Goal: Task Accomplishment & Management: Manage account settings

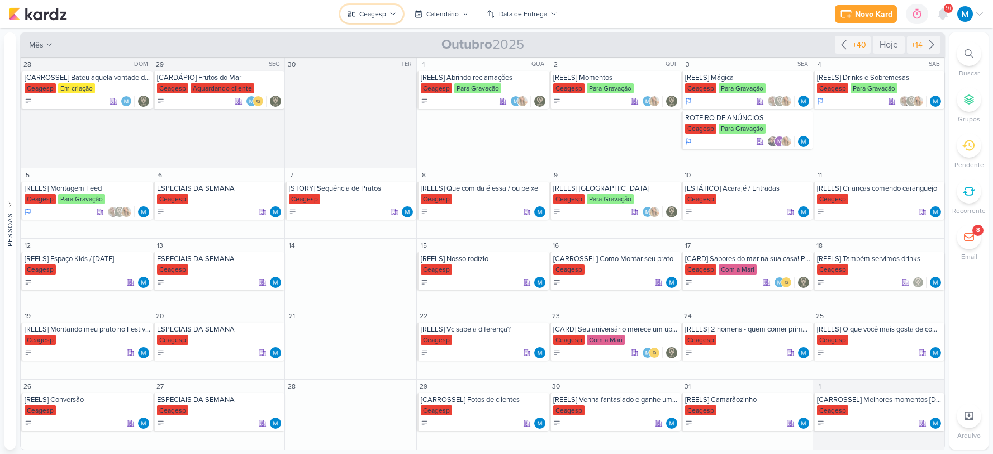
click at [390, 15] on icon at bounding box center [392, 14] width 7 height 7
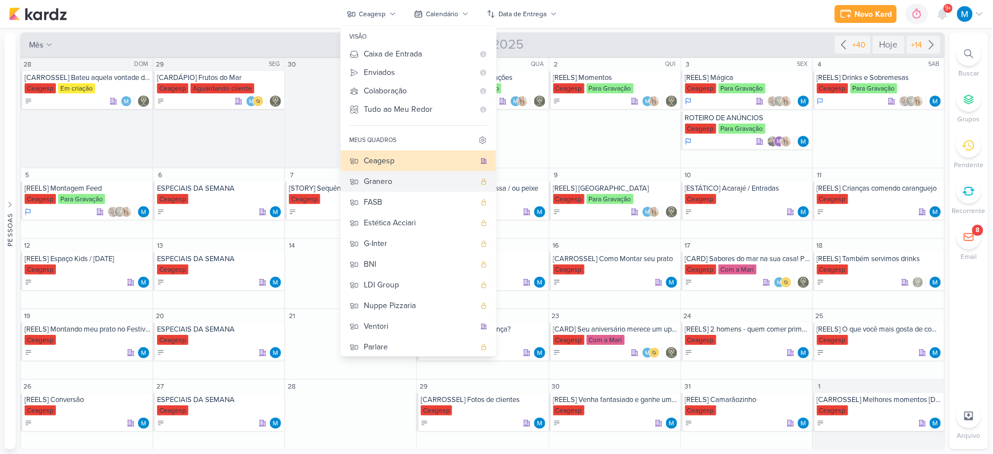
click at [388, 182] on div "Granero" at bounding box center [419, 181] width 111 height 12
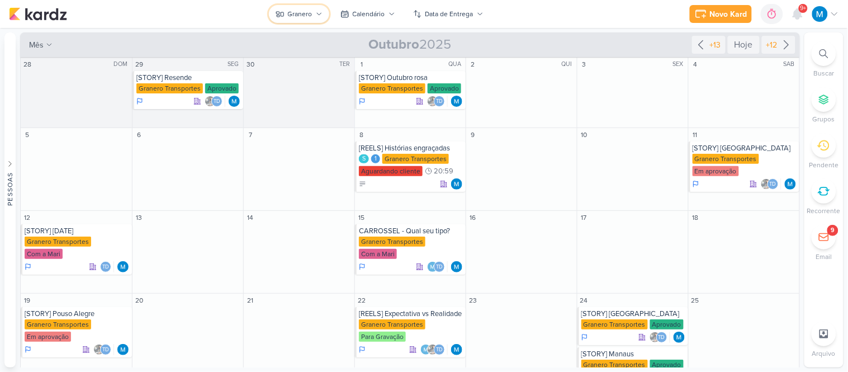
click at [306, 9] on div "Granero" at bounding box center [300, 14] width 25 height 10
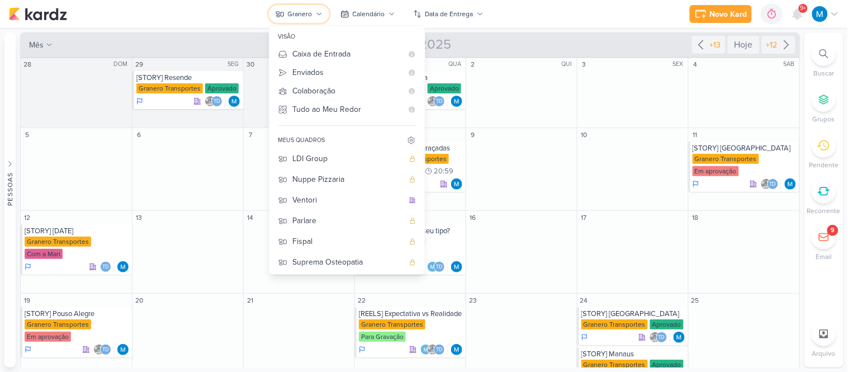
scroll to position [127, 0]
click at [358, 258] on div "Suprema Osteopatia" at bounding box center [348, 261] width 111 height 12
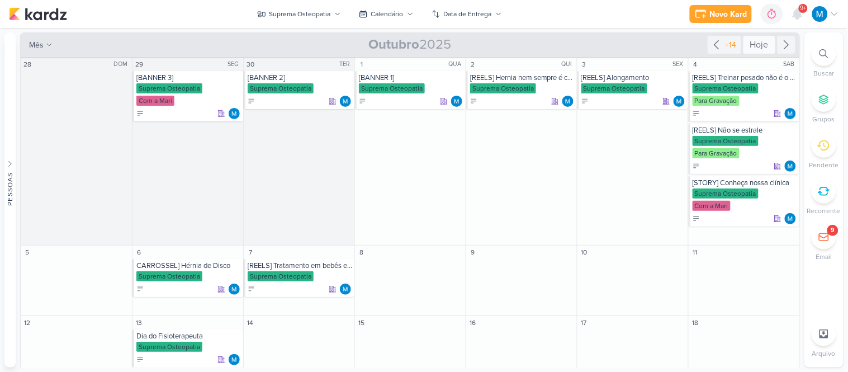
click at [755, 47] on div "Hoje" at bounding box center [759, 45] width 32 height 18
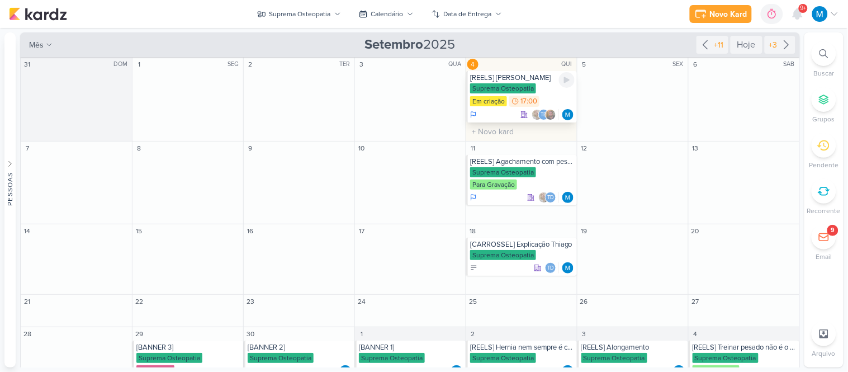
click at [511, 80] on div "[REELS] [PERSON_NAME]" at bounding box center [522, 77] width 104 height 9
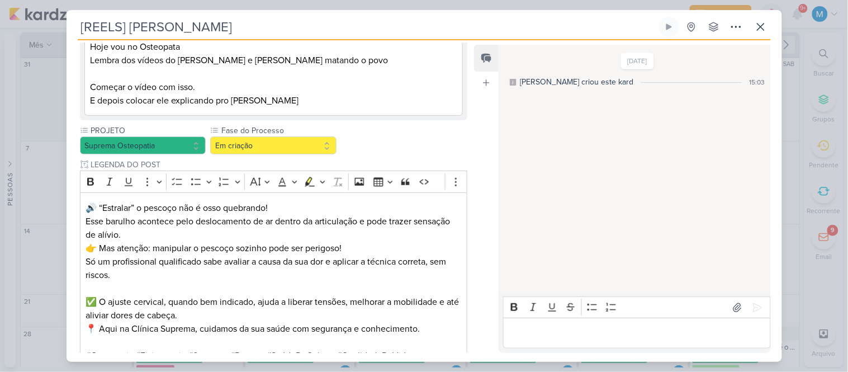
scroll to position [127, 0]
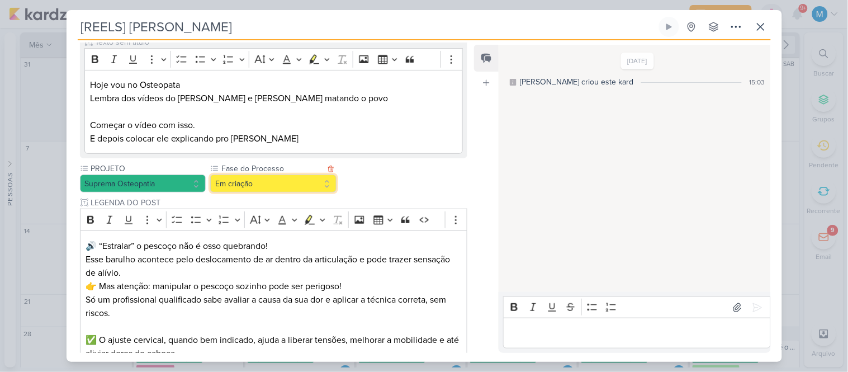
click at [284, 180] on button "Em criação" at bounding box center [273, 183] width 126 height 18
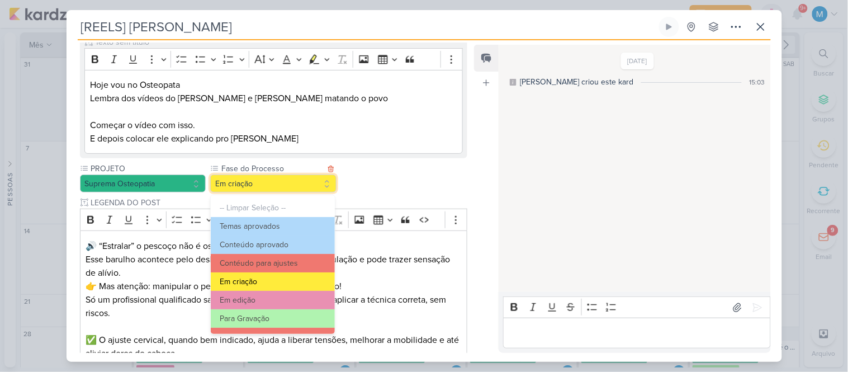
scroll to position [62, 0]
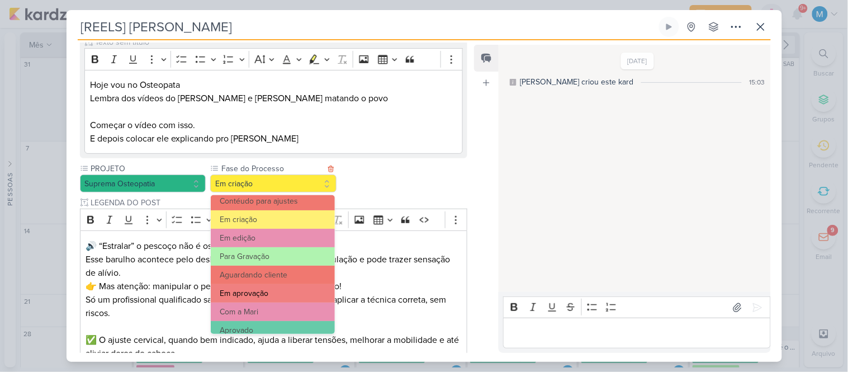
click at [269, 286] on button "Em aprovação" at bounding box center [272, 293] width 123 height 18
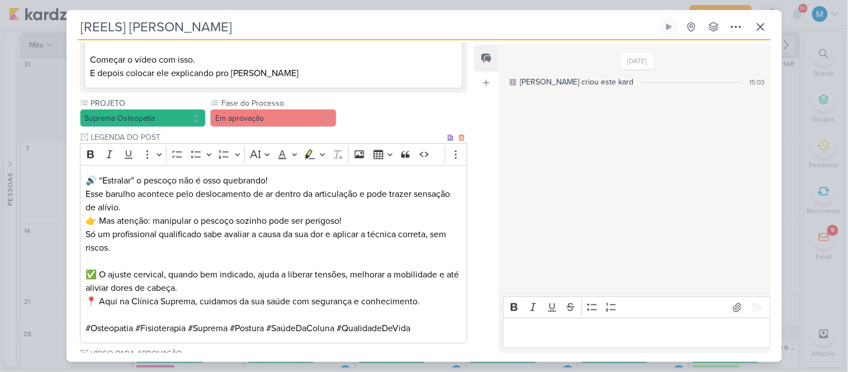
scroll to position [314, 0]
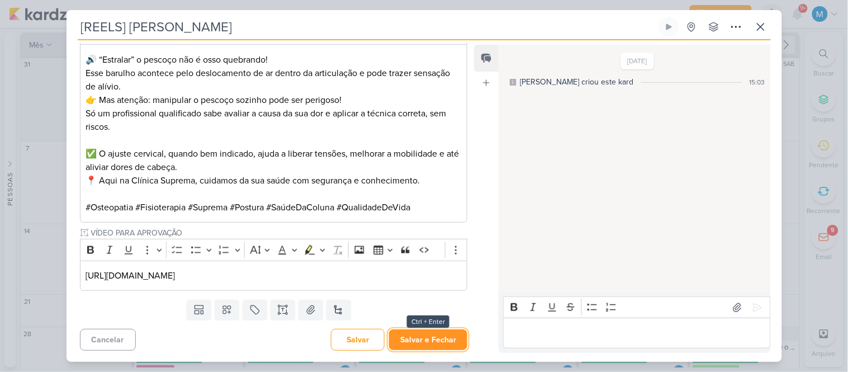
click at [426, 336] on button "Salvar e Fechar" at bounding box center [428, 339] width 78 height 21
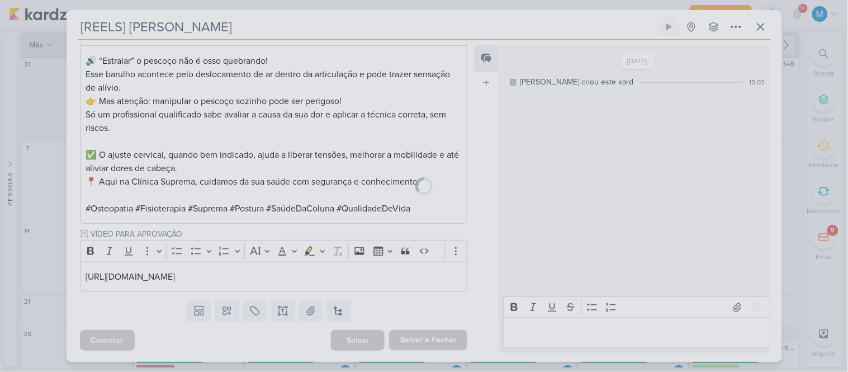
scroll to position [313, 0]
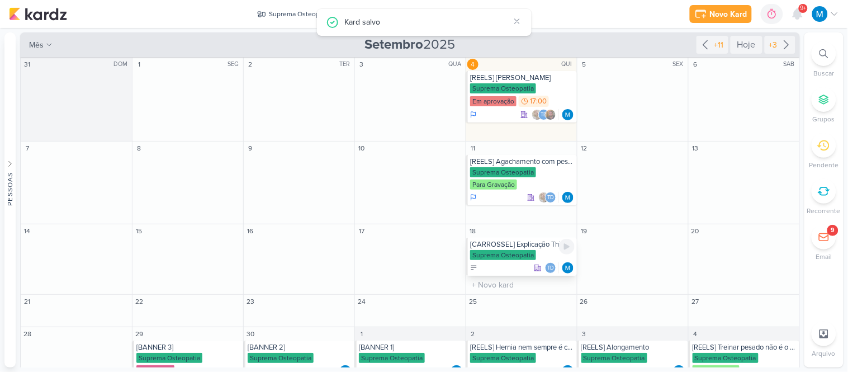
click at [533, 248] on div "[CARROSSEL] Explicação Thiago" at bounding box center [522, 244] width 104 height 9
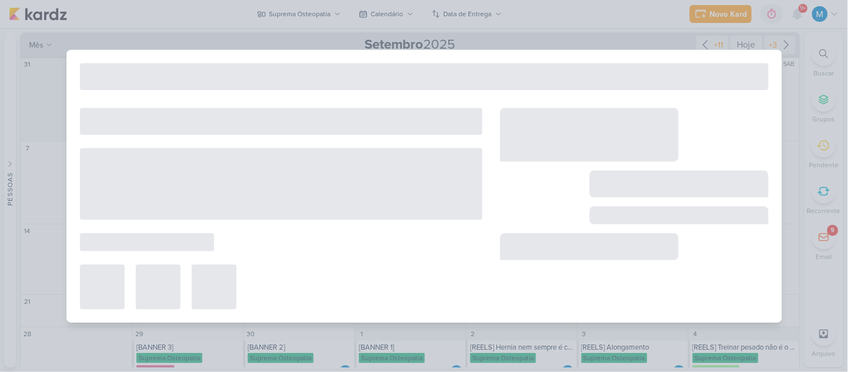
type input "[CARROSSEL] Explicação Thiago"
type input "[DATE] 23:59"
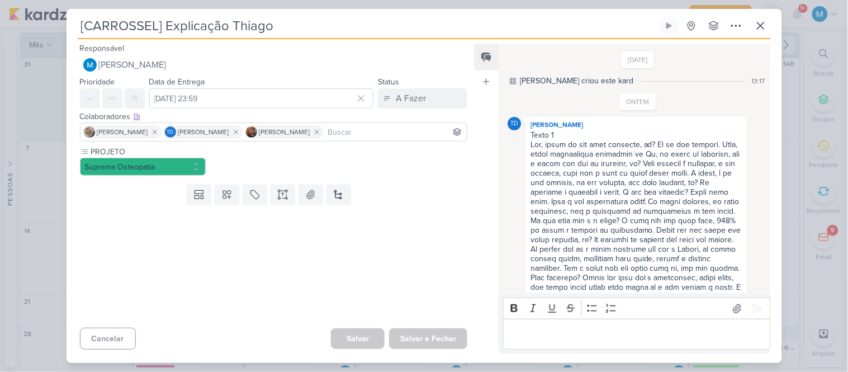
scroll to position [292, 0]
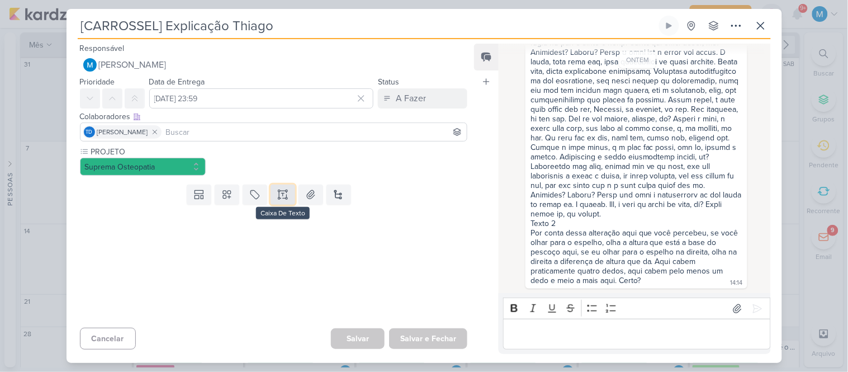
click at [278, 192] on icon at bounding box center [282, 194] width 11 height 11
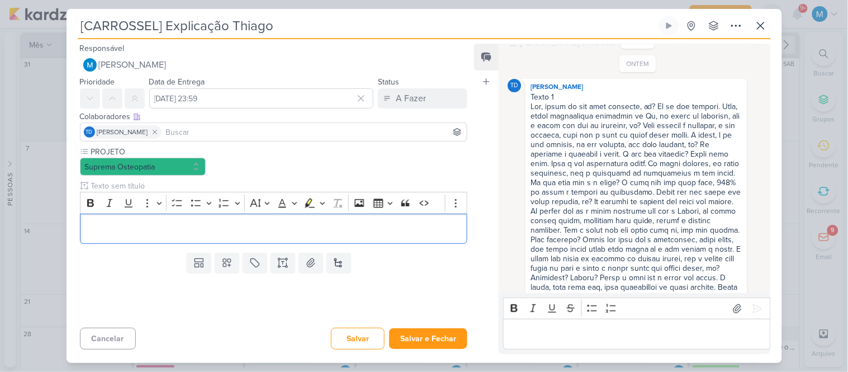
scroll to position [0, 0]
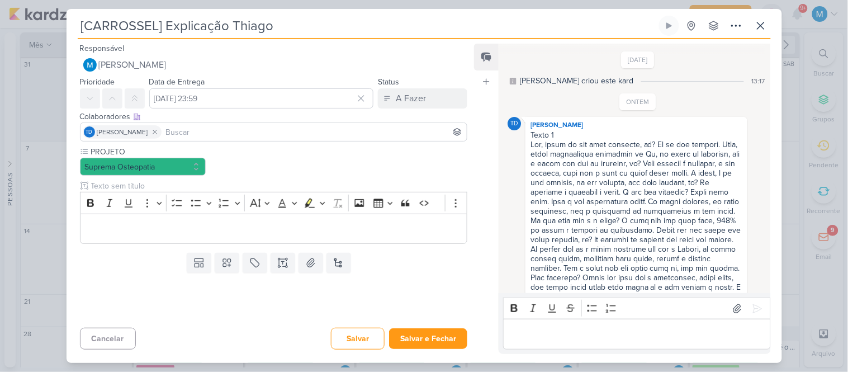
click at [199, 132] on input at bounding box center [314, 131] width 301 height 13
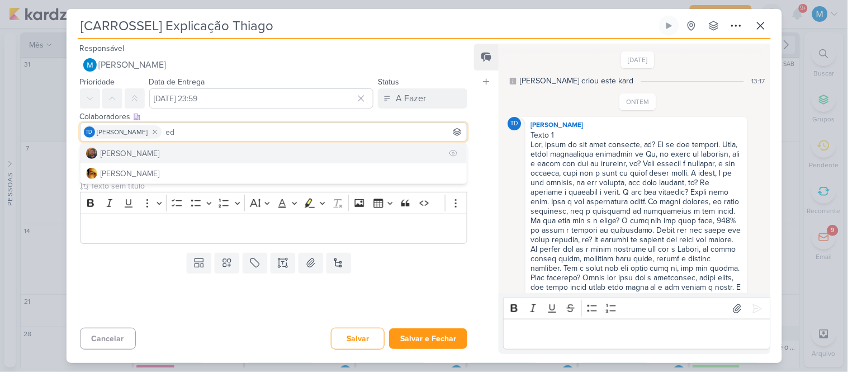
type input "ed"
click at [160, 155] on div "[PERSON_NAME]" at bounding box center [130, 154] width 59 height 12
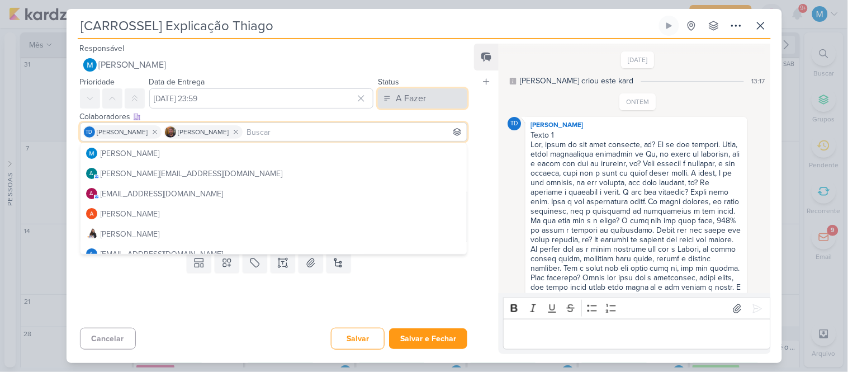
click at [422, 104] on button "A Fazer" at bounding box center [422, 98] width 89 height 20
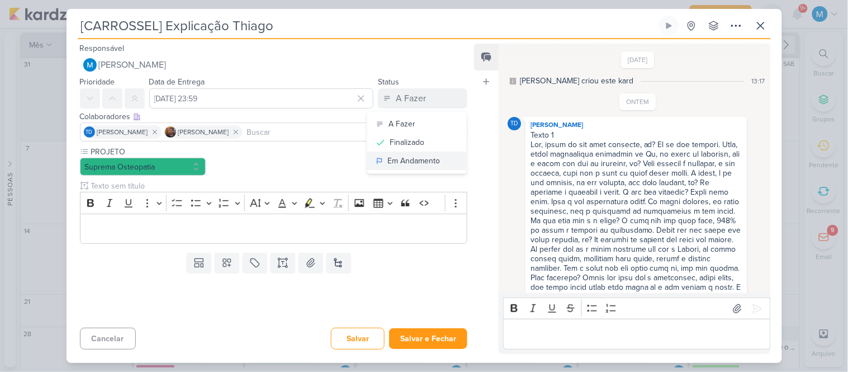
click at [431, 159] on div "Em Andamento" at bounding box center [413, 161] width 53 height 12
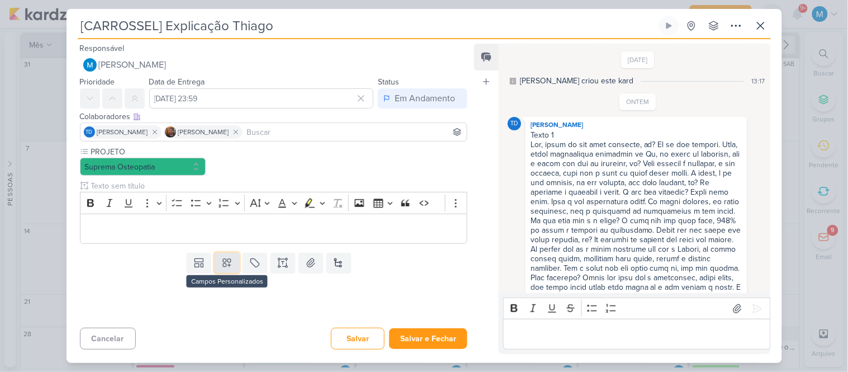
click at [223, 263] on icon at bounding box center [227, 263] width 8 height 8
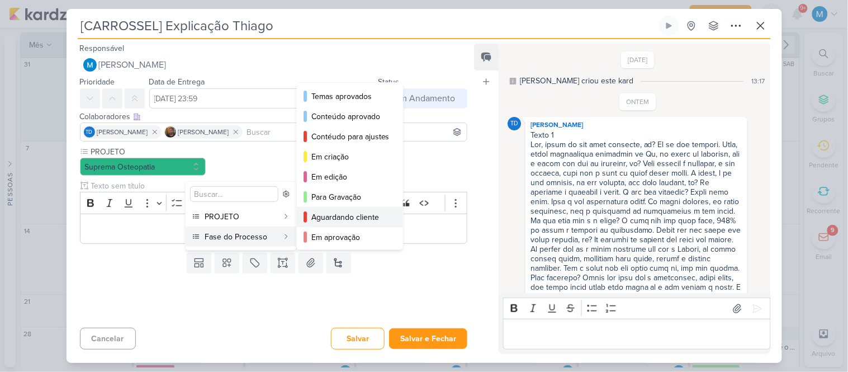
click at [344, 215] on div "Aguardando cliente" at bounding box center [350, 217] width 78 height 12
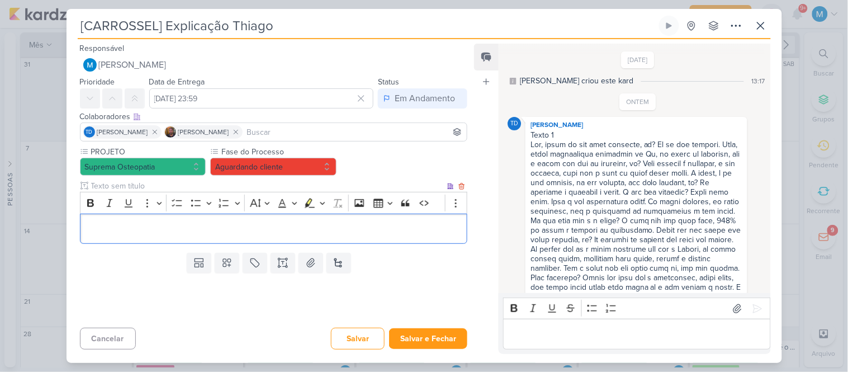
click at [394, 232] on p "Editor editing area: main" at bounding box center [272, 228] width 375 height 13
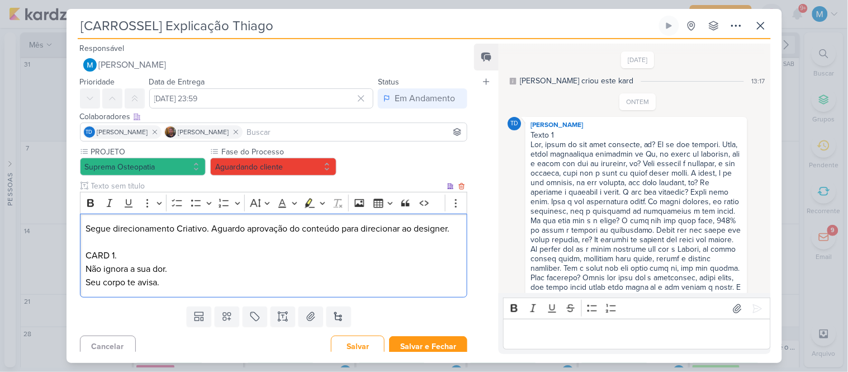
click at [127, 267] on p "Não ignora a sua dor." at bounding box center [272, 268] width 375 height 13
click at [167, 291] on div "Segue direcionamento Criativo. Aguardo aprovação do conteúdo para direcionar ao…" at bounding box center [274, 255] width 388 height 84
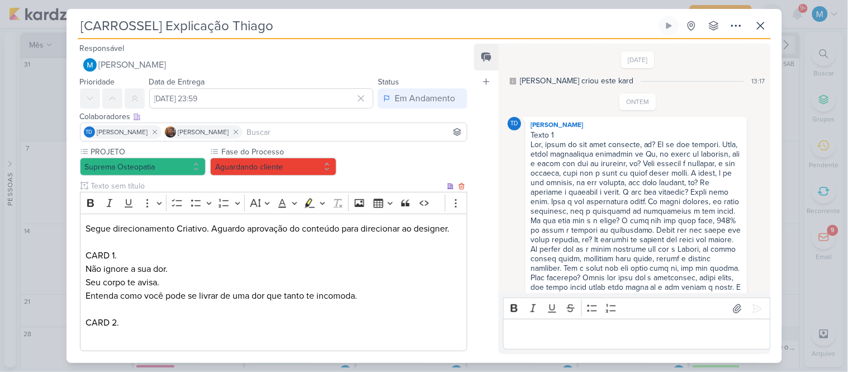
click at [140, 334] on p "Editor editing area: main" at bounding box center [272, 335] width 375 height 13
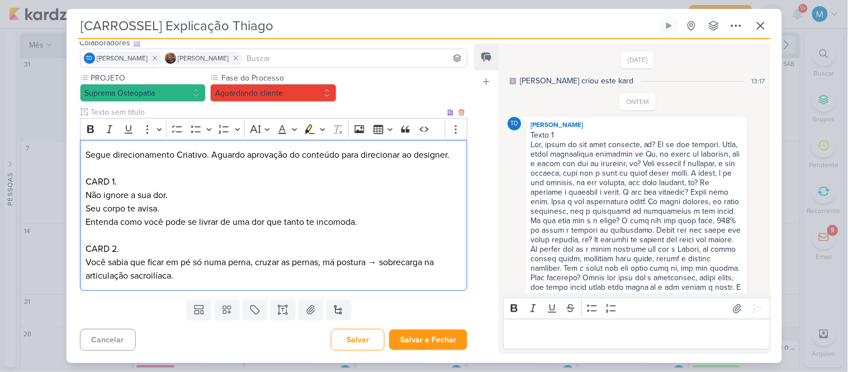
scroll to position [75, 0]
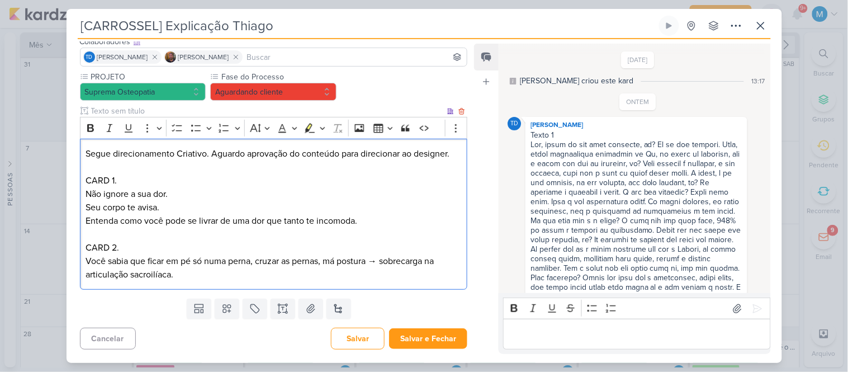
click at [257, 263] on p "Você sabia que ficar em pé só numa perna, cruzar as pernas, má postura → sobrec…" at bounding box center [272, 267] width 375 height 27
click at [149, 275] on p "Você sabia que ficar em pé só numa perna, ficar sentado com as pernas cruzadas …" at bounding box center [272, 267] width 375 height 27
click at [191, 274] on p "Você sabia que ficar em pé só numa perna, ficar sentado com as pernas cruzadas …" at bounding box center [272, 267] width 375 height 27
click at [194, 273] on p "Você sabia que ficar em pé só numa perna, ficar sentado com as pernas cruzadas …" at bounding box center [272, 267] width 375 height 27
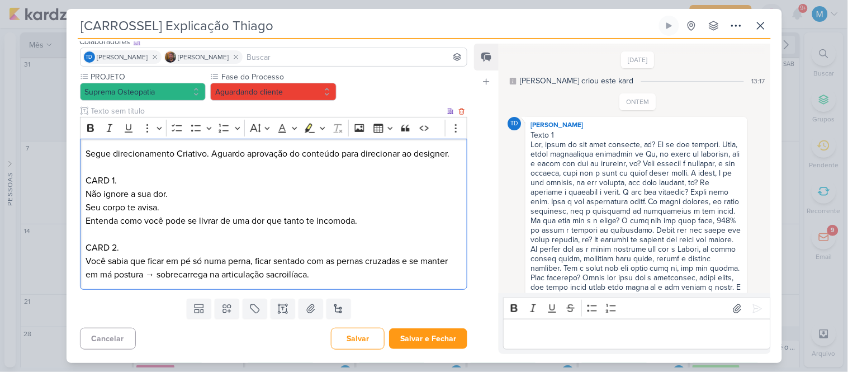
click at [345, 276] on p "Você sabia que ficar em pé só numa perna, ficar sentado com as pernas cruzadas …" at bounding box center [272, 267] width 375 height 27
click at [216, 273] on p "Você sabia que ficar em pé só numa perna, ficar sentado com as pernas cruzadas …" at bounding box center [272, 267] width 375 height 27
click at [366, 270] on p "Você sabia que ficar em pé só numa perna, ficar sentado com as pernas cruzadas …" at bounding box center [272, 267] width 375 height 27
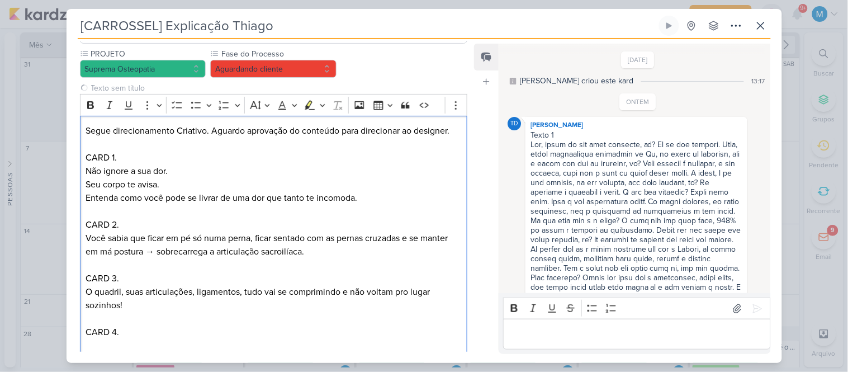
scroll to position [169, 0]
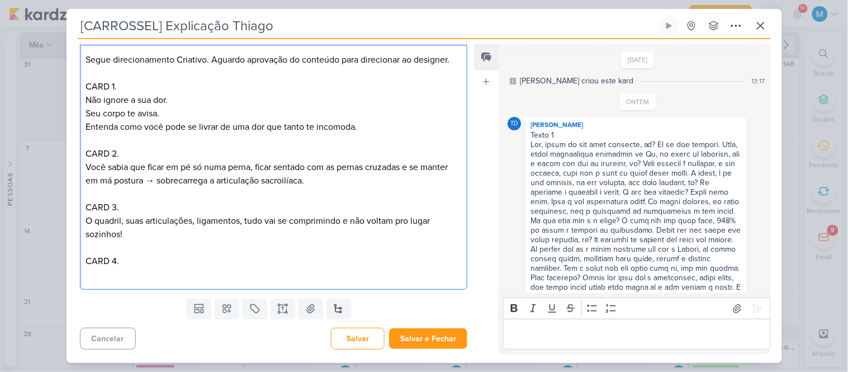
click at [137, 231] on p "O quadril, suas articulações, ligamentos, tudo vai se comprimindo e não voltam …" at bounding box center [272, 227] width 375 height 27
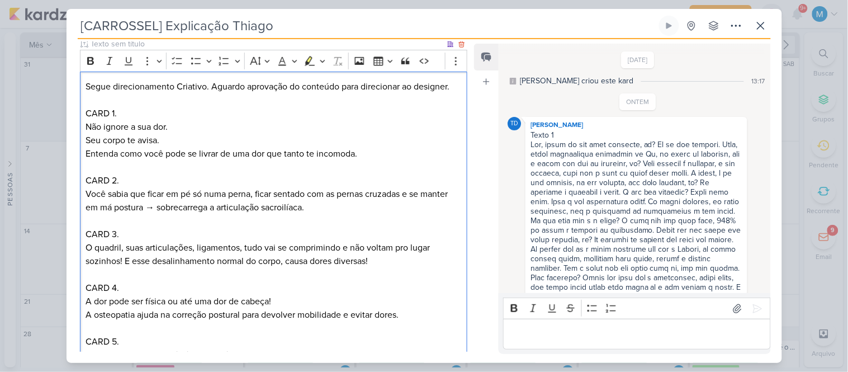
scroll to position [236, 0]
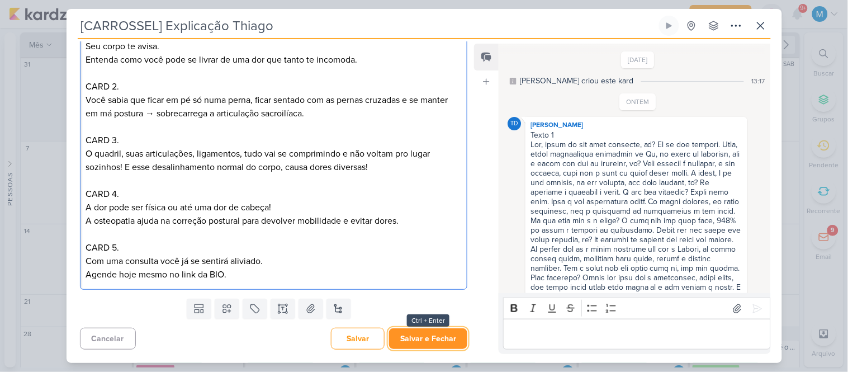
click at [445, 335] on button "Salvar e Fechar" at bounding box center [428, 338] width 78 height 21
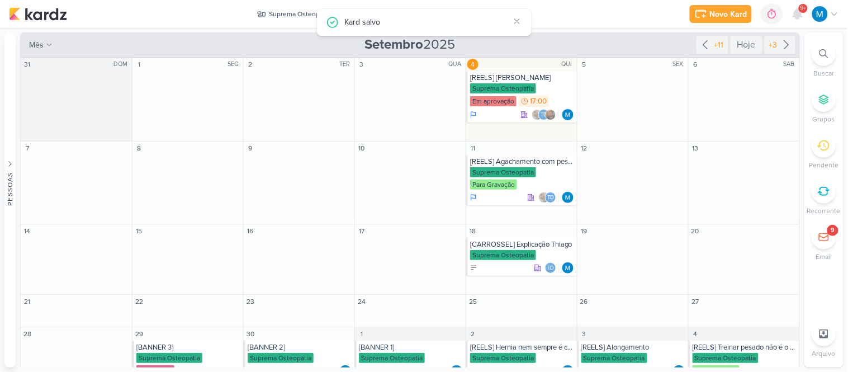
scroll to position [0, 0]
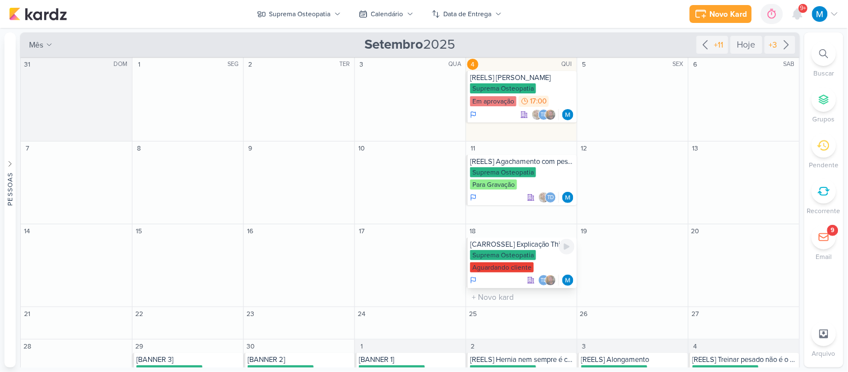
click at [517, 244] on div "[CARROSSEL] Explicação Thiago" at bounding box center [522, 244] width 104 height 9
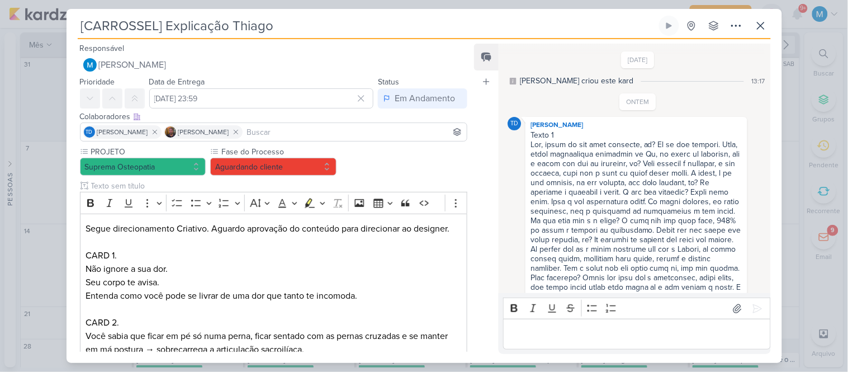
click at [730, 124] on div "[PERSON_NAME]" at bounding box center [635, 124] width 217 height 11
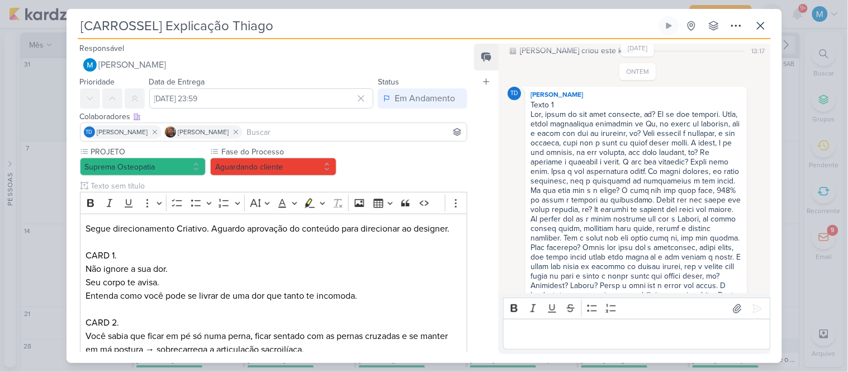
scroll to position [292, 0]
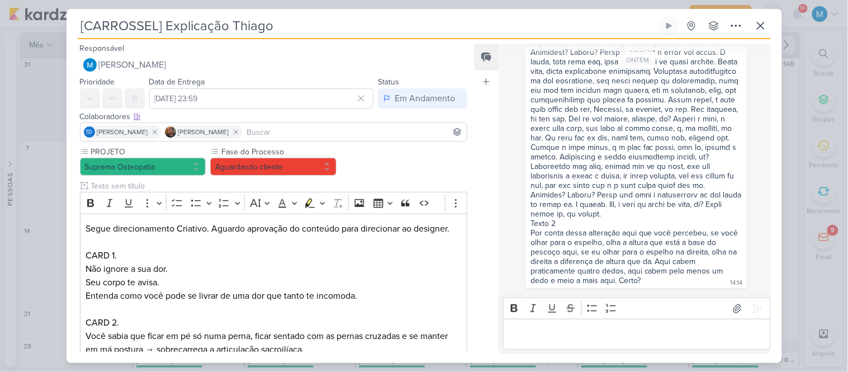
click at [722, 280] on div "Texto 1 Texto 2 Por conta dessa alteração aqui que você percebeu, se você olhar…" at bounding box center [635, 76] width 217 height 419
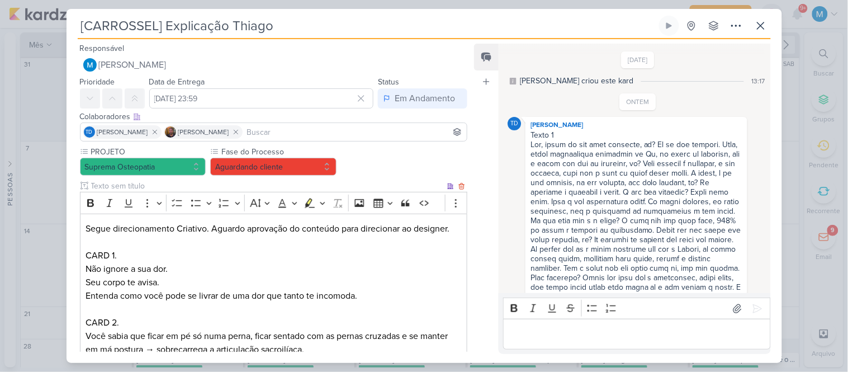
scroll to position [236, 0]
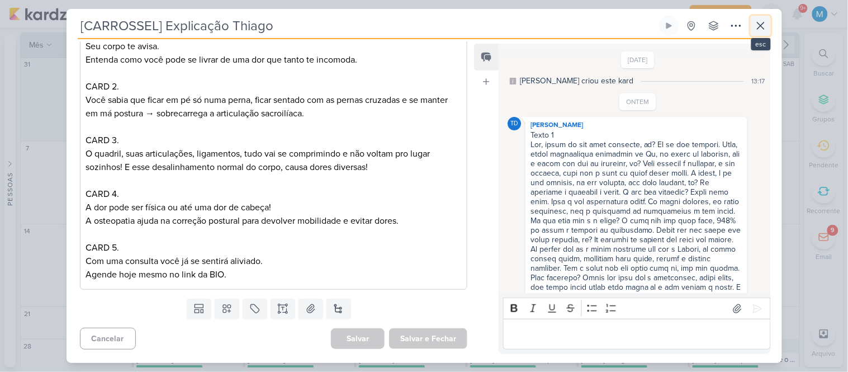
click at [767, 27] on icon at bounding box center [760, 25] width 13 height 13
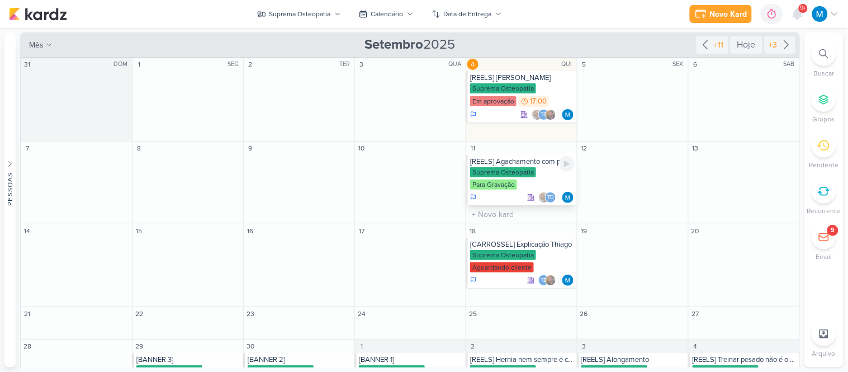
click at [529, 164] on div "[REELS] Agachamento com peso é padrão ouro no tratamento de dor na lombar" at bounding box center [522, 161] width 104 height 9
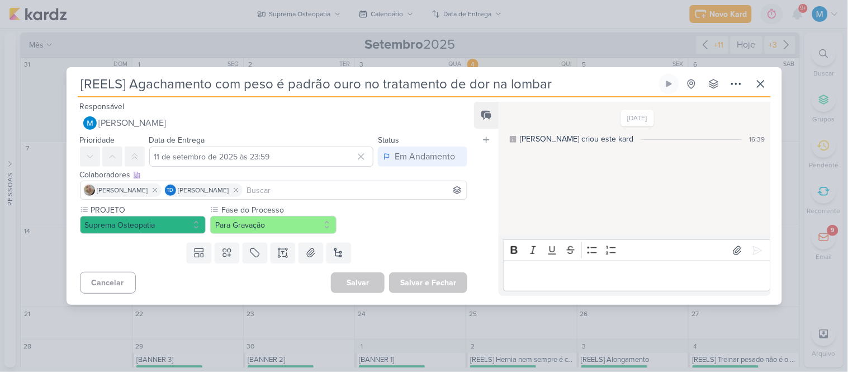
click at [295, 193] on input at bounding box center [355, 189] width 220 height 13
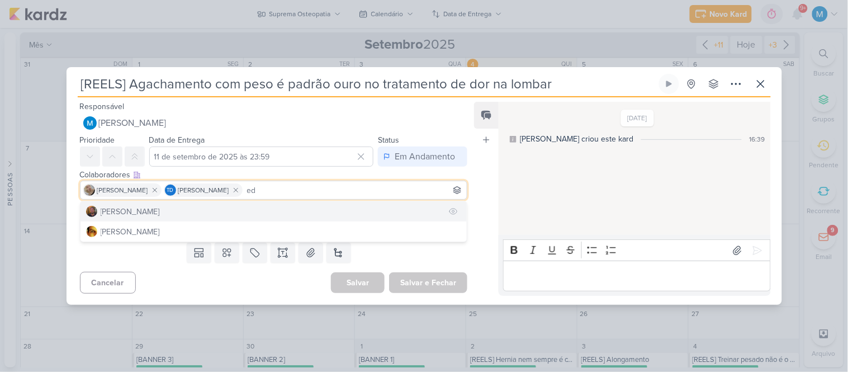
type input "ed"
click at [210, 210] on button "[PERSON_NAME]" at bounding box center [273, 211] width 387 height 20
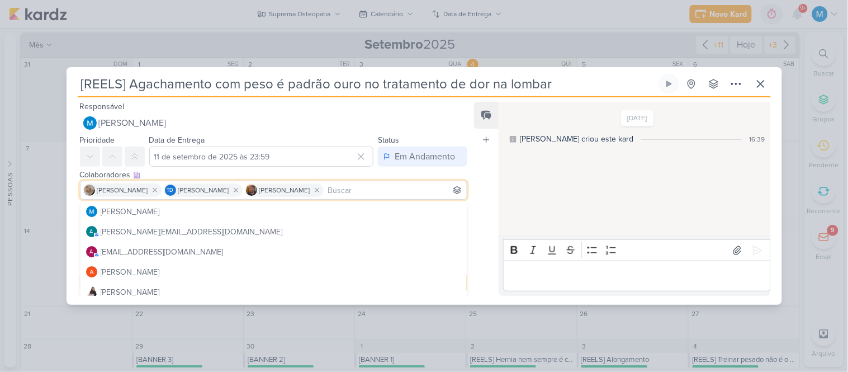
click at [540, 274] on p "Editor editing area: main" at bounding box center [636, 275] width 255 height 13
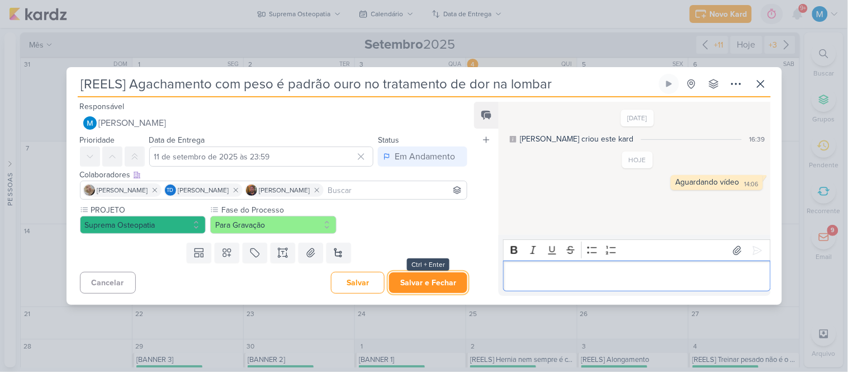
click at [432, 277] on button "Salvar e Fechar" at bounding box center [428, 282] width 78 height 21
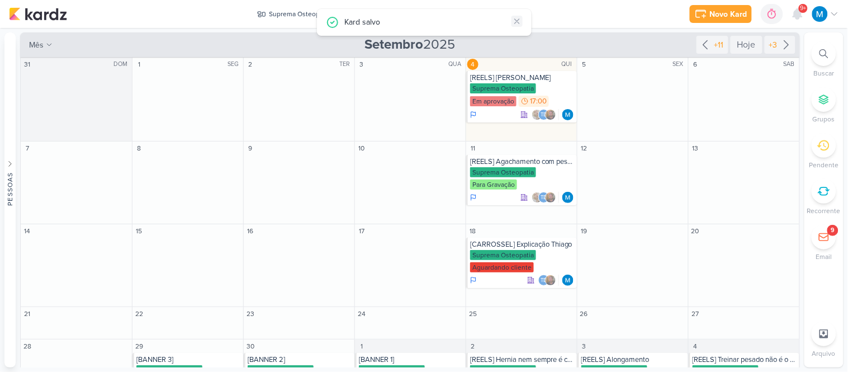
click at [515, 22] on icon at bounding box center [517, 21] width 4 height 4
click at [311, 13] on div "Suprema Osteopatia" at bounding box center [299, 14] width 61 height 10
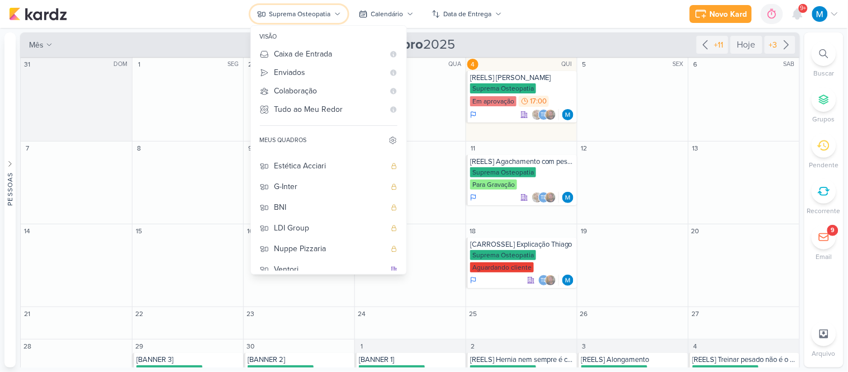
scroll to position [0, 0]
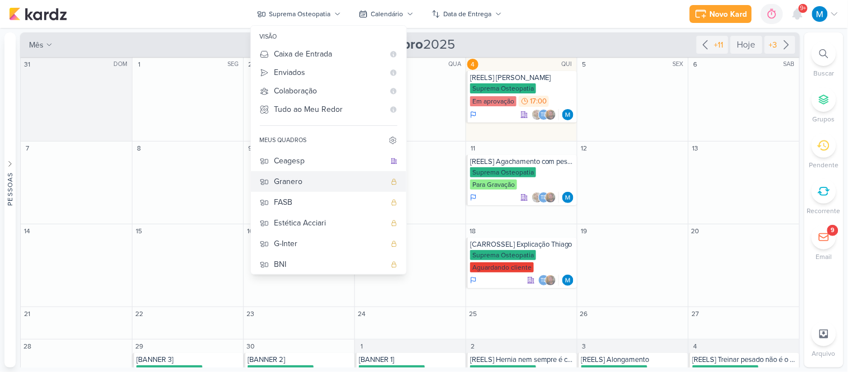
click at [330, 178] on div "Granero" at bounding box center [329, 181] width 111 height 12
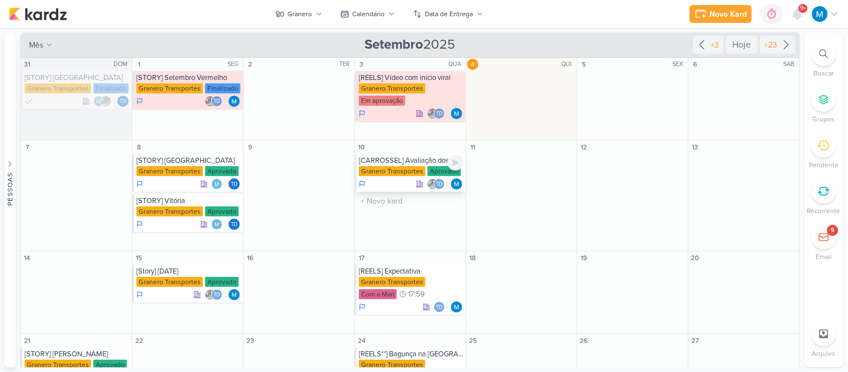
click at [411, 160] on div "[CARROSSEL] Avaliação dos Clientes" at bounding box center [411, 160] width 104 height 9
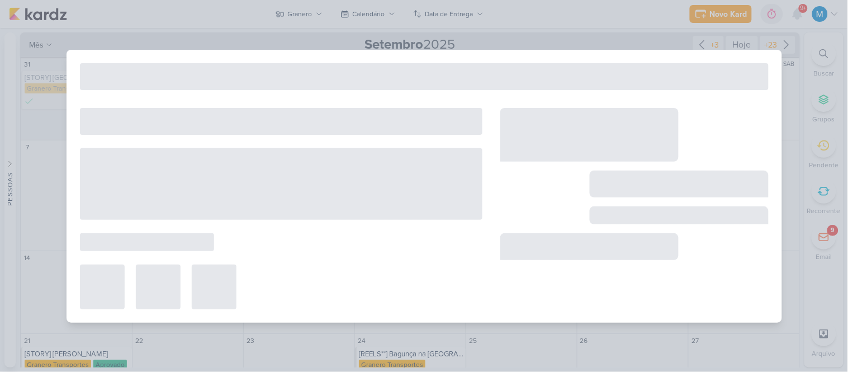
type input "[CARROSSEL] Avaliação dos Clientes"
type input "[DATE] 23:59"
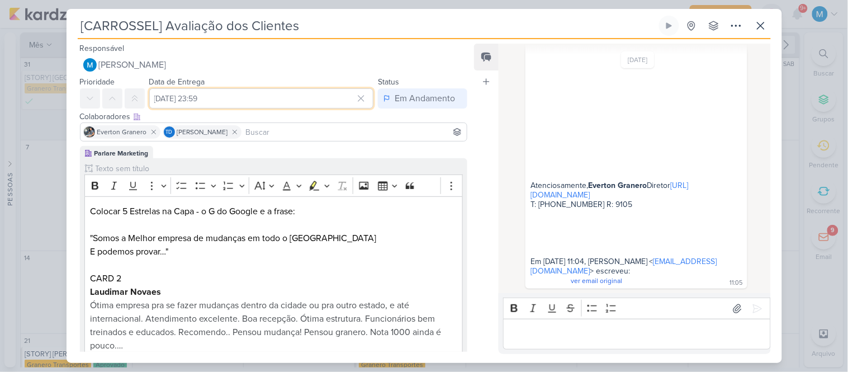
click at [255, 98] on input "[DATE] 23:59" at bounding box center [261, 98] width 225 height 20
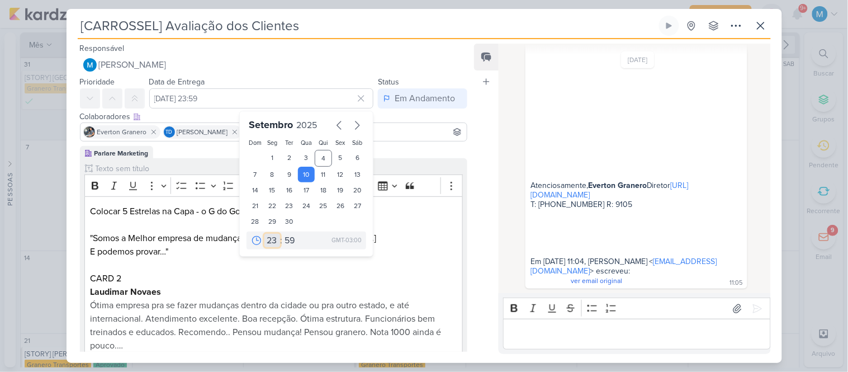
click at [269, 241] on select "00 01 02 03 04 05 06 07 08 09 10 11 12 13 14 15 16 17 18 19 20 21 22 23" at bounding box center [272, 240] width 16 height 13
select select "11"
click at [264, 234] on select "00 01 02 03 04 05 06 07 08 09 10 11 12 13 14 15 16 17 18 19 20 21 22 23" at bounding box center [272, 240] width 16 height 13
type input "[DATE] 11:59"
click at [284, 237] on select "00 05 10 15 20 25 30 35 40 45 50 55 59" at bounding box center [290, 240] width 16 height 13
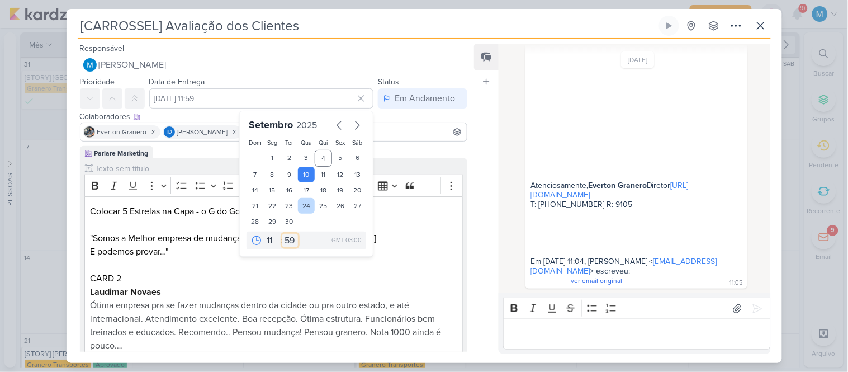
select select "35"
click at [282, 234] on select "00 05 10 15 20 25 30 35 40 45 50 55 59" at bounding box center [290, 240] width 16 height 13
type input "[DATE] 11:35"
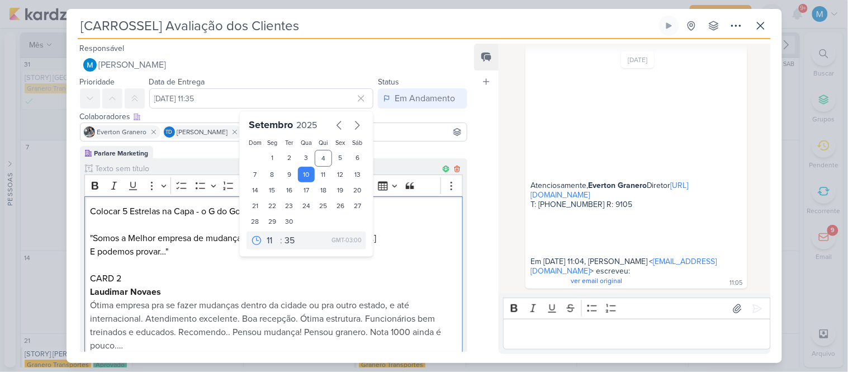
click at [421, 246] on p "E podemos provar…"" at bounding box center [273, 251] width 367 height 13
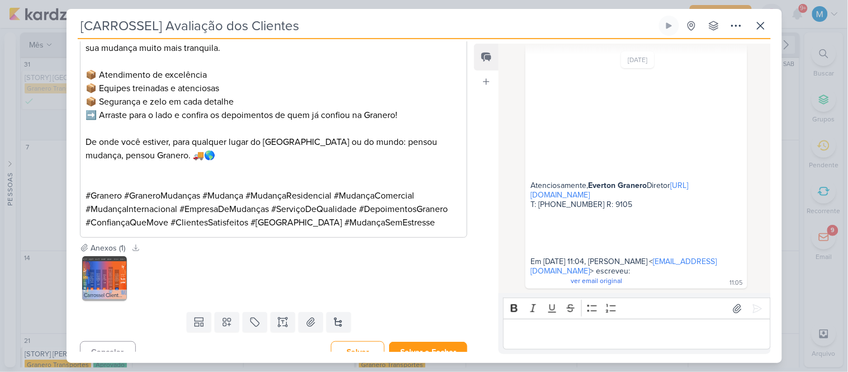
scroll to position [968, 0]
click at [736, 26] on icon at bounding box center [735, 25] width 13 height 13
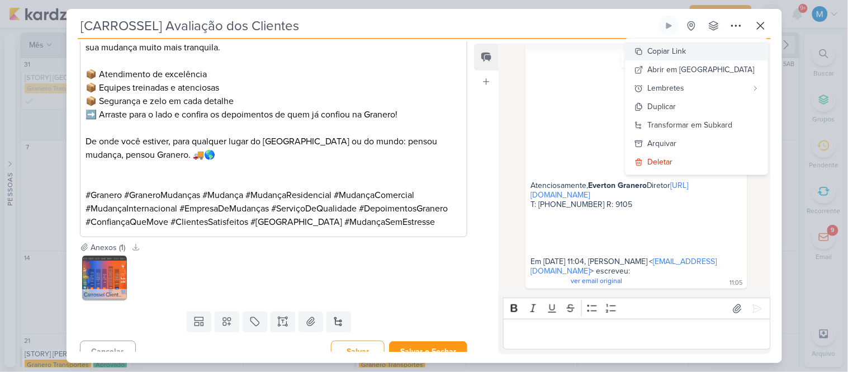
click at [686, 55] on div "Copiar Link" at bounding box center [667, 51] width 39 height 12
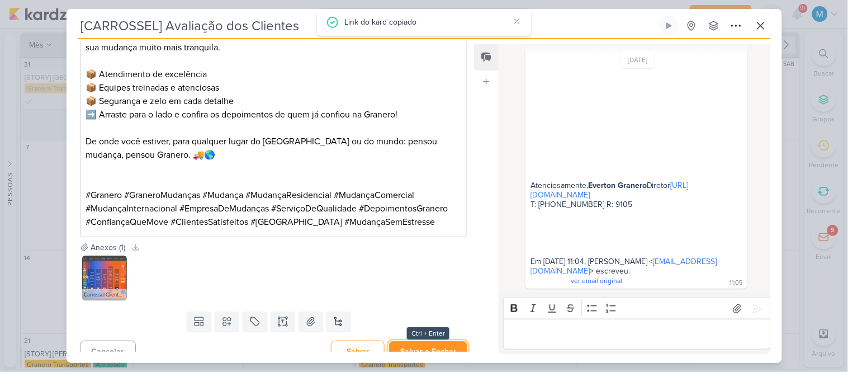
click at [436, 341] on button "Salvar e Fechar" at bounding box center [428, 351] width 78 height 21
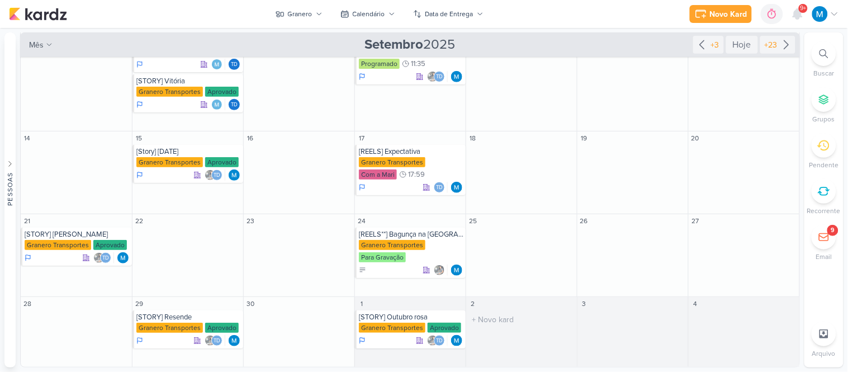
scroll to position [0, 0]
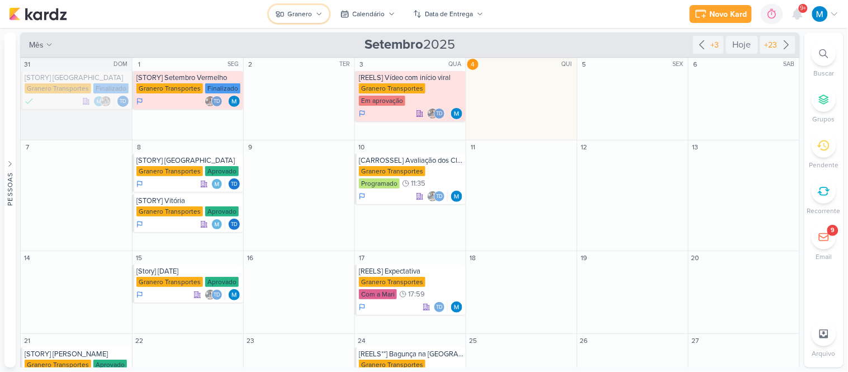
click at [316, 11] on icon at bounding box center [319, 14] width 7 height 7
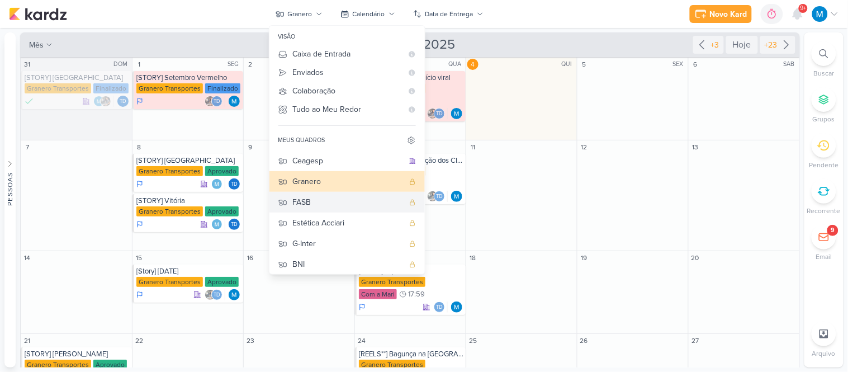
click at [320, 201] on div "FASB" at bounding box center [348, 202] width 111 height 12
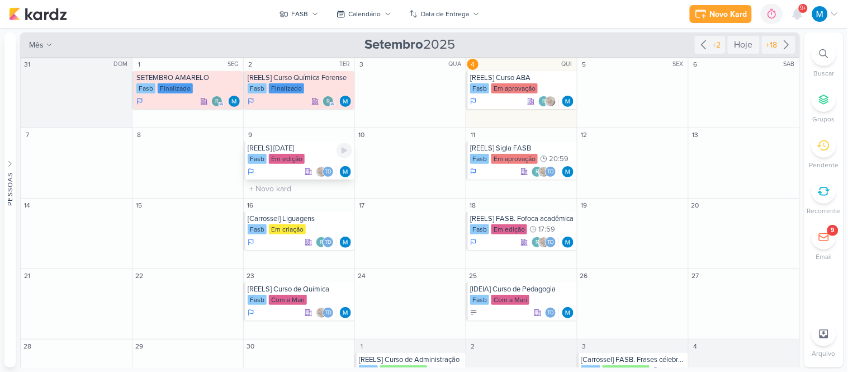
click at [322, 151] on div "[REELS] [DATE]" at bounding box center [300, 148] width 104 height 9
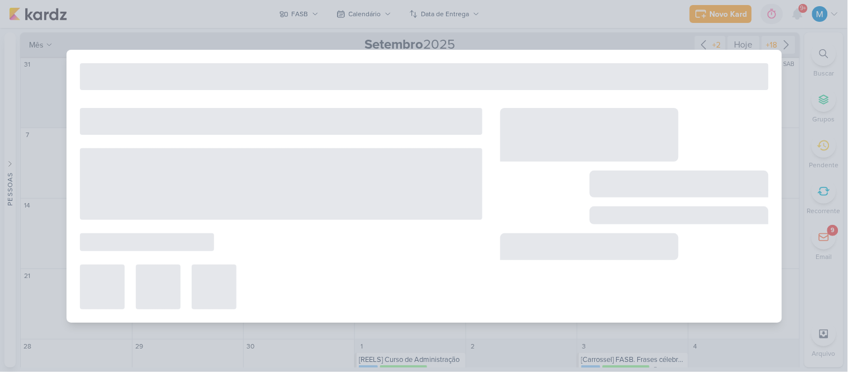
type input "[REELS] [DATE]"
type input "[DATE] 23:59"
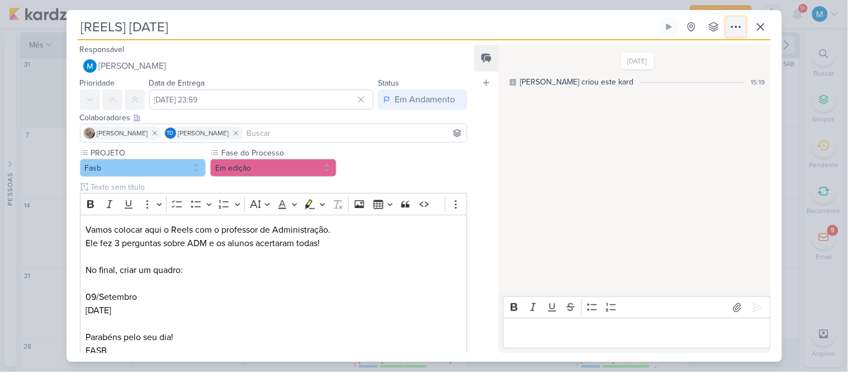
click at [735, 28] on icon at bounding box center [735, 26] width 13 height 13
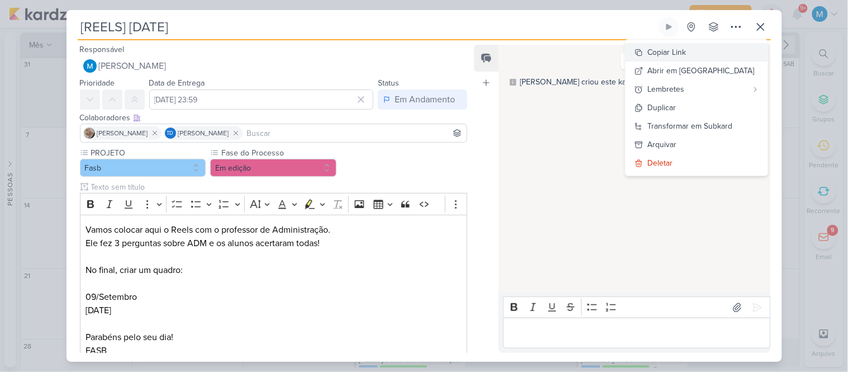
click at [686, 53] on div "Copiar Link" at bounding box center [667, 52] width 39 height 12
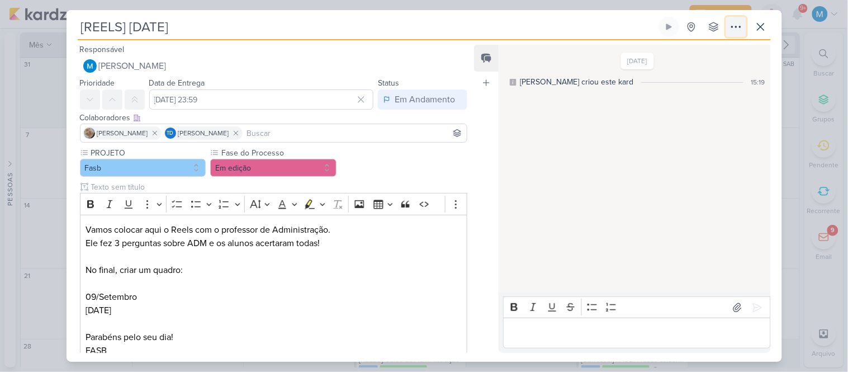
click at [738, 23] on icon at bounding box center [735, 26] width 13 height 13
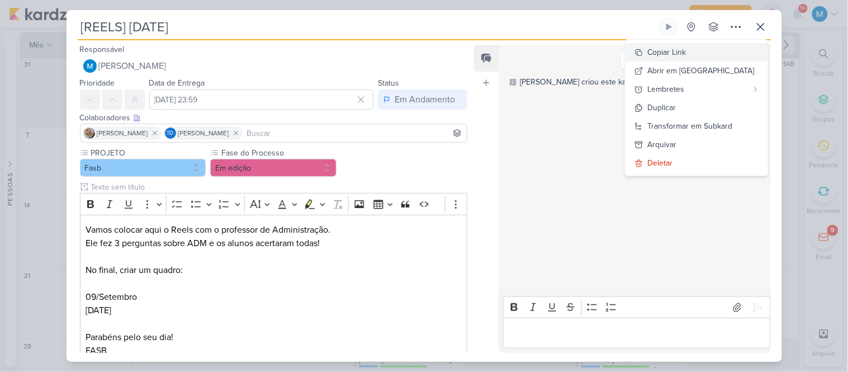
click at [686, 51] on div "Copiar Link" at bounding box center [667, 52] width 39 height 12
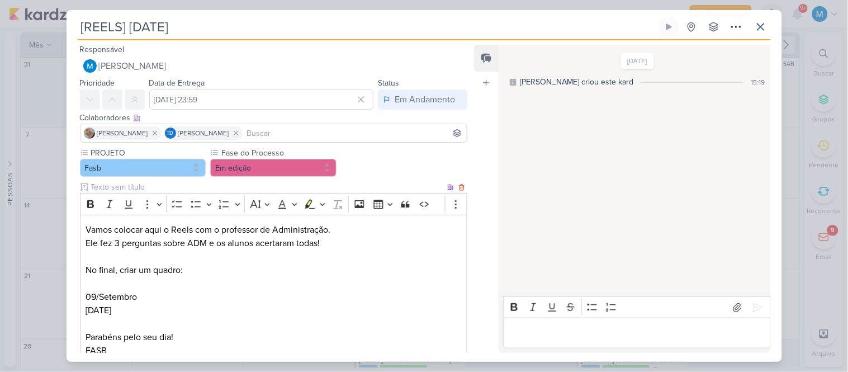
scroll to position [75, 0]
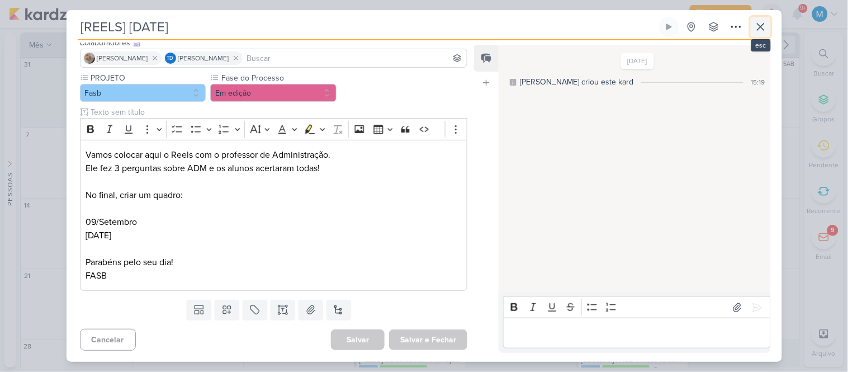
click at [763, 32] on icon at bounding box center [760, 26] width 13 height 13
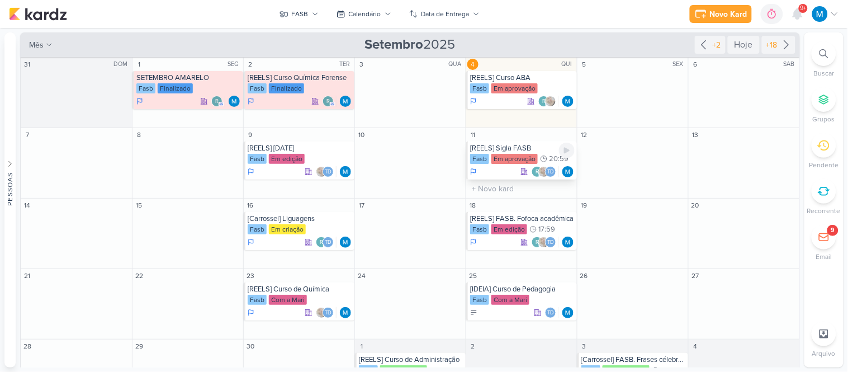
click at [521, 151] on div "[REELS] Sigla FASB" at bounding box center [522, 148] width 104 height 9
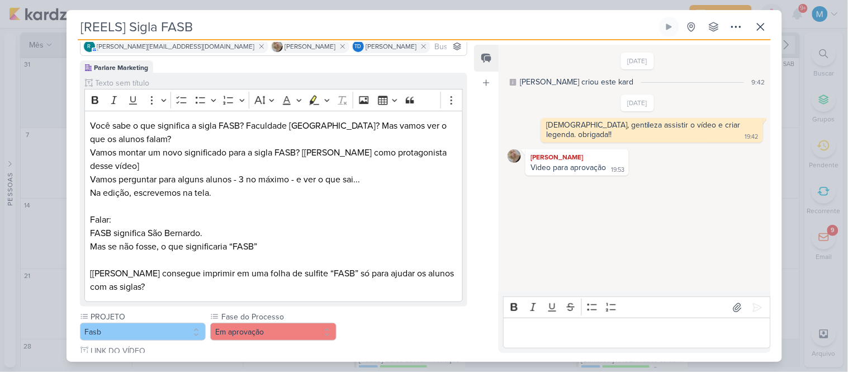
scroll to position [0, 0]
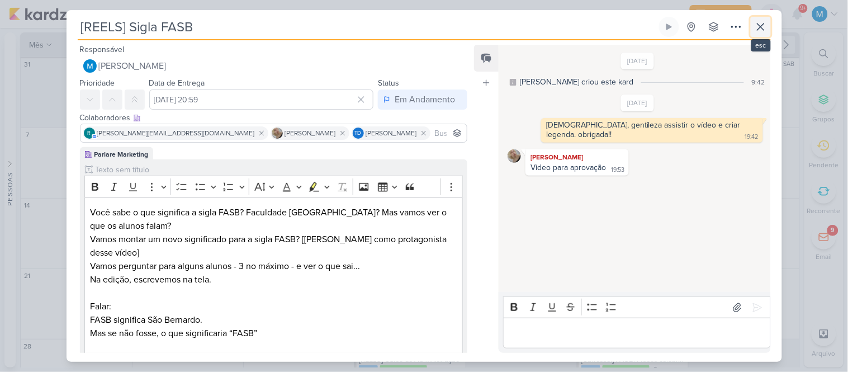
click at [757, 32] on icon at bounding box center [760, 26] width 13 height 13
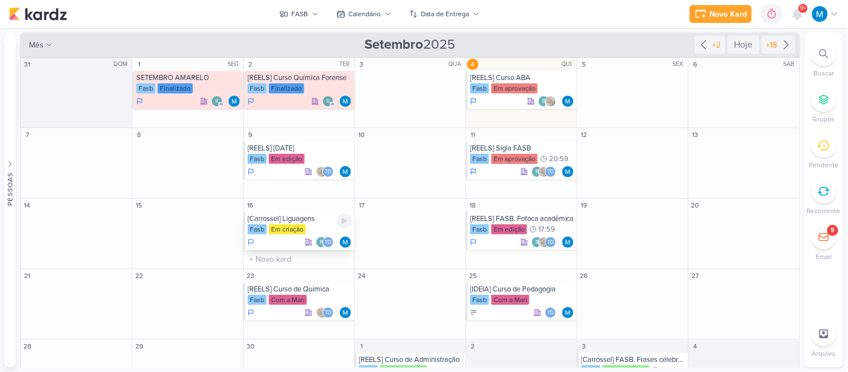
click at [306, 221] on div "[Carrossel] Liguagens" at bounding box center [300, 218] width 104 height 9
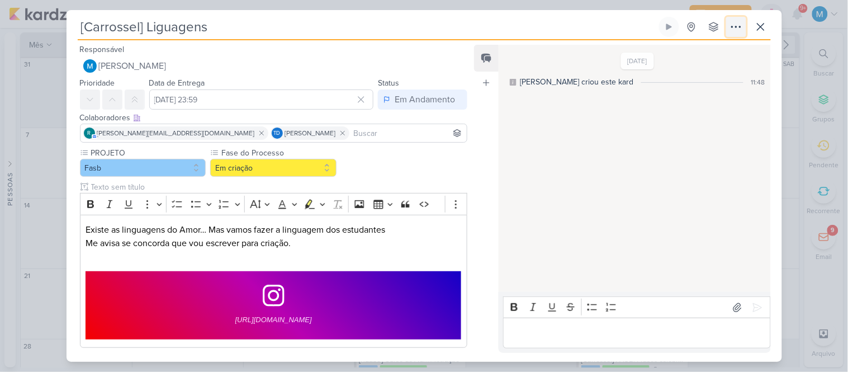
click at [731, 26] on icon at bounding box center [735, 26] width 9 height 1
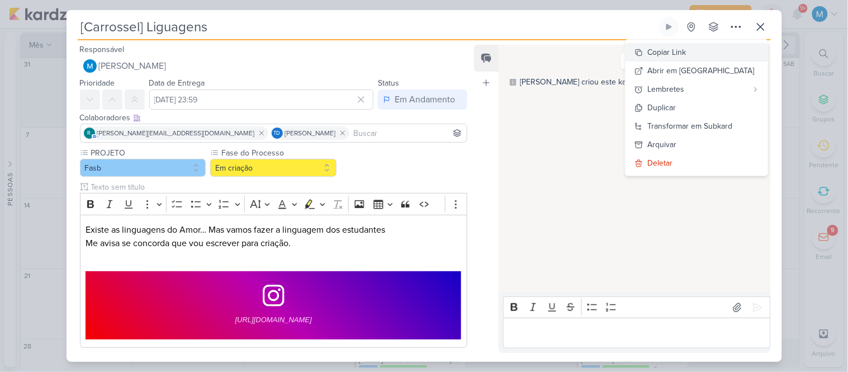
click at [686, 54] on div "Copiar Link" at bounding box center [667, 52] width 39 height 12
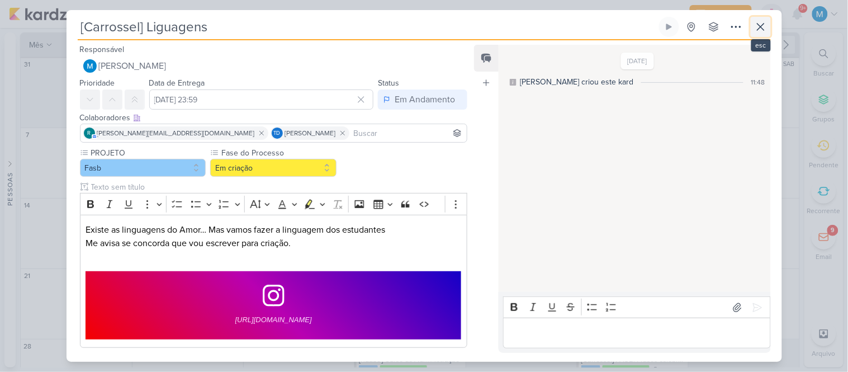
click at [763, 28] on icon at bounding box center [760, 26] width 13 height 13
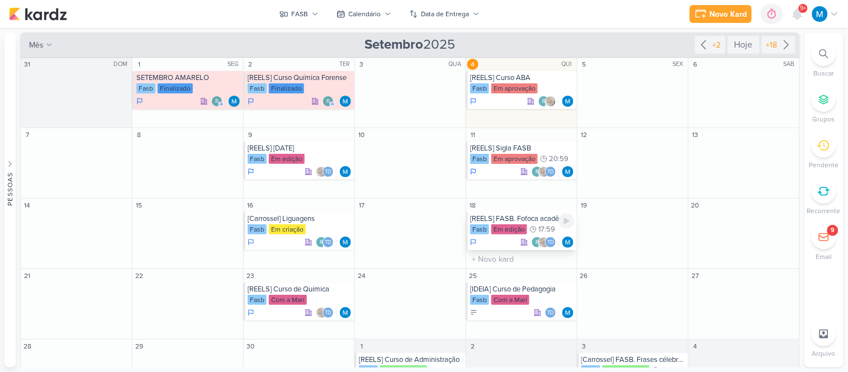
click at [532, 219] on div "[REELS] FASB. Fofoca acadêmica" at bounding box center [522, 218] width 104 height 9
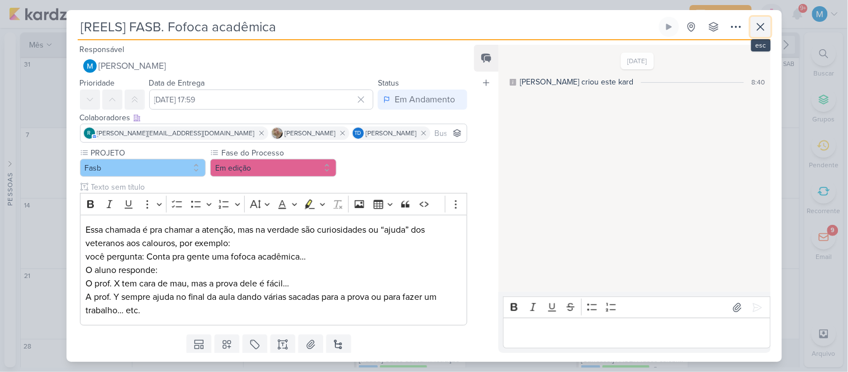
click at [759, 27] on icon at bounding box center [760, 26] width 13 height 13
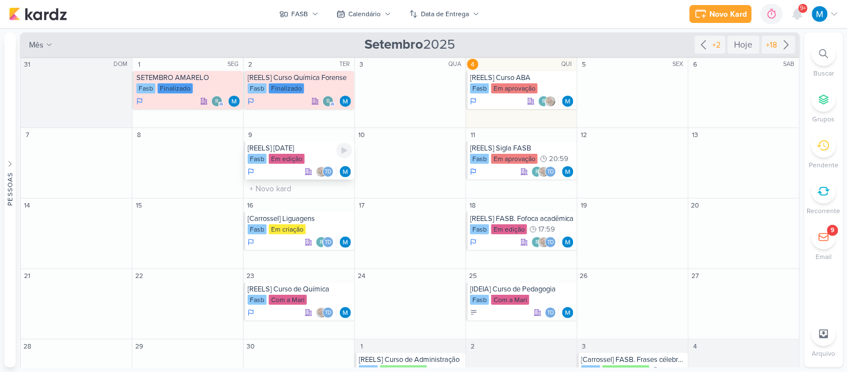
click at [308, 144] on div "[REELS] [DATE]" at bounding box center [300, 148] width 104 height 9
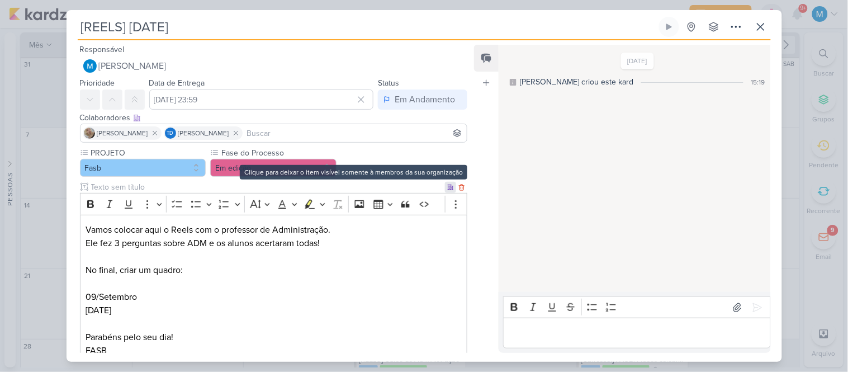
click at [447, 191] on div at bounding box center [450, 187] width 11 height 11
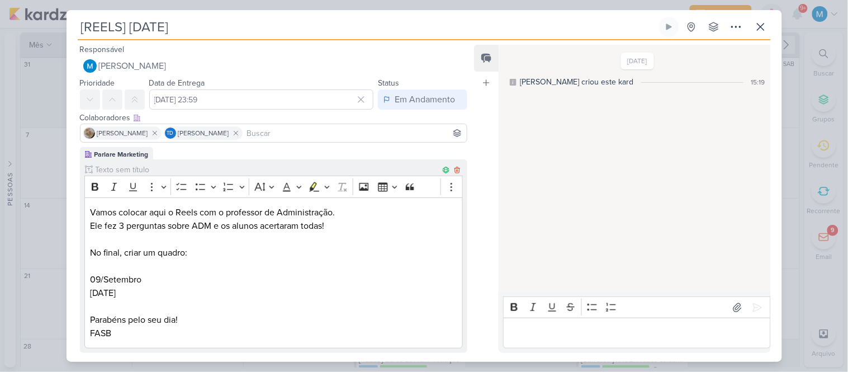
click at [294, 169] on input "text" at bounding box center [267, 170] width 348 height 12
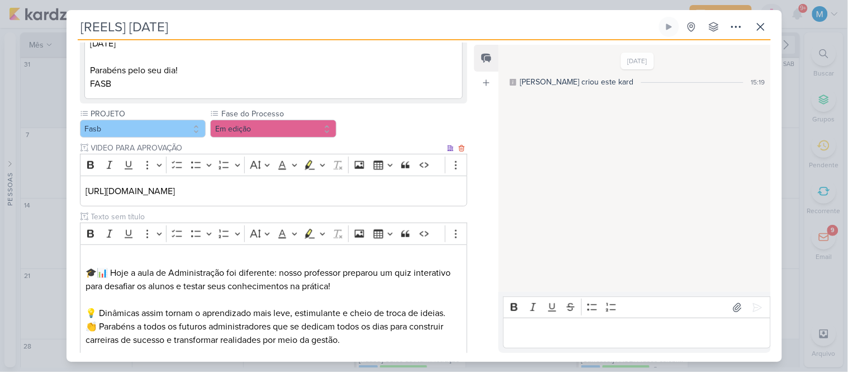
scroll to position [248, 0]
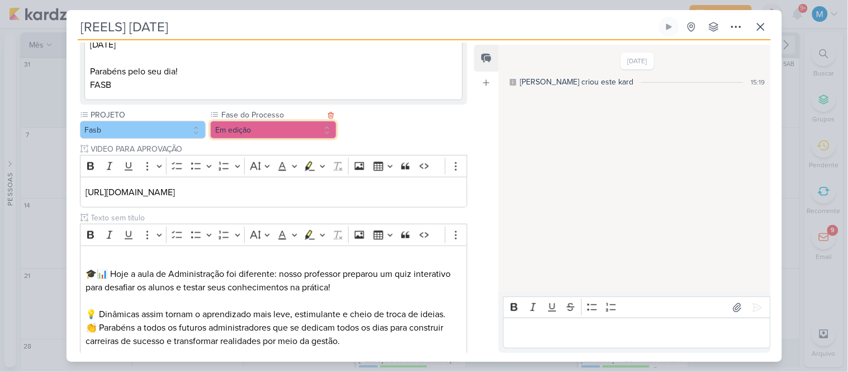
click at [269, 131] on button "Em edição" at bounding box center [273, 130] width 126 height 18
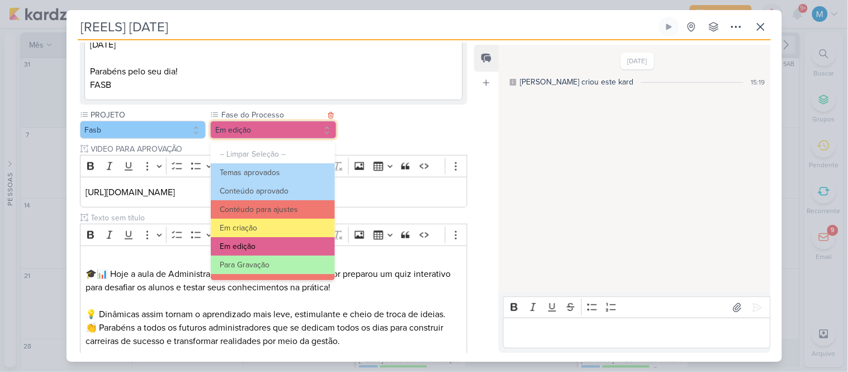
scroll to position [62, 0]
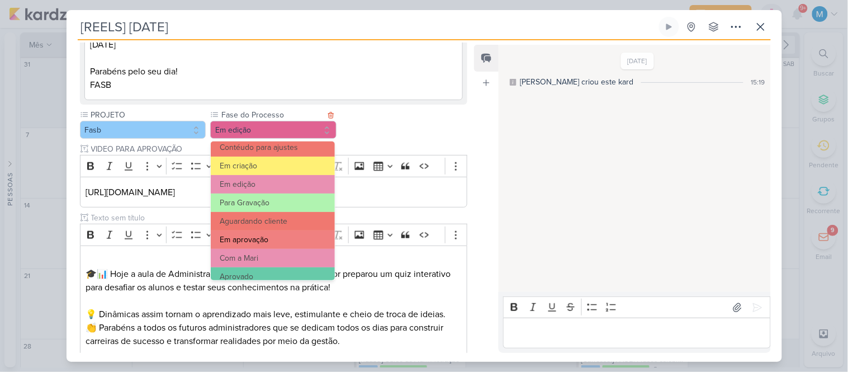
click at [267, 239] on button "Em aprovação" at bounding box center [272, 239] width 123 height 18
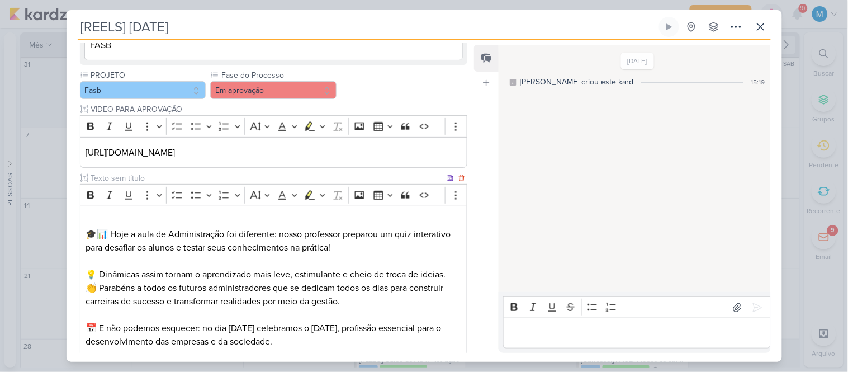
scroll to position [310, 0]
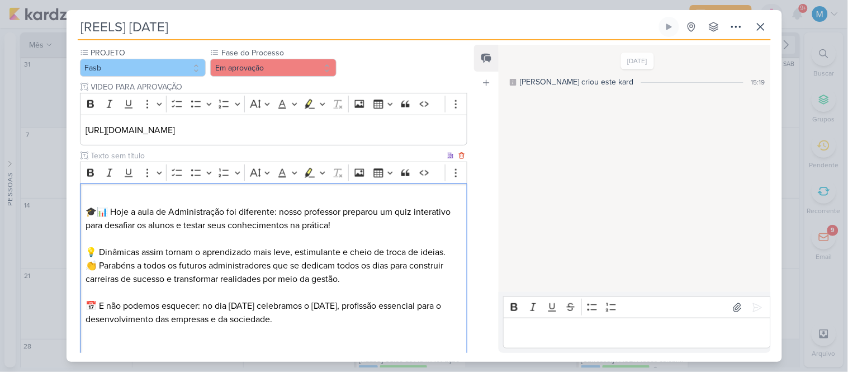
click at [312, 200] on p "⁠⁠⁠⁠⁠⁠⁠ 🎓📊 Hoje a aula de Administração foi diferente: nosso professor preparou…" at bounding box center [272, 212] width 375 height 40
click at [408, 211] on p "⁠⁠⁠⁠⁠⁠⁠ 🎓📊 Hoje a aula de Administração foi diferente: nosso professor preparou…" at bounding box center [272, 212] width 375 height 40
click at [408, 211] on p "🎓📊 Hoje a aula de Administração foi diferente: nosso professor preparou um quiz…" at bounding box center [272, 212] width 375 height 40
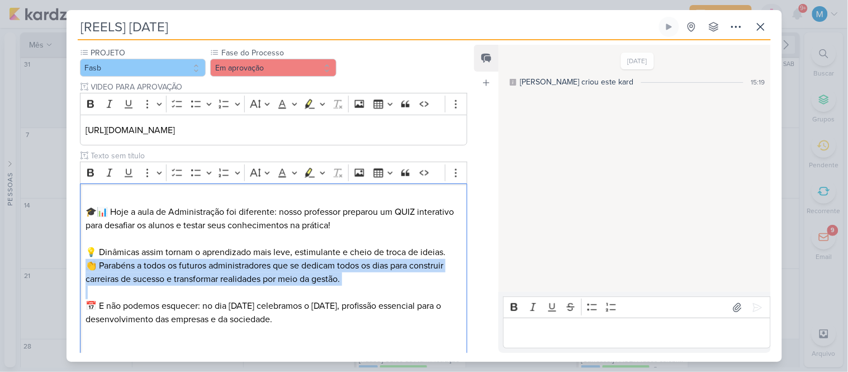
drag, startPoint x: 375, startPoint y: 287, endPoint x: 75, endPoint y: 269, distance: 300.5
click at [75, 269] on div "Parlare Marketing Clique para tornar o item visível à colaboradores externos Ri…" at bounding box center [269, 114] width 406 height 555
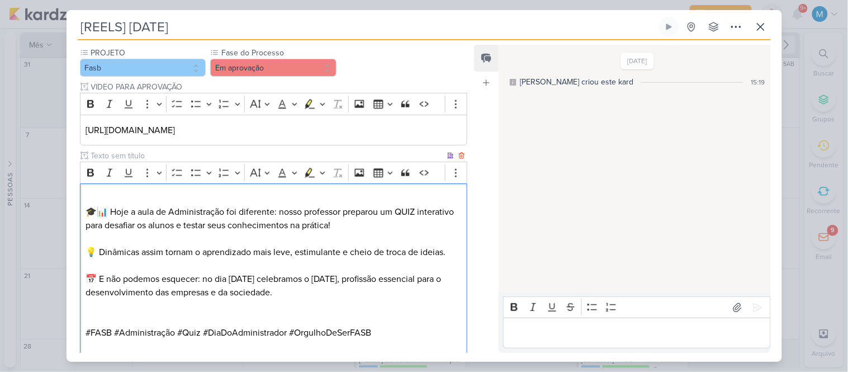
click at [309, 324] on p "Editor editing area: main" at bounding box center [272, 318] width 375 height 13
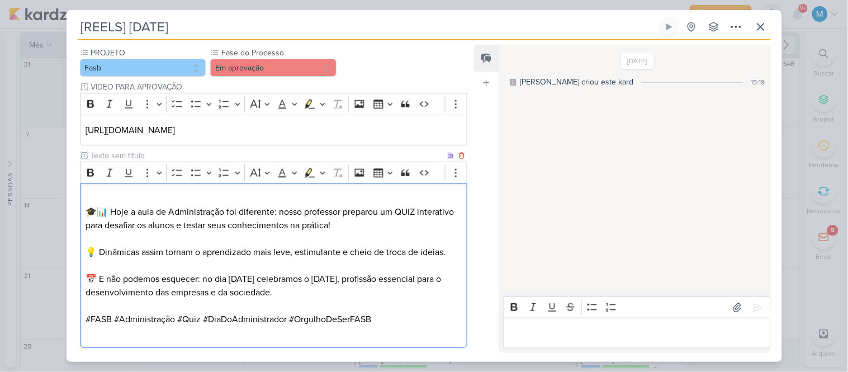
click at [255, 197] on p "🎓📊 Hoje a aula de Administração foi diferente: nosso professor preparou um QUIZ…" at bounding box center [272, 212] width 375 height 40
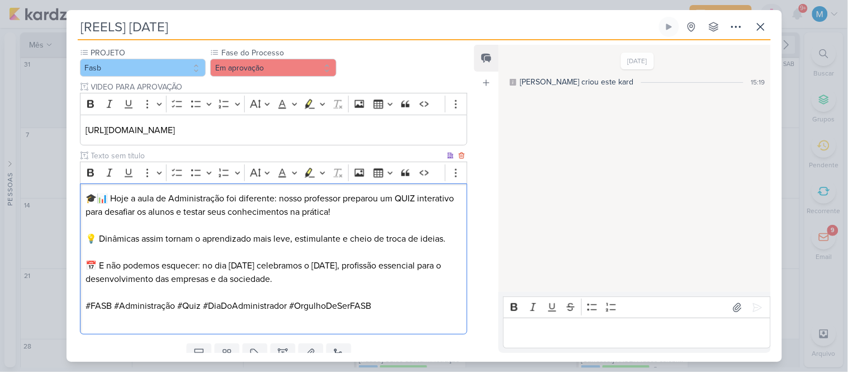
drag, startPoint x: 218, startPoint y: 264, endPoint x: 388, endPoint y: 276, distance: 170.8
click at [388, 276] on p "📅 E não podemos esquecer: no dia [DATE] celebramos o [DATE], profissão essencia…" at bounding box center [272, 272] width 375 height 27
copy p "ia [DATE] celebramos o [DATE], profissão essencial para o desenvolvimento das e…"
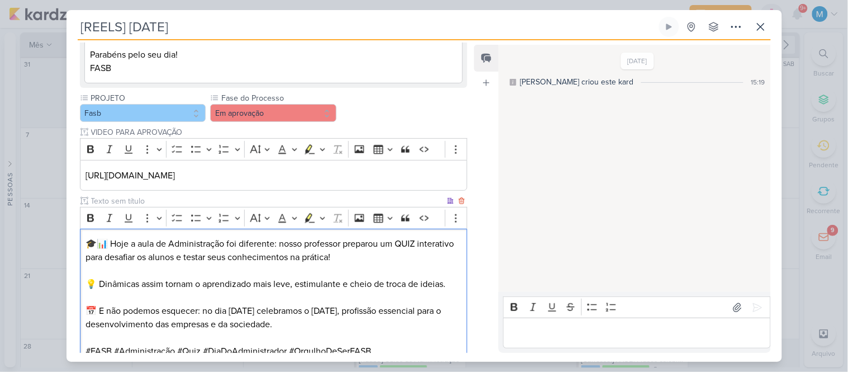
scroll to position [186, 0]
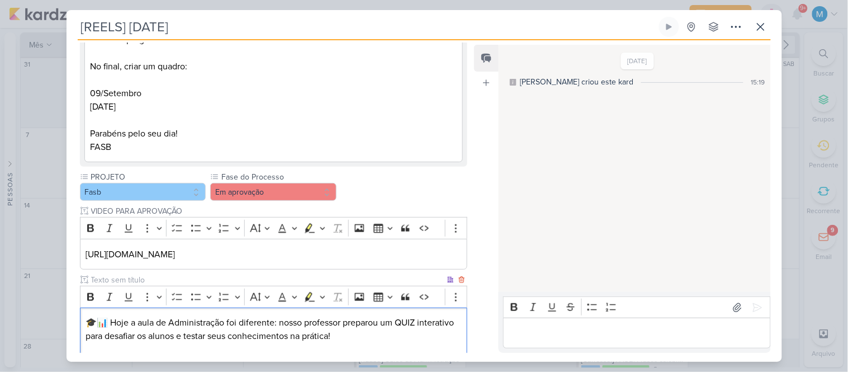
click at [88, 321] on p "🎓📊 Hoje a aula de Administração foi diferente: nosso professor preparou um QUIZ…" at bounding box center [272, 329] width 375 height 27
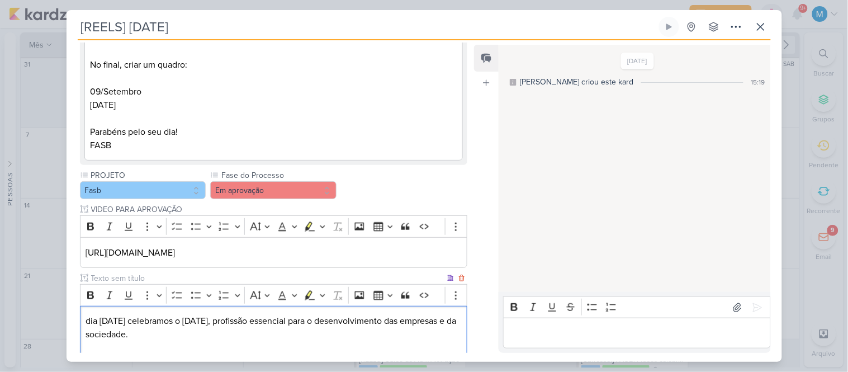
scroll to position [202, 0]
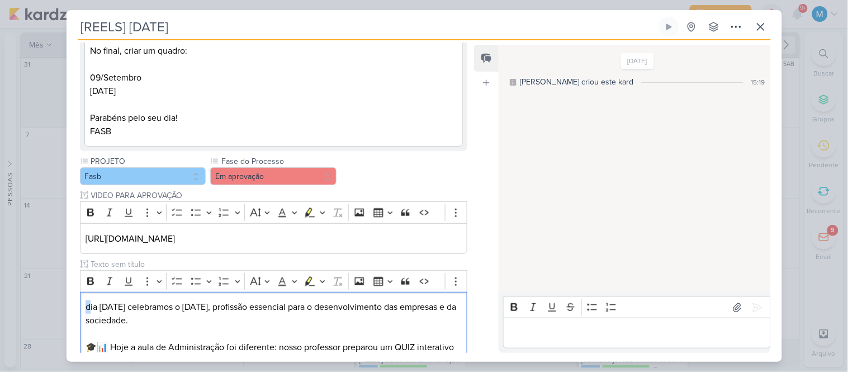
drag, startPoint x: 90, startPoint y: 307, endPoint x: 77, endPoint y: 307, distance: 13.4
click at [77, 307] on div "Parlare Marketing Clique para tornar o item visível à colaboradores externos Ri…" at bounding box center [269, 216] width 406 height 542
click at [311, 321] on p "Dia [DATE] celebramos o [DATE], profissão essencial para o desenvolvimento das …" at bounding box center [272, 313] width 375 height 27
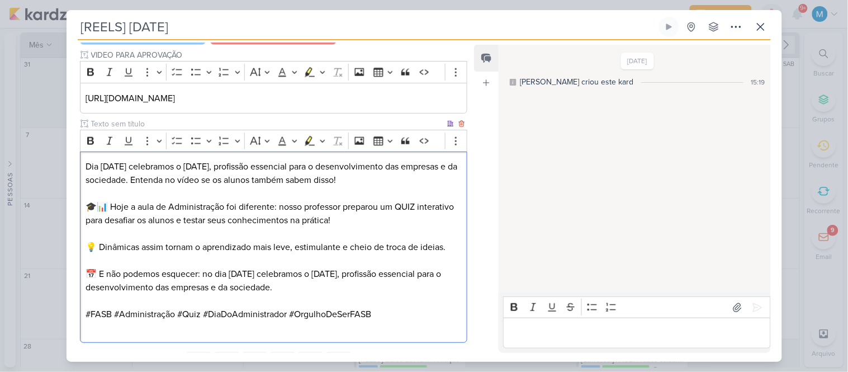
scroll to position [344, 0]
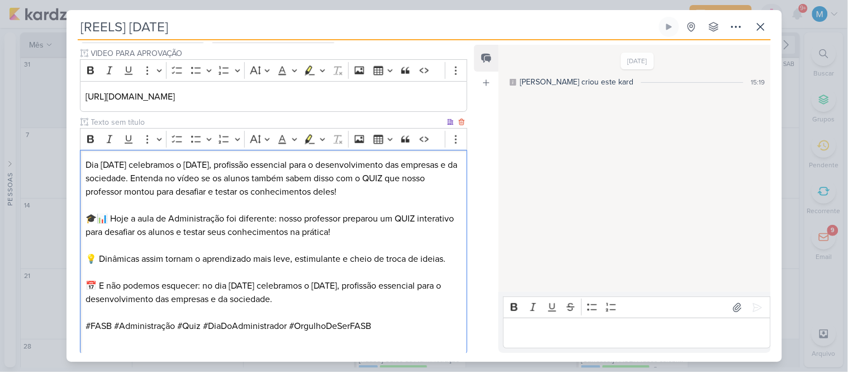
click at [392, 239] on p "🎓📊 Hoje a aula de Administração foi diferente: nosso professor preparou um QUIZ…" at bounding box center [272, 225] width 375 height 27
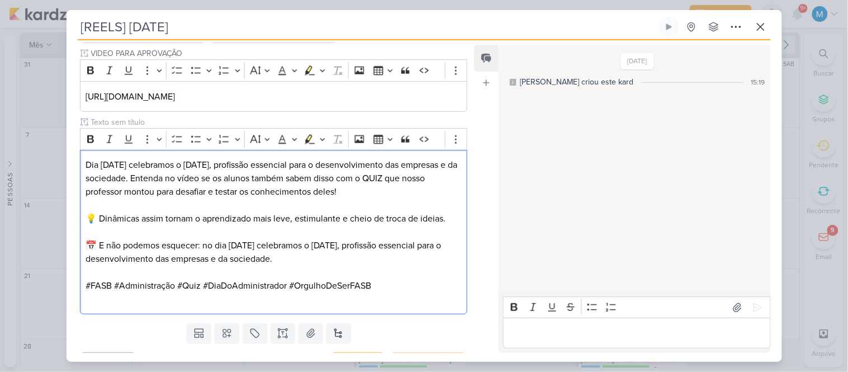
drag, startPoint x: 336, startPoint y: 266, endPoint x: 69, endPoint y: 253, distance: 267.9
click at [69, 253] on div "Parlare Marketing Clique para tornar o item visível à colaboradores externos Ri…" at bounding box center [269, 60] width 406 height 515
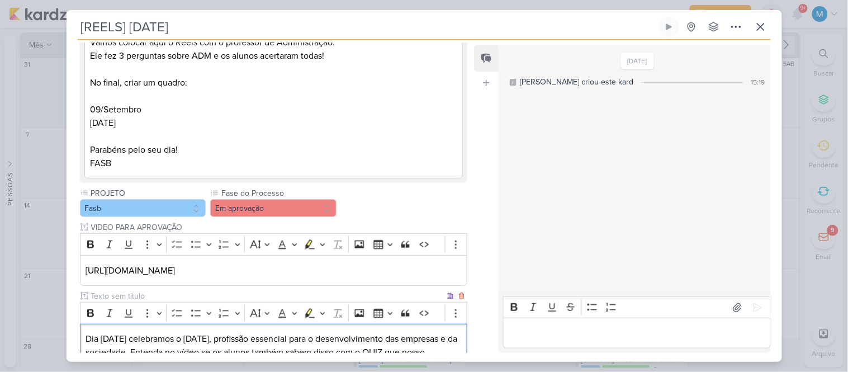
scroll to position [158, 0]
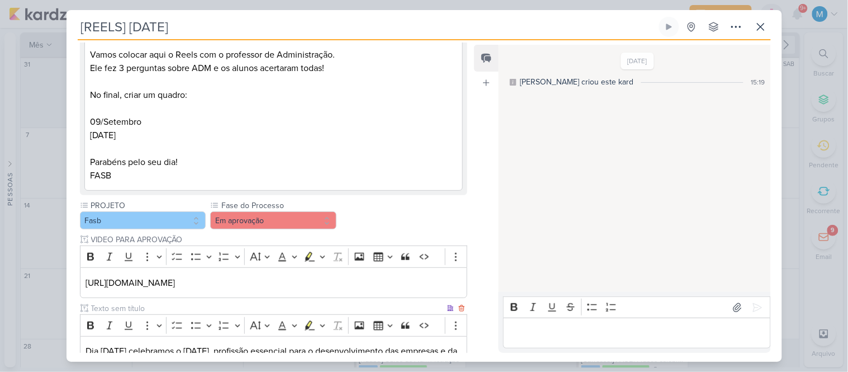
click at [135, 306] on input "text" at bounding box center [267, 308] width 356 height 12
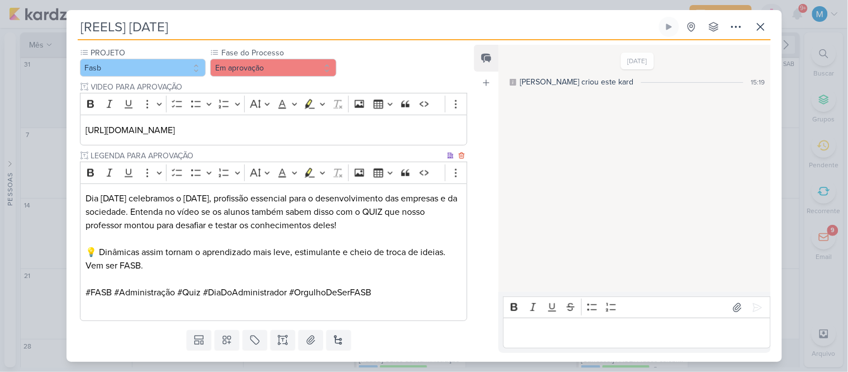
scroll to position [0, 0]
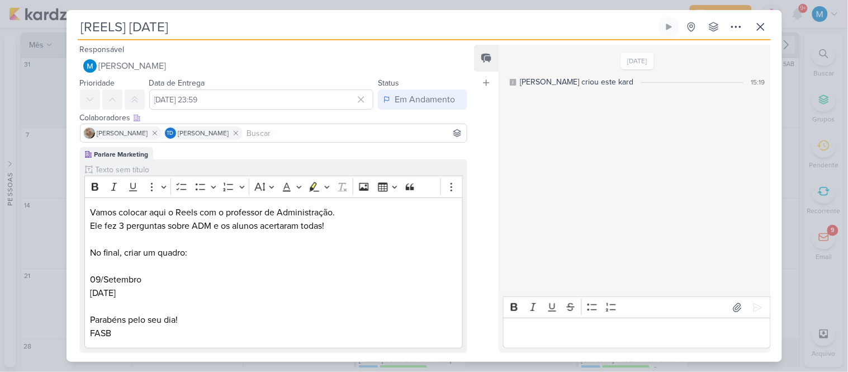
type input "LEGENDA PARA APROVAÇÃO"
click at [282, 132] on input at bounding box center [355, 132] width 220 height 13
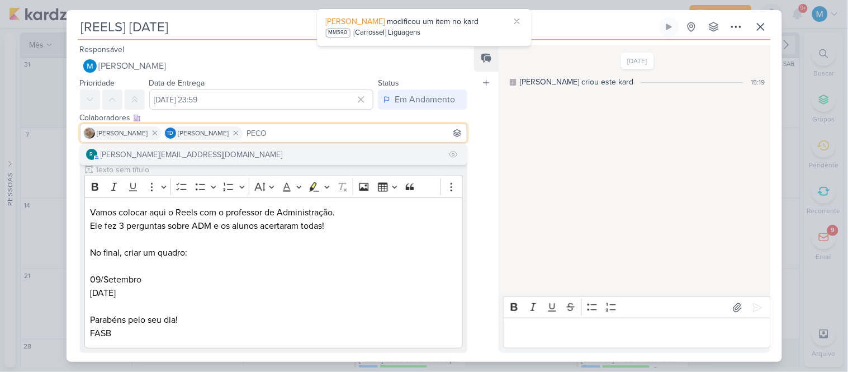
type input "PECO"
click at [277, 150] on button "r [PERSON_NAME][EMAIL_ADDRESS][DOMAIN_NAME]" at bounding box center [273, 154] width 387 height 20
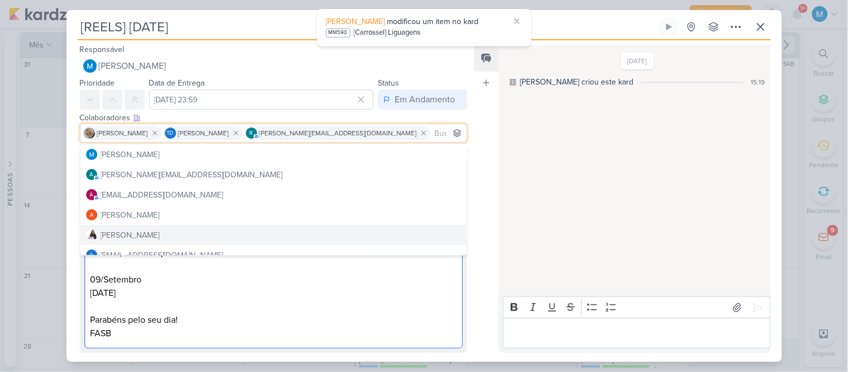
click at [395, 299] on p "[DATE] Parabéns pelo seu dia!" at bounding box center [273, 306] width 367 height 40
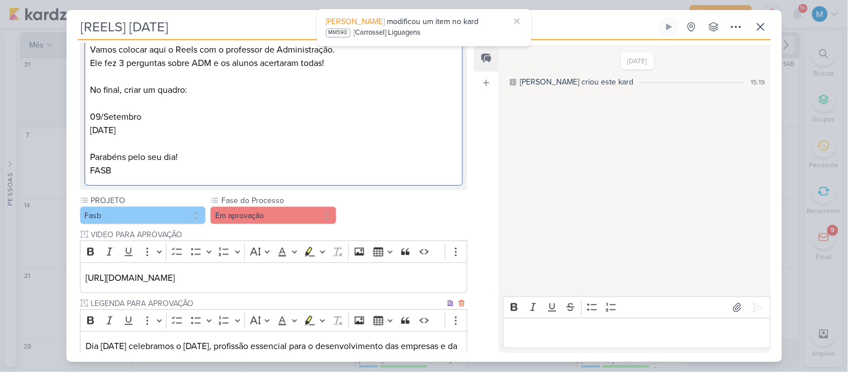
scroll to position [354, 0]
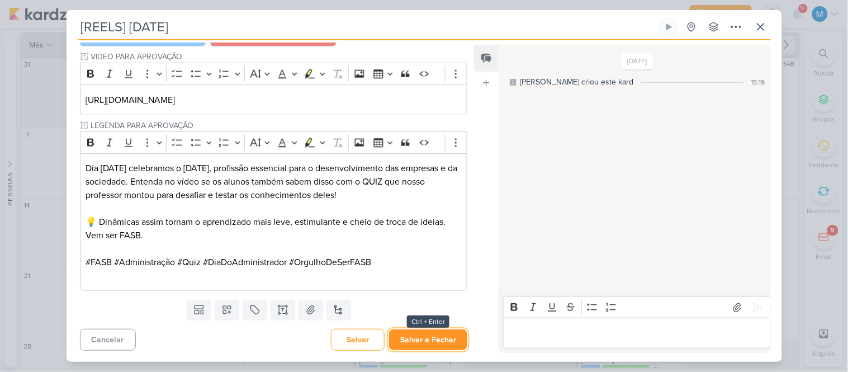
click at [433, 339] on button "Salvar e Fechar" at bounding box center [428, 339] width 78 height 21
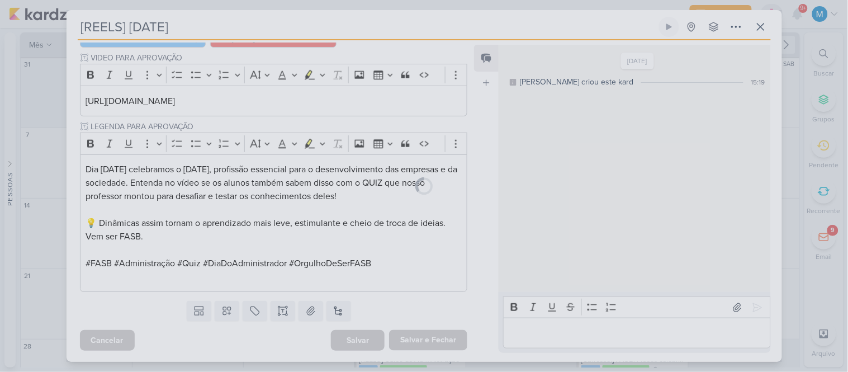
scroll to position [353, 0]
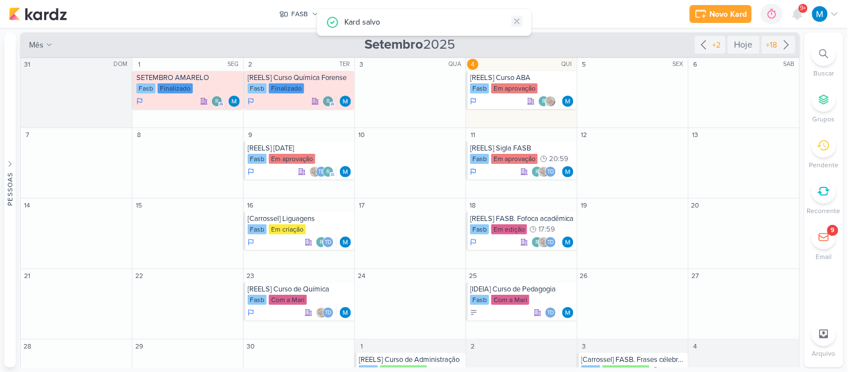
click at [517, 25] on icon at bounding box center [516, 21] width 9 height 9
click at [287, 221] on div "[Carrossel] Liguagens" at bounding box center [300, 218] width 104 height 9
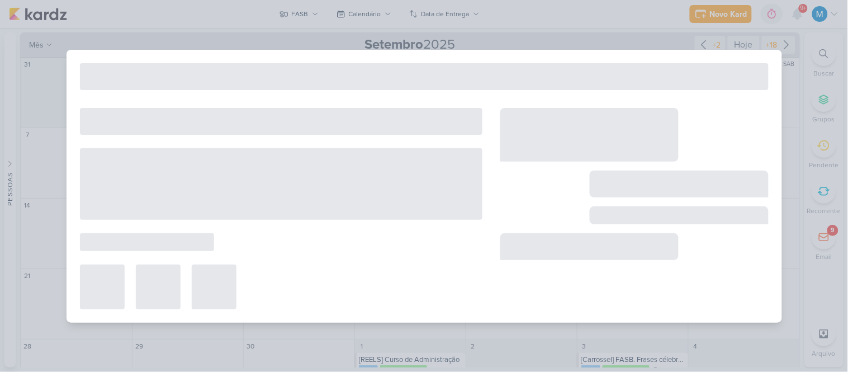
type input "[Carrossel] Liguagens"
type input "[DATE] 23:59"
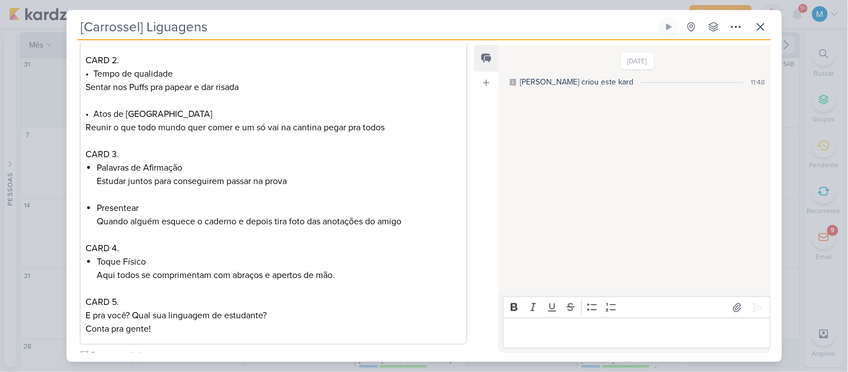
scroll to position [744, 0]
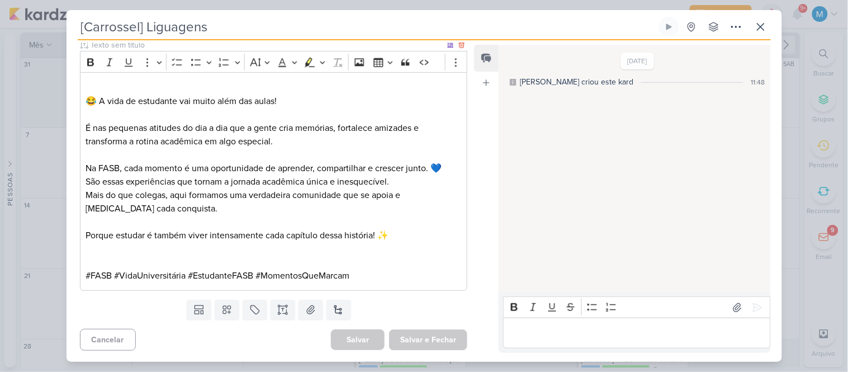
click at [109, 83] on p "⁠⁠⁠⁠⁠⁠⁠ 😂 A vida de estudante vai muito além das aulas!" at bounding box center [272, 94] width 375 height 27
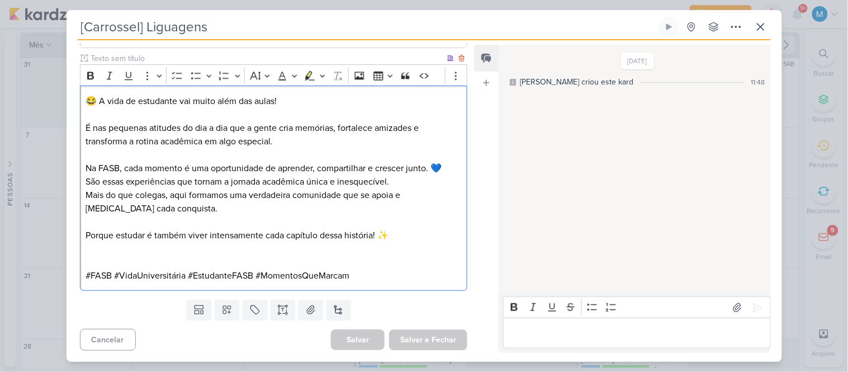
scroll to position [730, 0]
click at [426, 168] on p "Na FASB, cada momento é uma oportunidade de aprender, compartilhar e crescer ju…" at bounding box center [272, 188] width 375 height 54
click at [426, 165] on p "Na FASB, cada momento é uma oportunidade de aprender, compartilhar e crescer ju…" at bounding box center [272, 188] width 375 height 54
click at [428, 168] on p "Na FASB, cada momento é uma oportunidade de aprender, compartilhar e crescer ju…" at bounding box center [272, 188] width 375 height 54
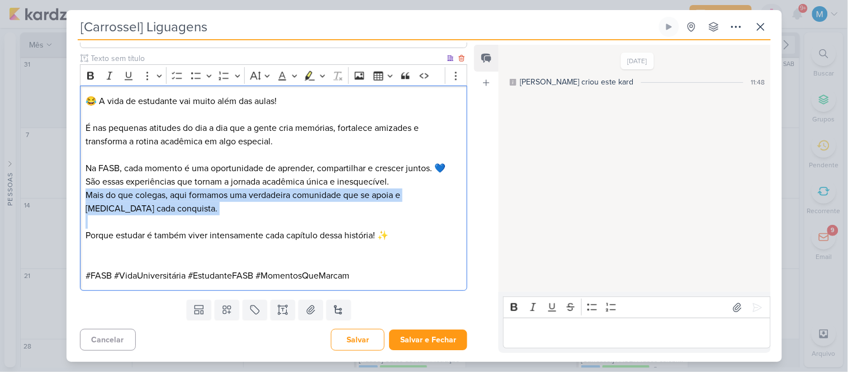
drag, startPoint x: 91, startPoint y: 194, endPoint x: 165, endPoint y: 223, distance: 79.5
click at [165, 223] on div "😂 A vida de estudante vai muito além das aulas! É nas pequenas atitudes do dia …" at bounding box center [274, 187] width 388 height 205
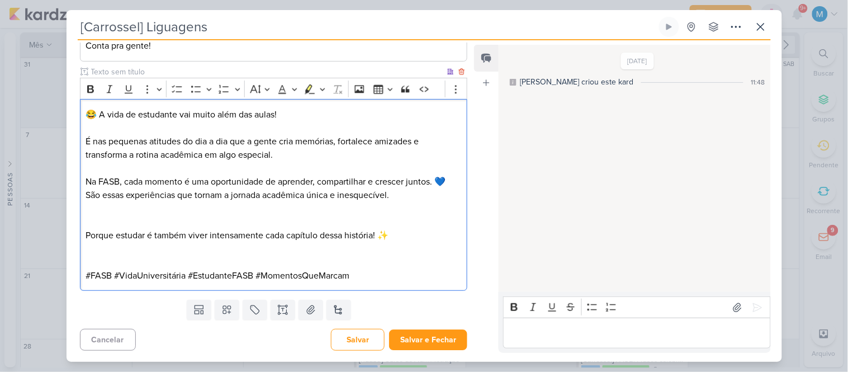
scroll to position [704, 0]
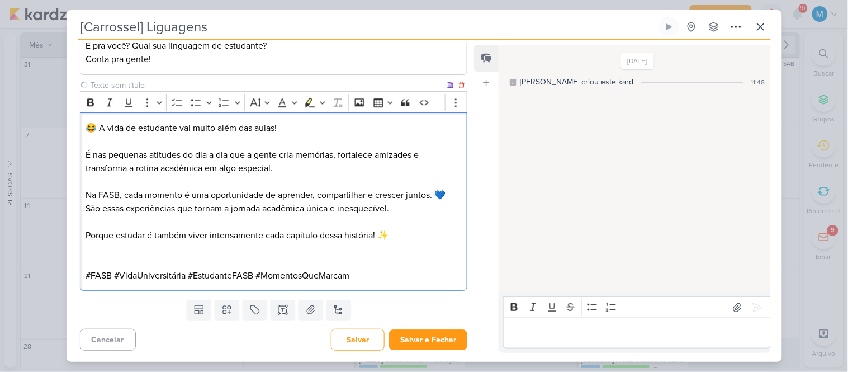
click at [149, 254] on p "Editor editing area: main" at bounding box center [272, 248] width 375 height 13
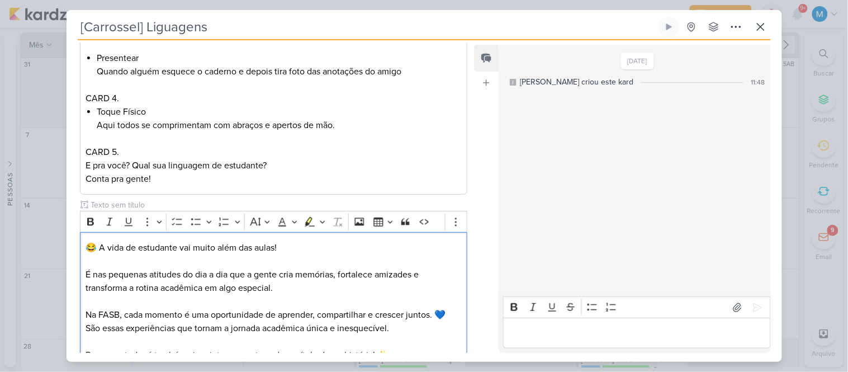
scroll to position [691, 0]
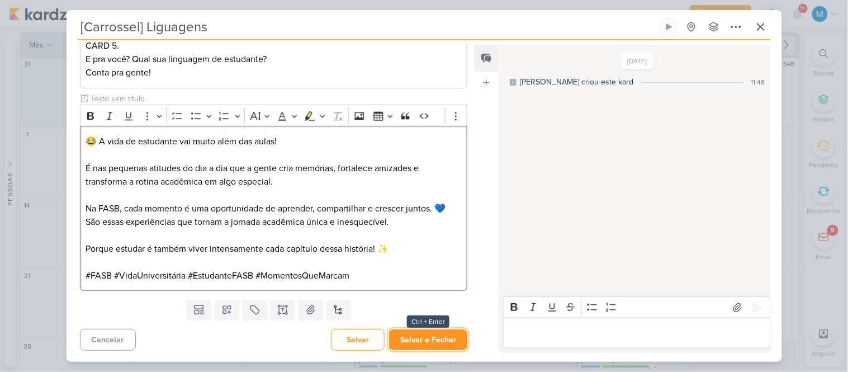
click at [444, 338] on button "Salvar e Fechar" at bounding box center [428, 339] width 78 height 21
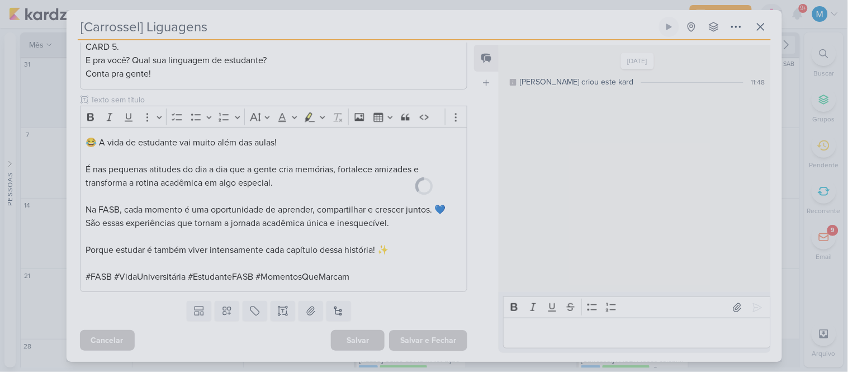
scroll to position [689, 0]
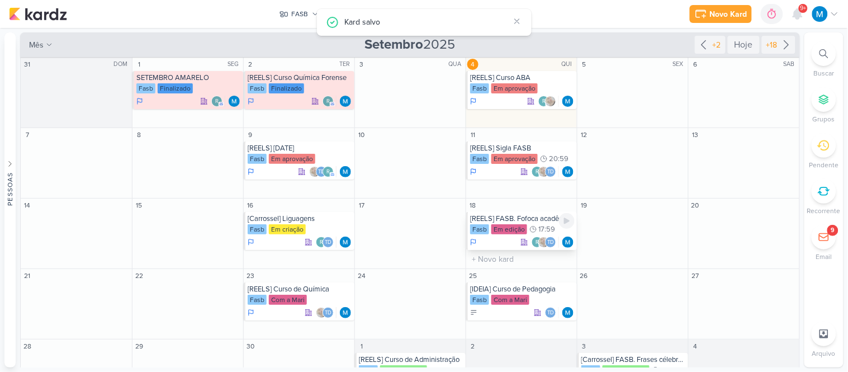
click at [527, 219] on div "[REELS] FASB. Fofoca acadêmica" at bounding box center [522, 218] width 104 height 9
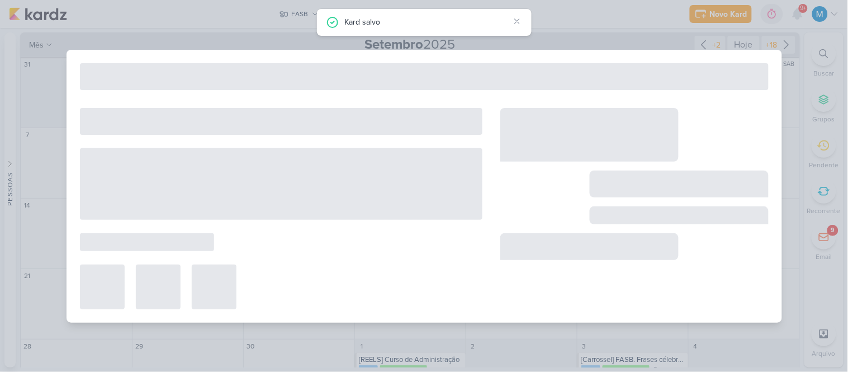
type input "[REELS] FASB. Fofoca acadêmica"
type input "[DATE] 17:59"
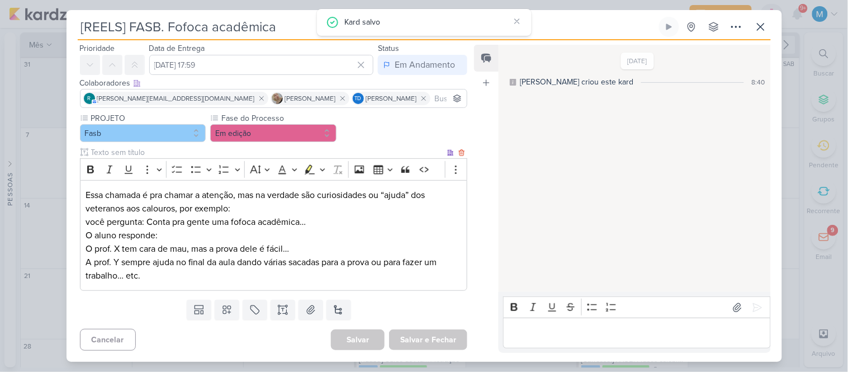
scroll to position [0, 0]
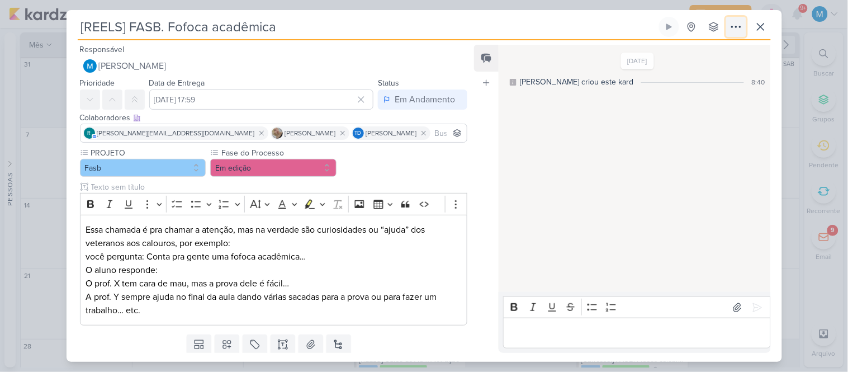
click at [738, 22] on icon at bounding box center [735, 26] width 13 height 13
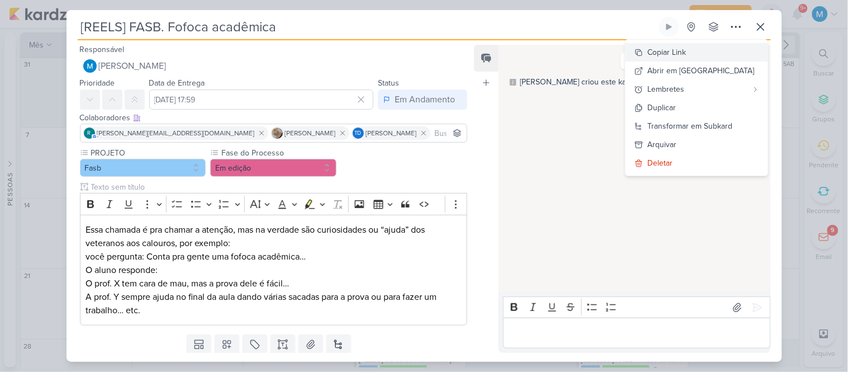
click at [686, 54] on div "Copiar Link" at bounding box center [667, 52] width 39 height 12
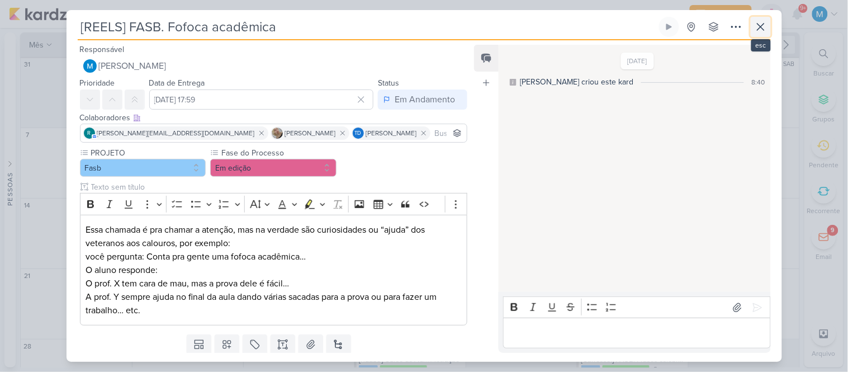
click at [760, 28] on icon at bounding box center [760, 26] width 13 height 13
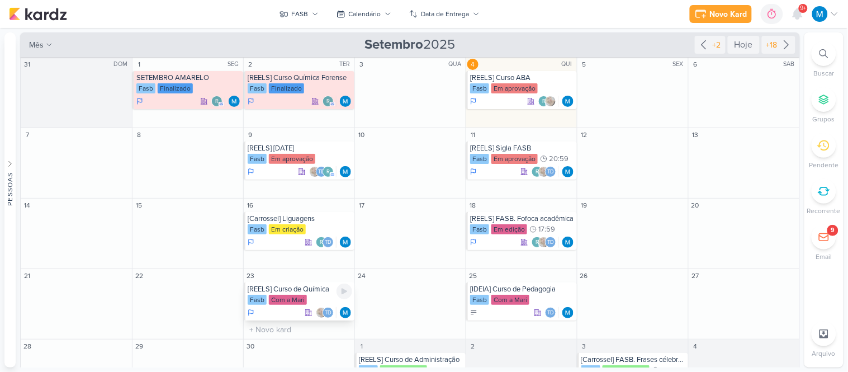
click at [307, 289] on div "[REELS] Curso de Química" at bounding box center [300, 288] width 104 height 9
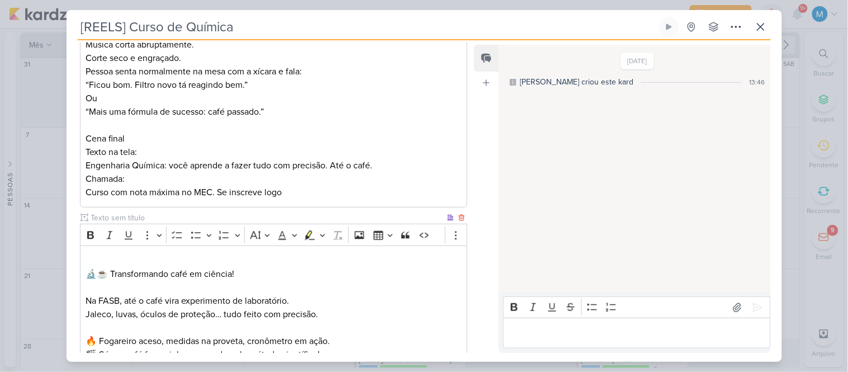
scroll to position [952, 0]
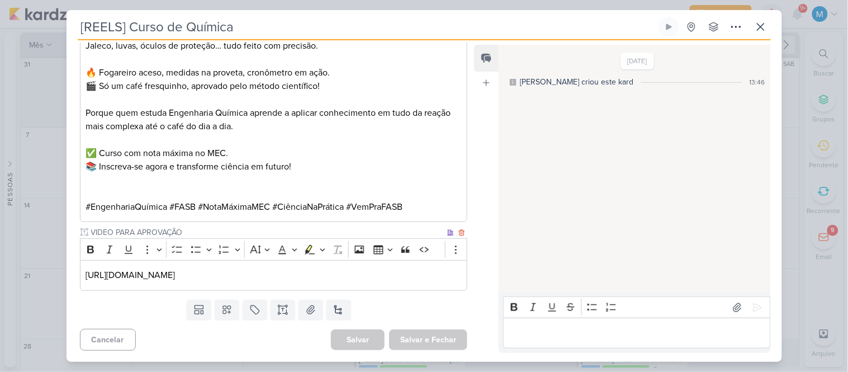
click at [426, 282] on p "[URL][DOMAIN_NAME]" at bounding box center [272, 274] width 375 height 13
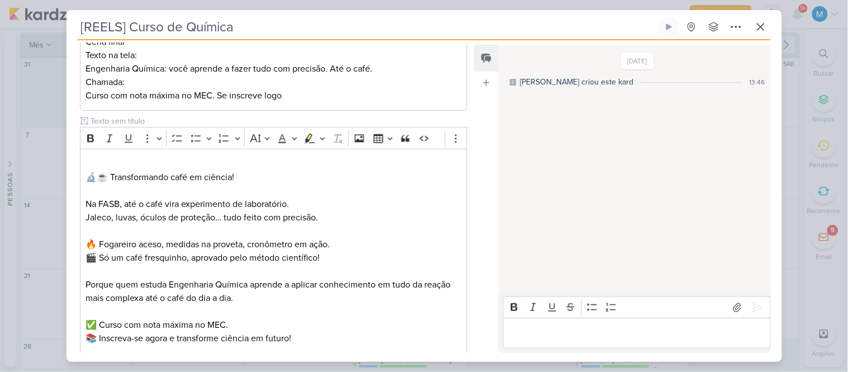
scroll to position [765, 0]
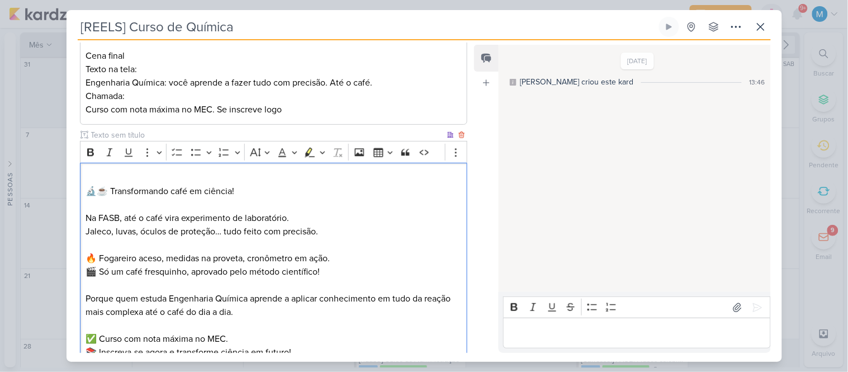
click at [283, 175] on p "⁠⁠⁠⁠⁠⁠⁠ 🔬☕ Transformando café em ciência!" at bounding box center [272, 184] width 375 height 27
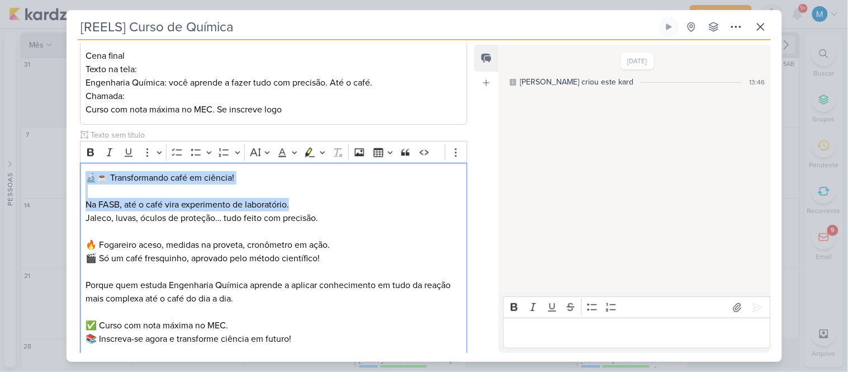
drag, startPoint x: 310, startPoint y: 207, endPoint x: 60, endPoint y: 168, distance: 252.3
click at [60, 168] on div "[REELS] Curso de Química Criado por mim" at bounding box center [424, 186] width 848 height 372
click at [131, 180] on p "🔬☕ Transformando café em ciência!" at bounding box center [272, 177] width 375 height 13
drag, startPoint x: 113, startPoint y: 175, endPoint x: 300, endPoint y: 204, distance: 189.3
click at [300, 204] on div "🔬☕ Transformando café em ciência! Na FASB, até o café vira experimento de labor…" at bounding box center [274, 279] width 388 height 232
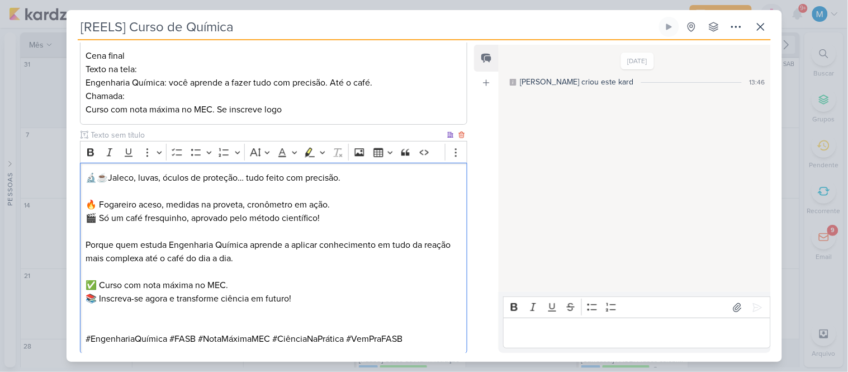
click at [369, 178] on p "🔬☕Jaleco, luvas, óculos de proteção… tudo feito com precisão." at bounding box center [272, 177] width 375 height 13
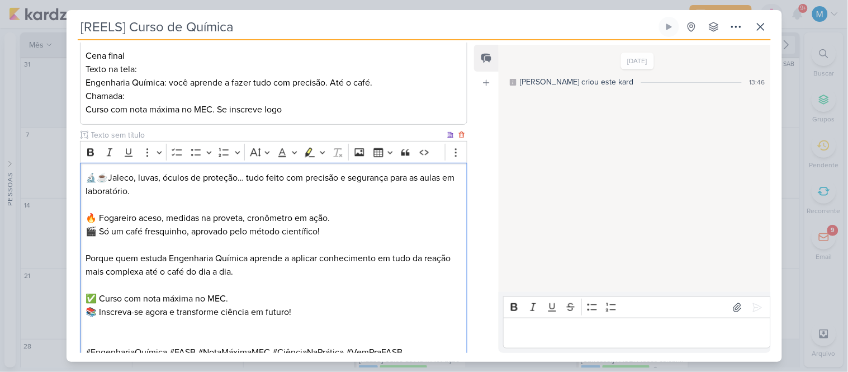
click at [260, 232] on p "🔥 Fogareiro aceso, medidas na proveta, cronômetro em ação. 🎬 Só um café fresqui…" at bounding box center [272, 218] width 375 height 40
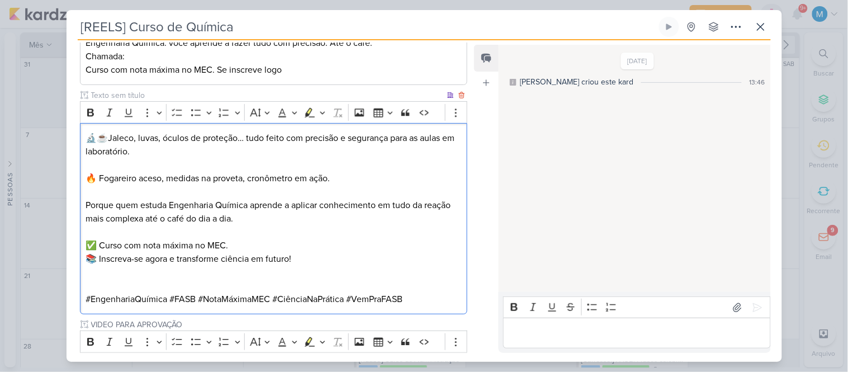
scroll to position [828, 0]
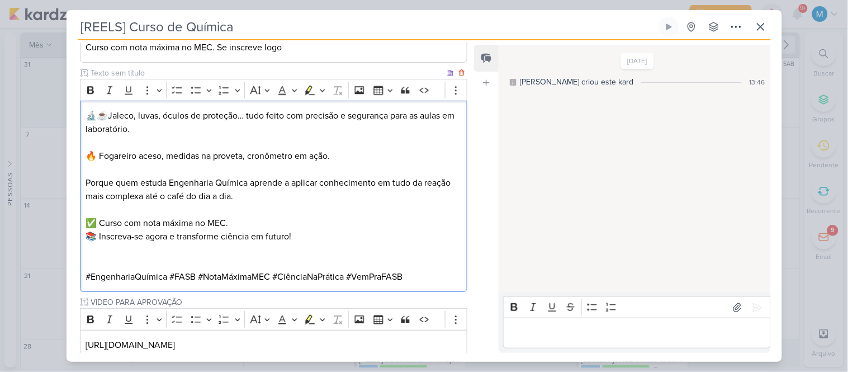
click at [197, 256] on p "Editor editing area: main" at bounding box center [272, 262] width 375 height 13
click at [125, 170] on p "Editor editing area: main" at bounding box center [272, 169] width 375 height 13
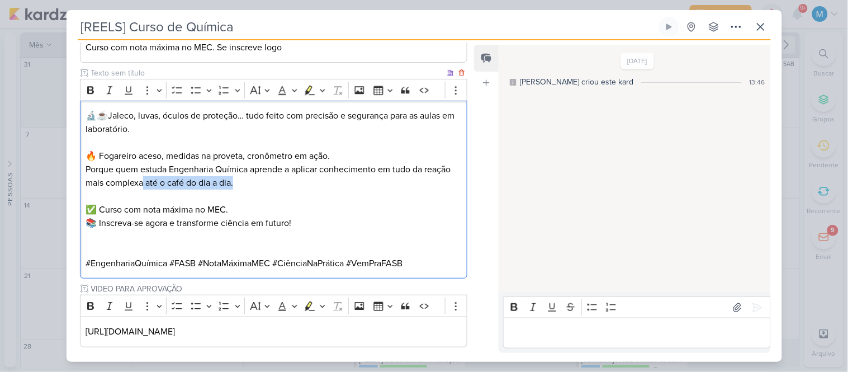
drag, startPoint x: 142, startPoint y: 183, endPoint x: 234, endPoint y: 181, distance: 91.6
click at [234, 181] on p "Porque quem estuda Engenharia Química aprende a aplicar conhecimento em tudo da…" at bounding box center [272, 176] width 375 height 27
click at [193, 244] on p "Editor editing area: main" at bounding box center [272, 249] width 375 height 13
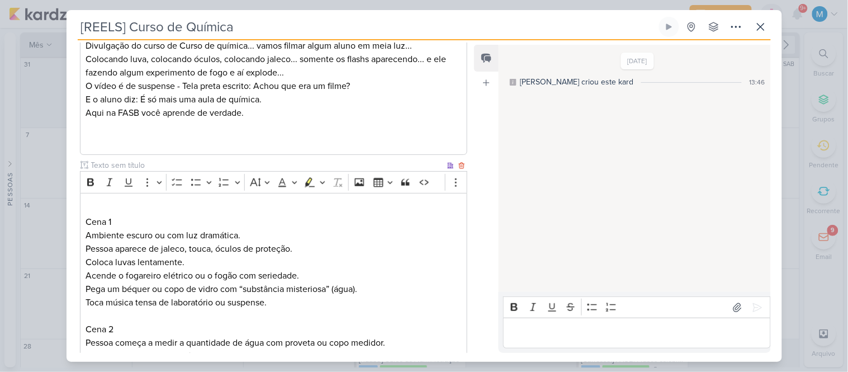
scroll to position [188, 0]
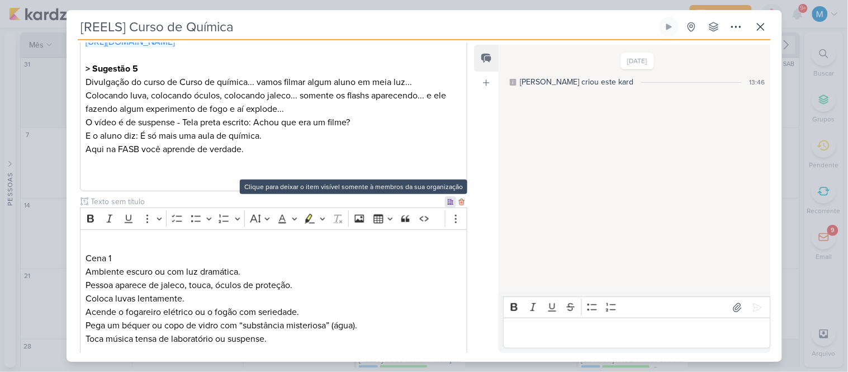
click at [445, 205] on div at bounding box center [450, 201] width 11 height 11
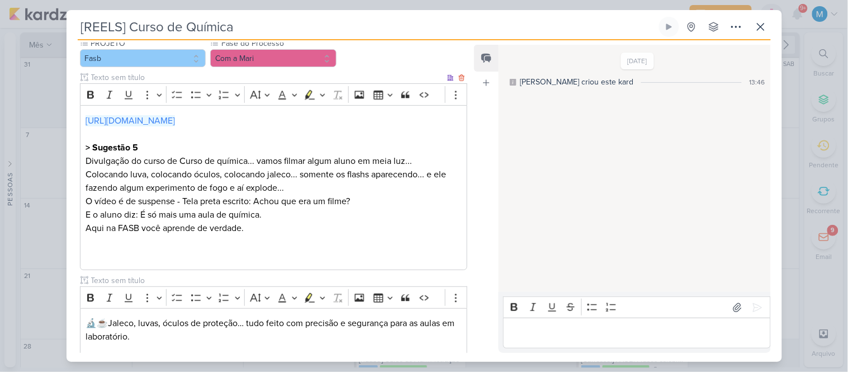
scroll to position [621, 0]
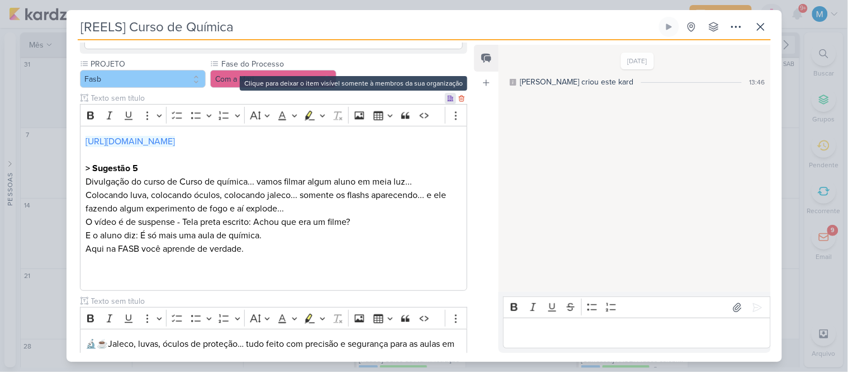
click at [447, 97] on icon at bounding box center [450, 98] width 7 height 7
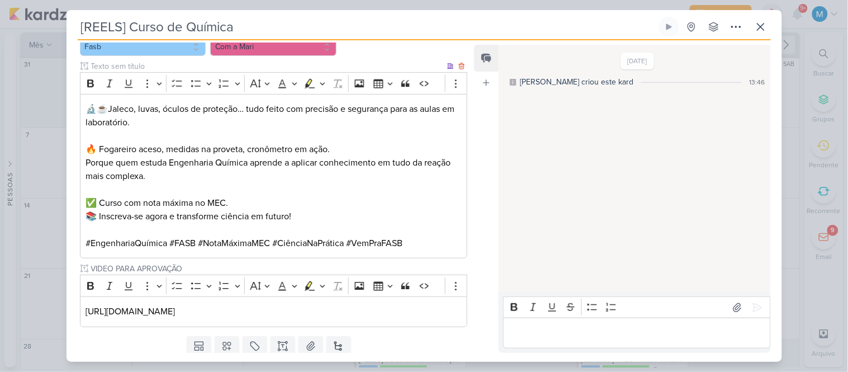
scroll to position [706, 0]
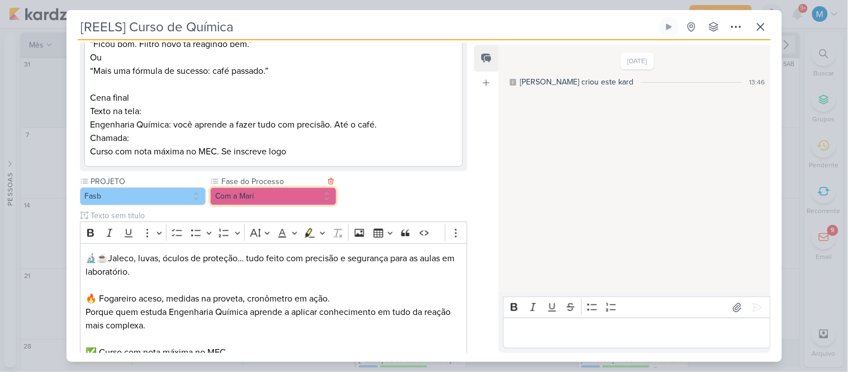
click at [310, 191] on button "Com a Mari" at bounding box center [273, 196] width 126 height 18
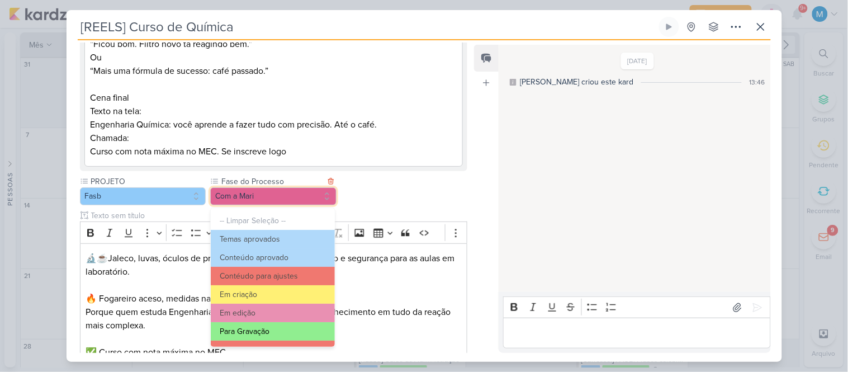
scroll to position [62, 0]
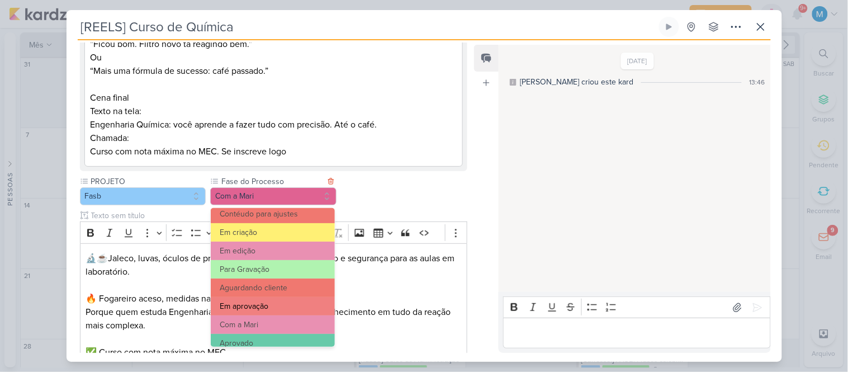
click at [286, 306] on button "Em aprovação" at bounding box center [272, 306] width 123 height 18
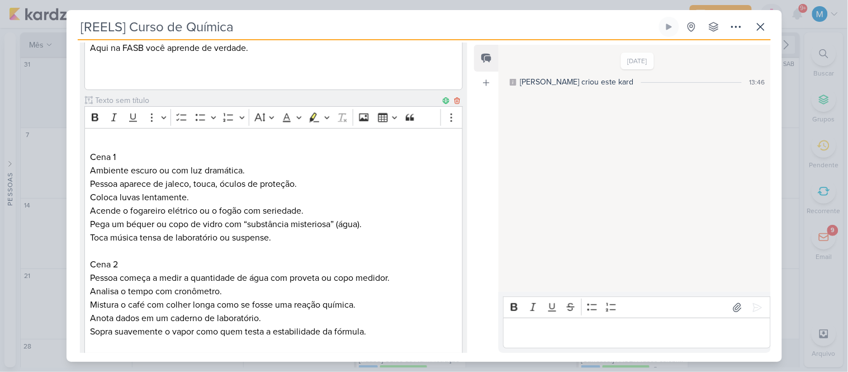
scroll to position [0, 0]
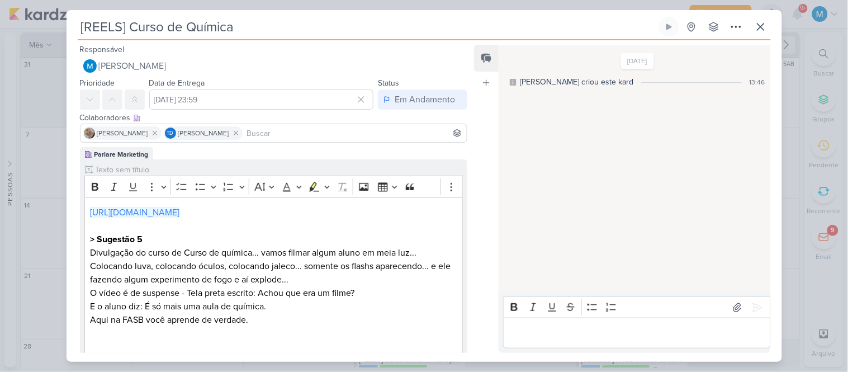
click at [252, 134] on input at bounding box center [355, 132] width 220 height 13
type input "pecor"
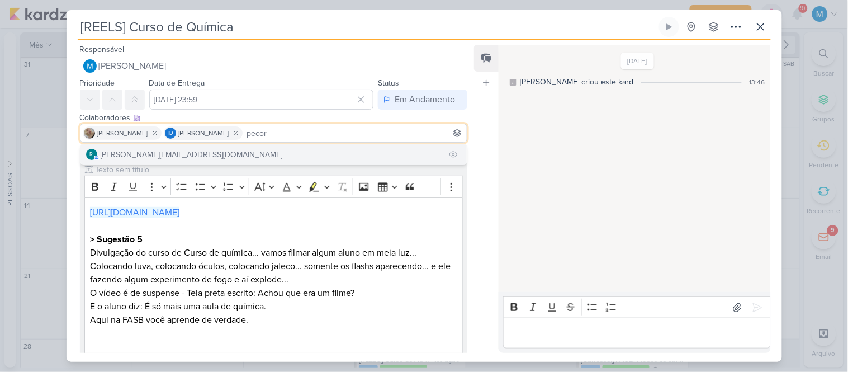
click at [242, 148] on button "r [PERSON_NAME][EMAIL_ADDRESS][DOMAIN_NAME]" at bounding box center [273, 154] width 387 height 20
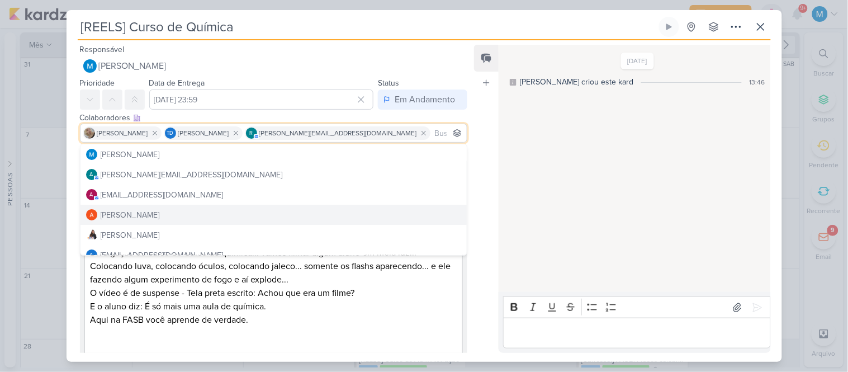
click at [478, 213] on div "Feed Atrelar email Solte o email para atrelar ao kard" at bounding box center [486, 199] width 25 height 308
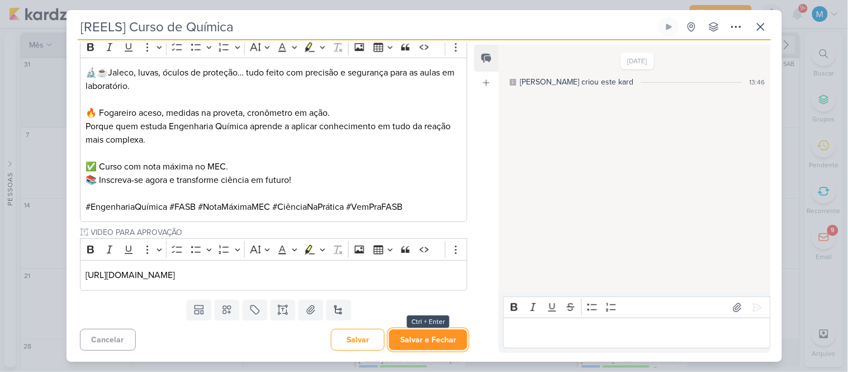
click at [449, 343] on button "Salvar e Fechar" at bounding box center [428, 339] width 78 height 21
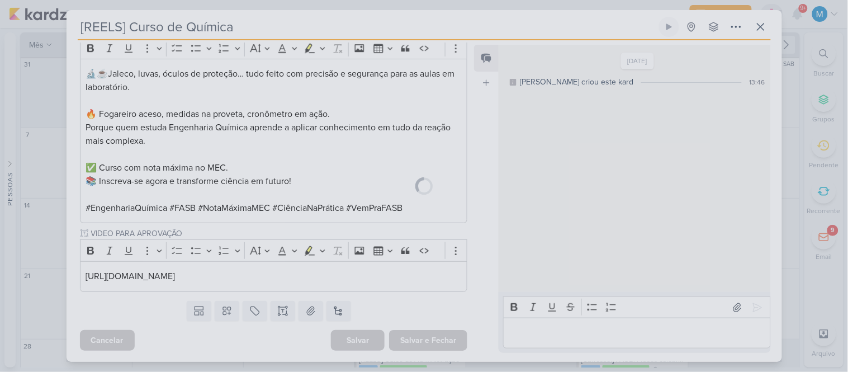
scroll to position [891, 0]
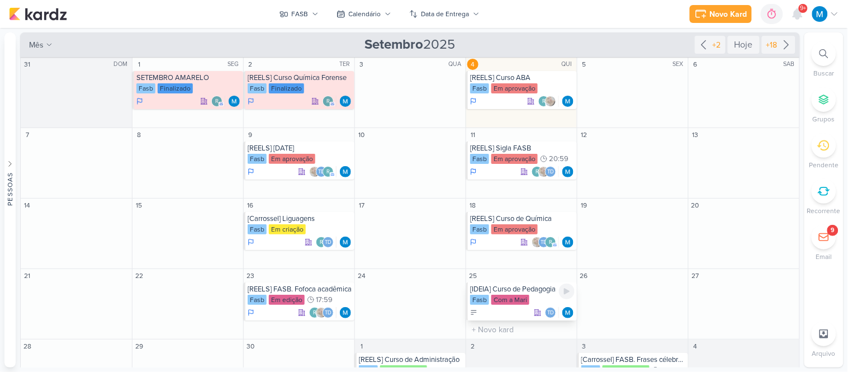
click at [525, 289] on div "[IDEIA] Curso de Pedagogia" at bounding box center [522, 288] width 104 height 9
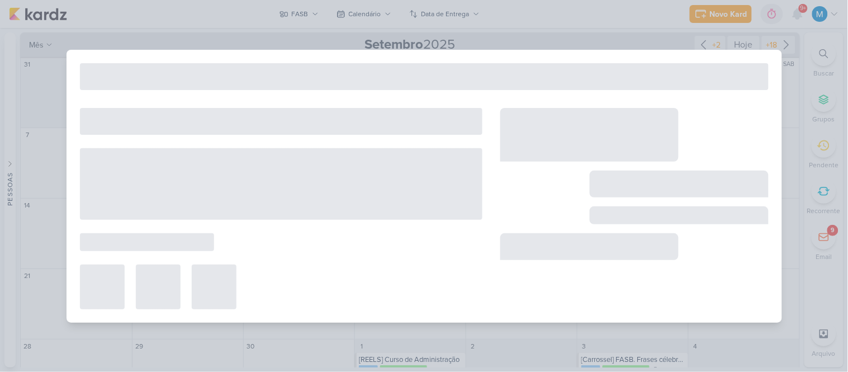
type input "[IDEIA] Curso de Pedagogia"
type input "[DATE] 23:59"
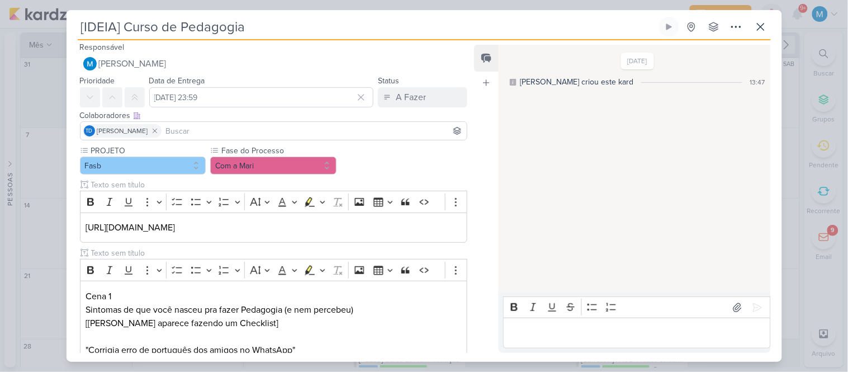
scroll to position [0, 0]
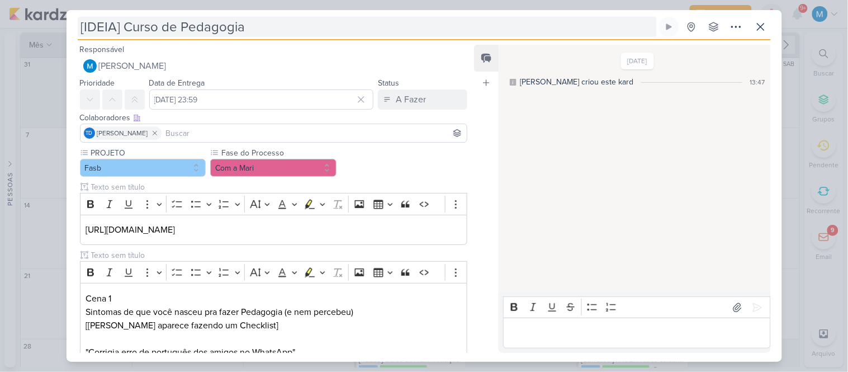
click at [102, 22] on input "[IDEIA] Curso de Pedagogia" at bounding box center [367, 27] width 579 height 20
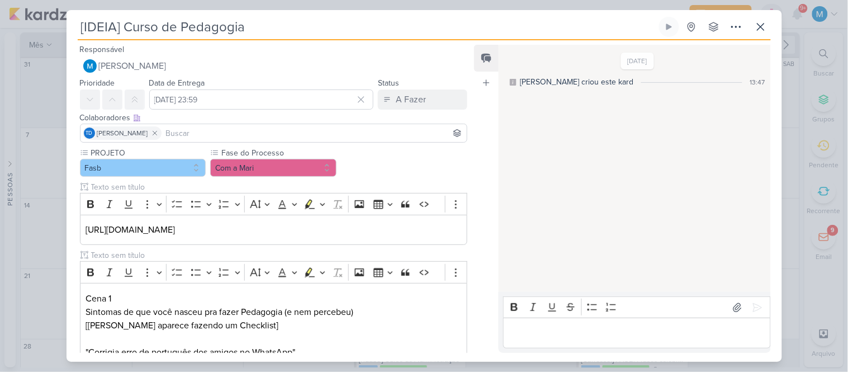
click at [102, 22] on input "[IDEIA] Curso de Pedagogia" at bounding box center [367, 27] width 579 height 20
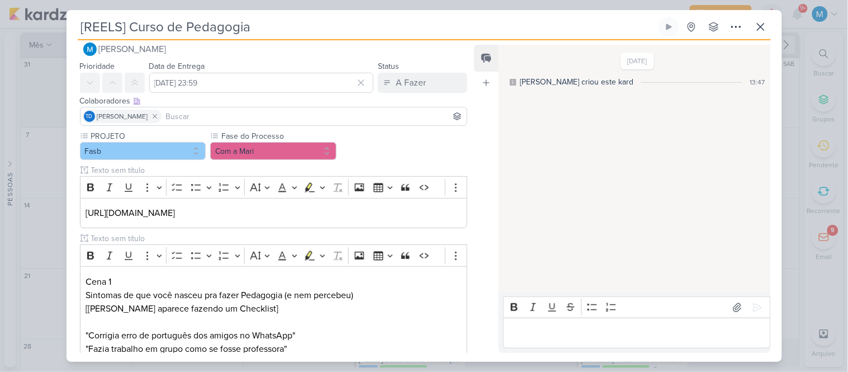
scroll to position [16, 0]
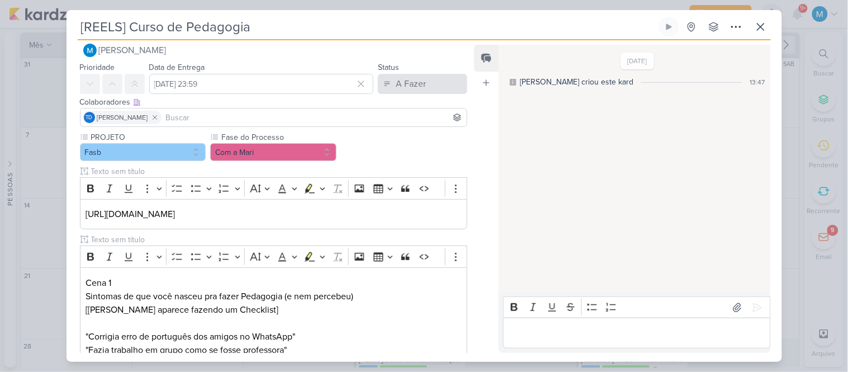
type input "[REELS] Curso de Pedagogia"
click at [429, 81] on button "A Fazer" at bounding box center [422, 84] width 89 height 20
click at [422, 144] on div "Em Andamento" at bounding box center [413, 146] width 53 height 12
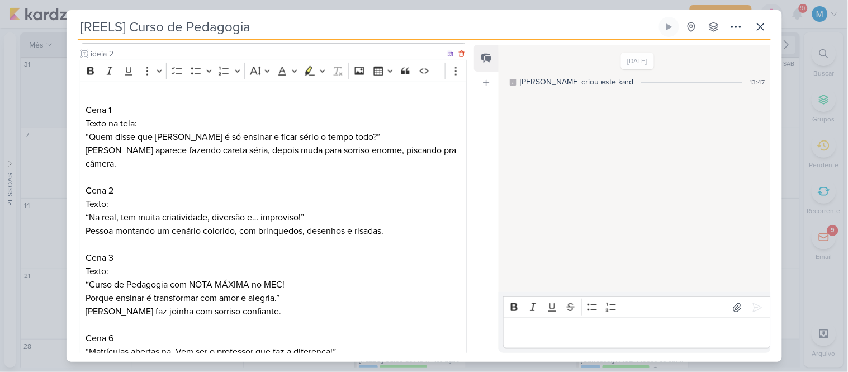
scroll to position [574, 0]
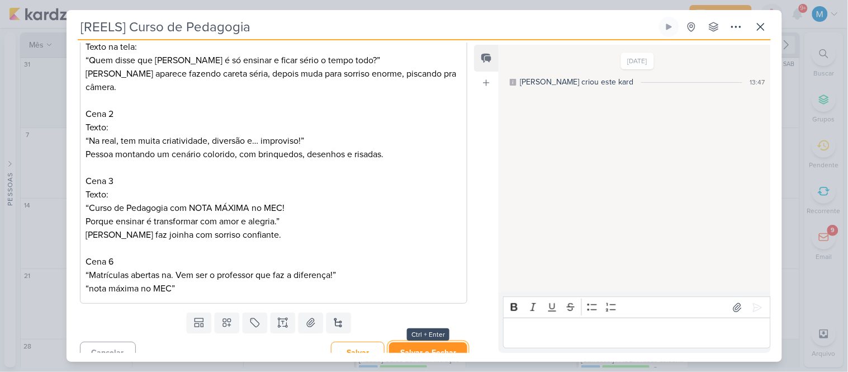
click at [433, 342] on button "Salvar e Fechar" at bounding box center [428, 352] width 78 height 21
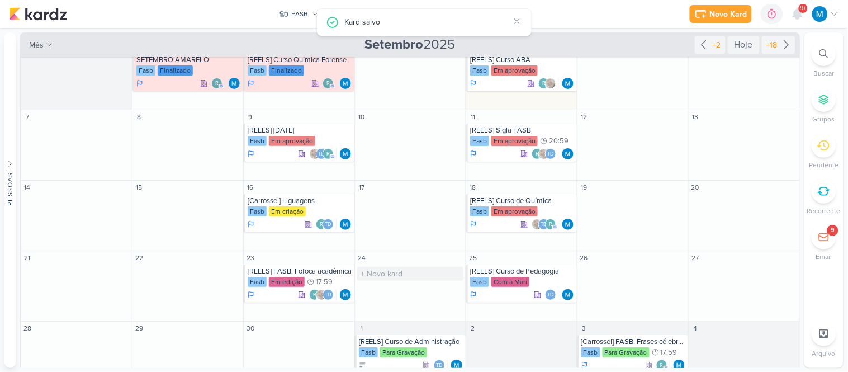
scroll to position [0, 0]
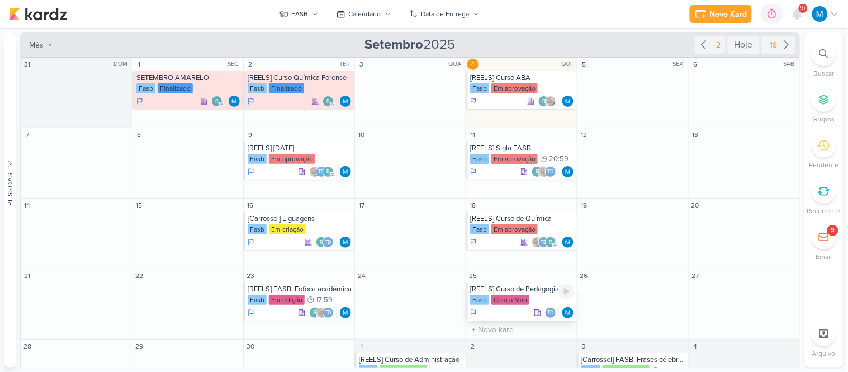
click at [535, 289] on div "[REELS] Curso de Pedagogia" at bounding box center [522, 288] width 104 height 9
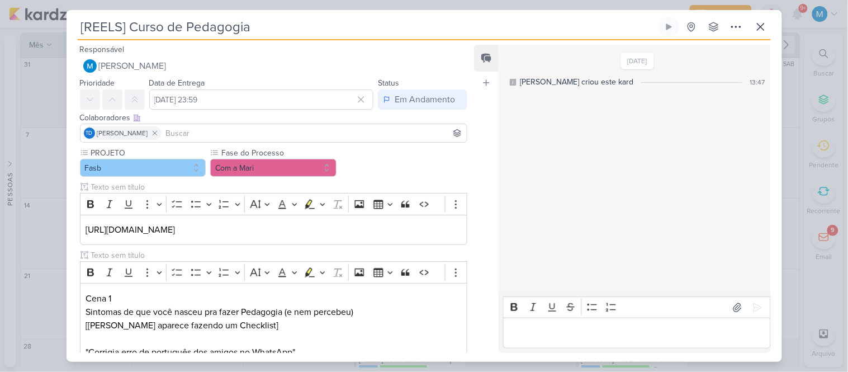
click at [308, 126] on input at bounding box center [314, 132] width 301 height 13
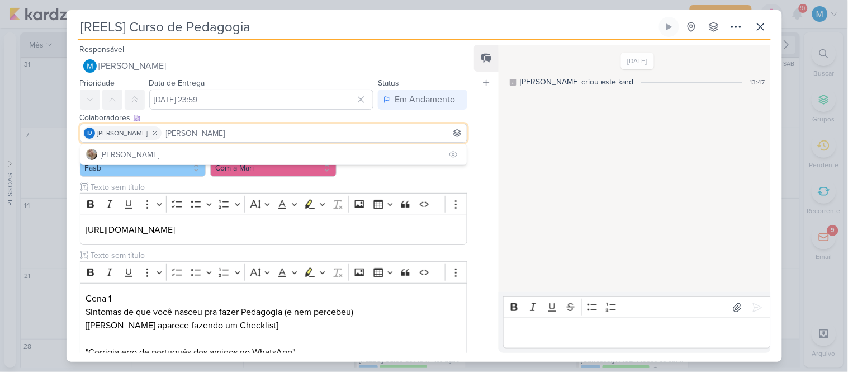
type input "[PERSON_NAME]"
click at [221, 154] on button "[PERSON_NAME]" at bounding box center [273, 154] width 387 height 20
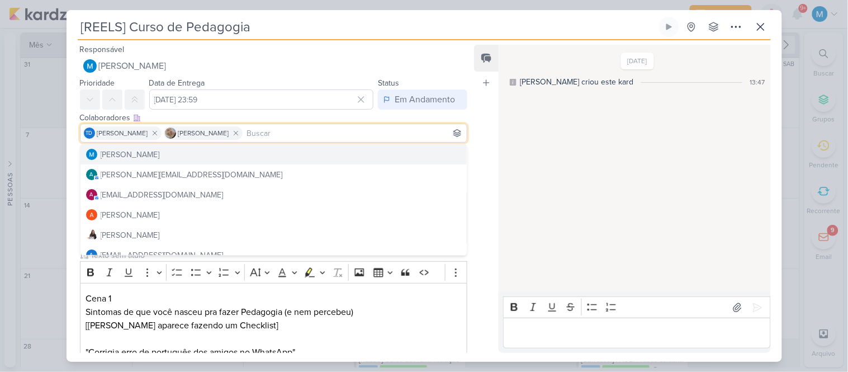
click at [481, 155] on div "Feed Atrelar email Solte o email para atrelar ao kard" at bounding box center [486, 199] width 25 height 308
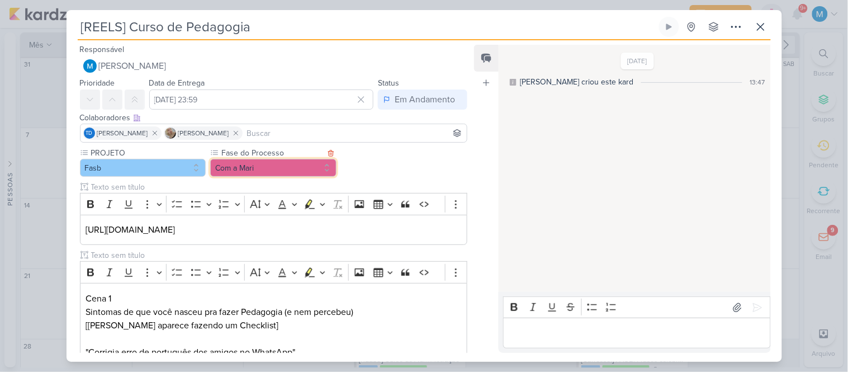
click at [255, 166] on button "Com a Mari" at bounding box center [273, 168] width 126 height 18
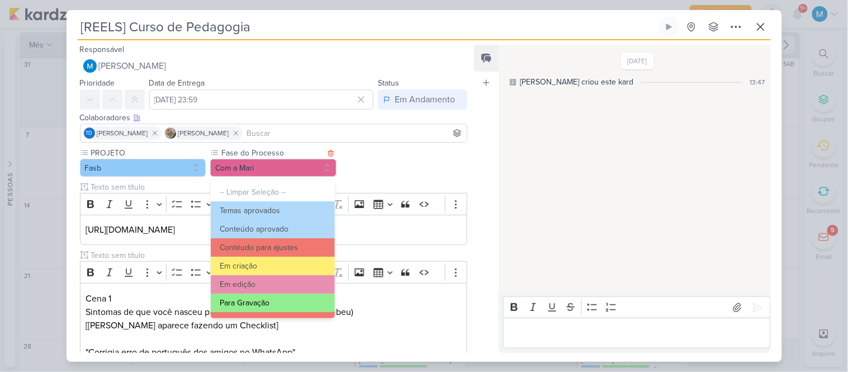
click at [274, 295] on button "Para Gravação" at bounding box center [272, 302] width 123 height 18
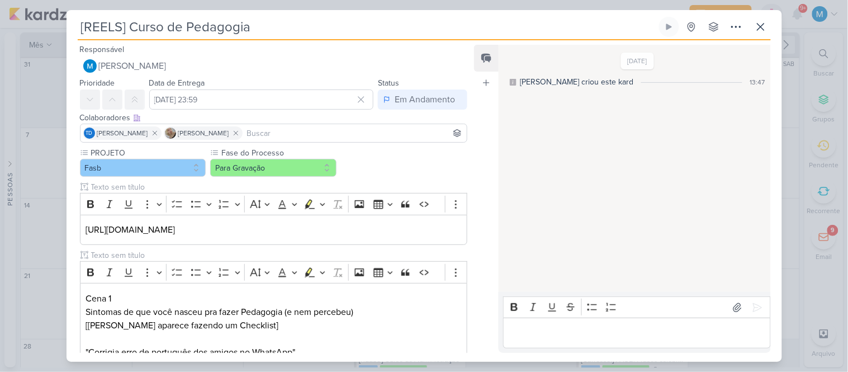
click at [487, 163] on div "Feed Atrelar email Solte o email para atrelar ao kard" at bounding box center [486, 199] width 25 height 308
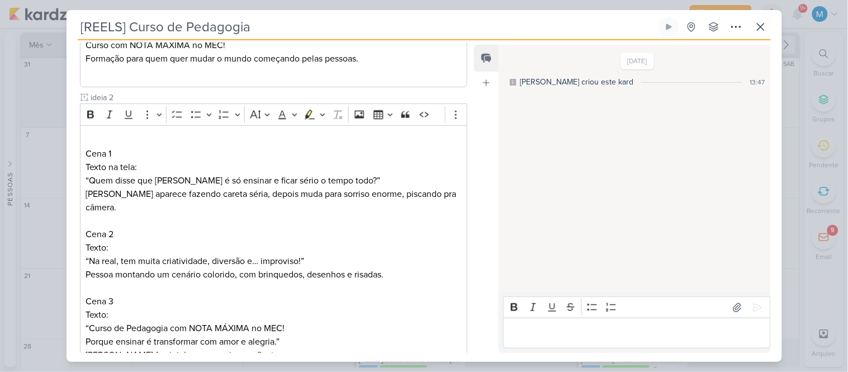
scroll to position [574, 0]
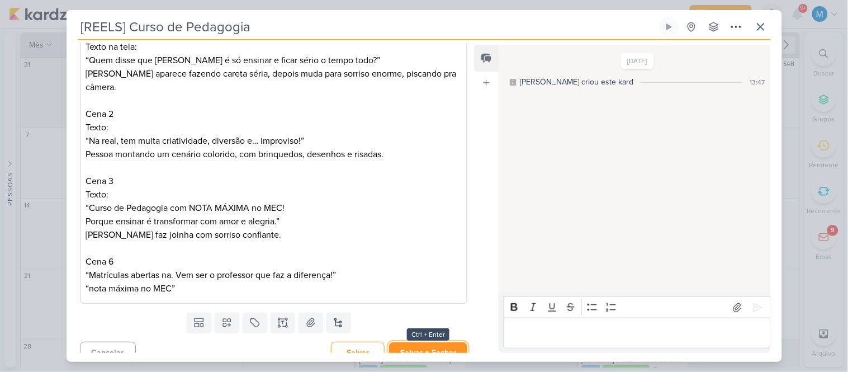
click at [436, 343] on button "Salvar e Fechar" at bounding box center [428, 352] width 78 height 21
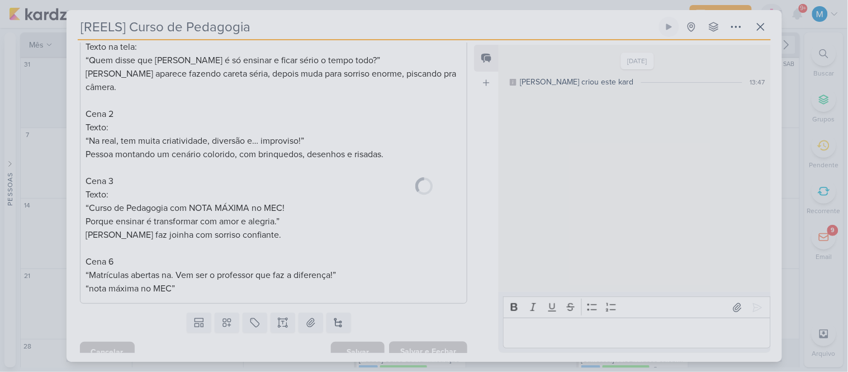
scroll to position [0, 0]
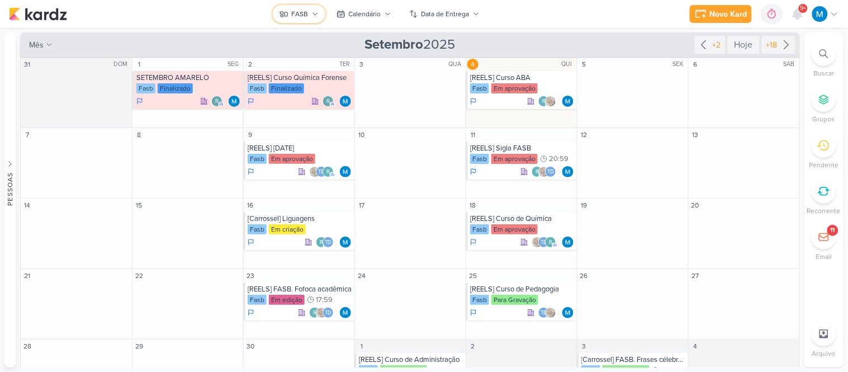
click at [313, 8] on button "FASB" at bounding box center [299, 14] width 53 height 18
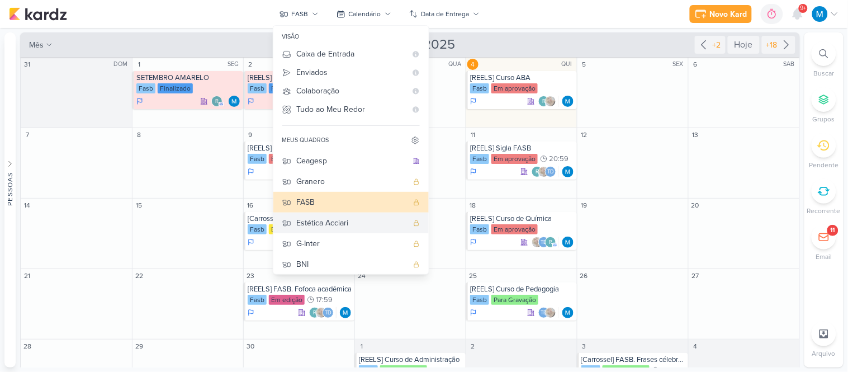
click at [345, 218] on div "Estética Acciari" at bounding box center [352, 223] width 111 height 12
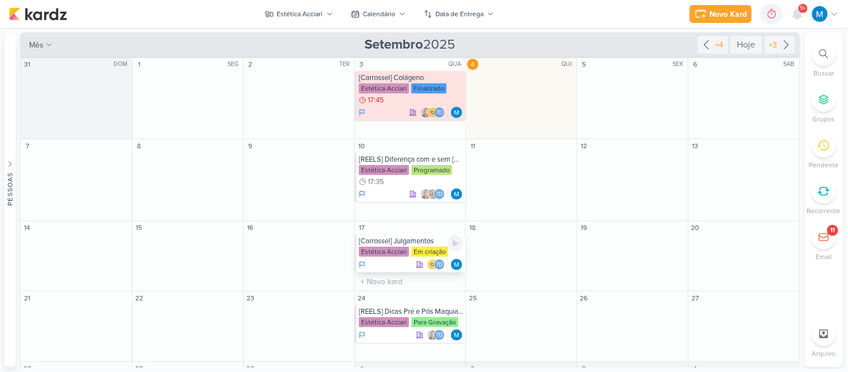
click at [401, 244] on div "[Carrossel] Julgamentos" at bounding box center [411, 240] width 104 height 9
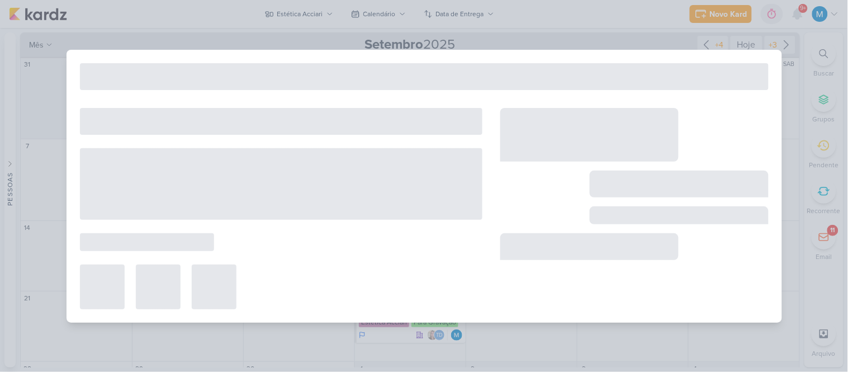
type input "[Carrossel] Julgamentos"
type input "[DATE] 23:59"
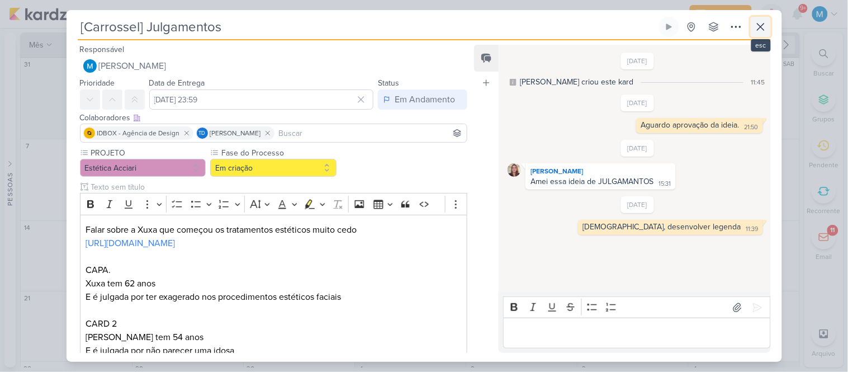
click at [759, 26] on icon at bounding box center [760, 26] width 13 height 13
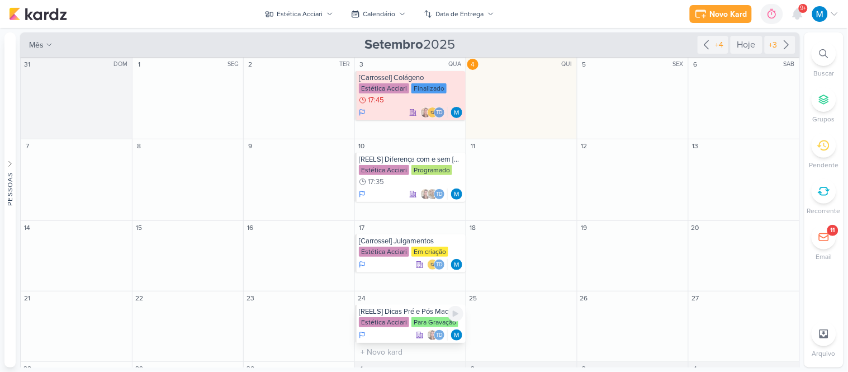
click at [397, 311] on div "[REELS] Dicas Pré e Pós Maquiagem" at bounding box center [411, 311] width 104 height 9
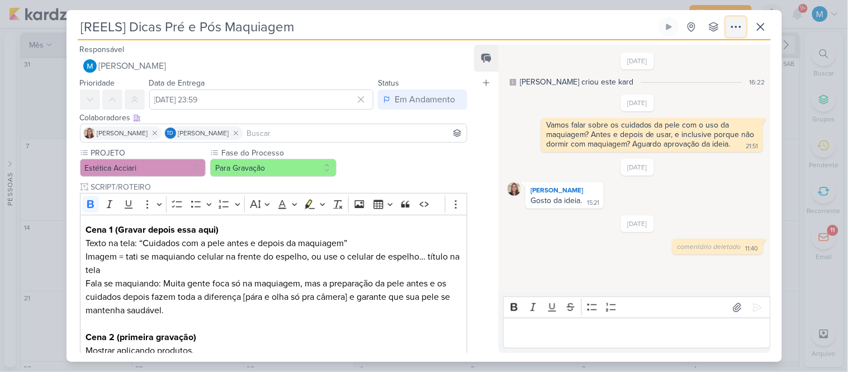
click at [733, 27] on icon at bounding box center [735, 26] width 13 height 13
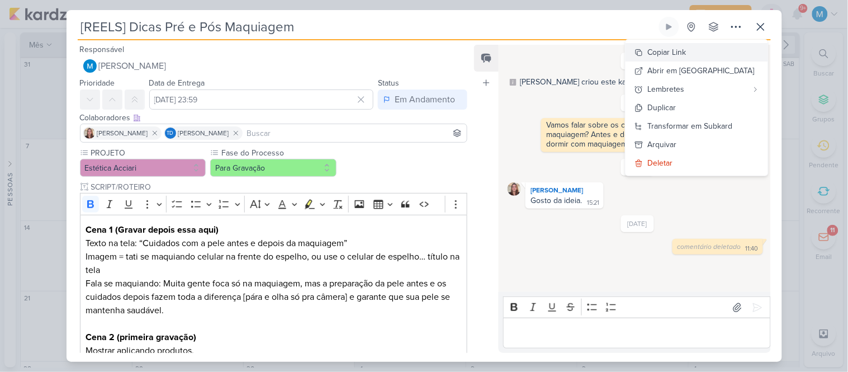
click at [686, 51] on div "Copiar Link" at bounding box center [667, 52] width 39 height 12
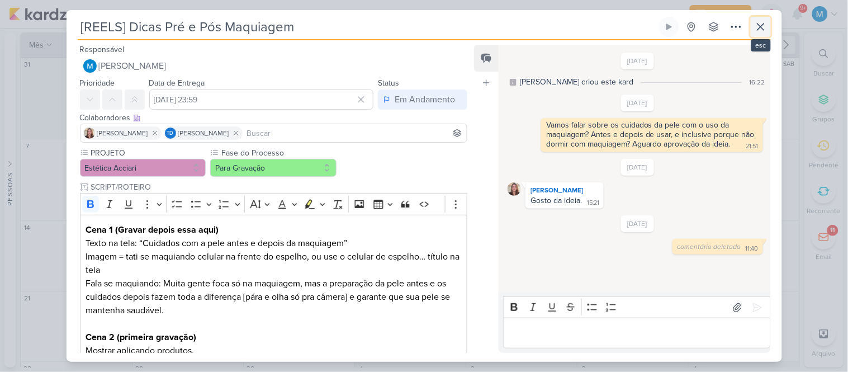
click at [757, 28] on icon at bounding box center [760, 26] width 13 height 13
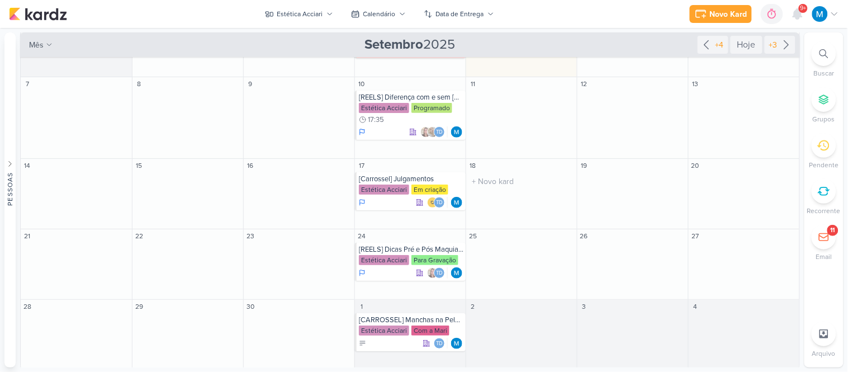
scroll to position [65, 0]
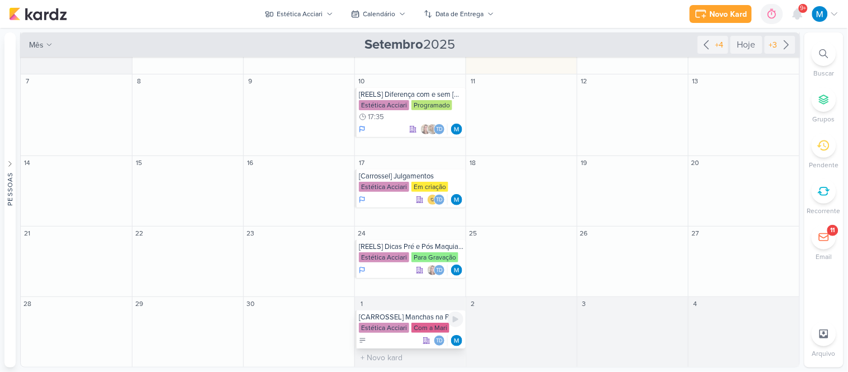
click at [430, 316] on div "[CARROSSEL] Manchas na Pele - [MEDICAL_DATA]" at bounding box center [411, 316] width 104 height 9
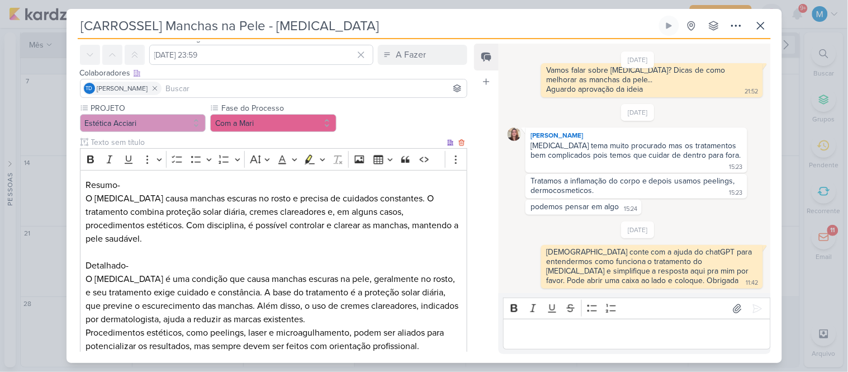
scroll to position [0, 0]
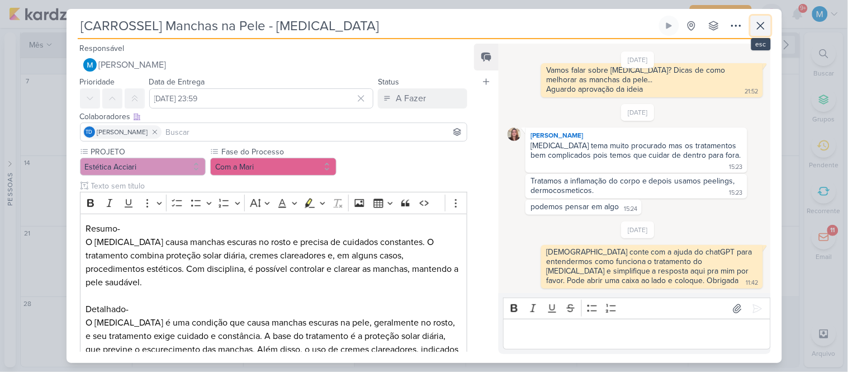
click at [765, 26] on icon at bounding box center [760, 25] width 13 height 13
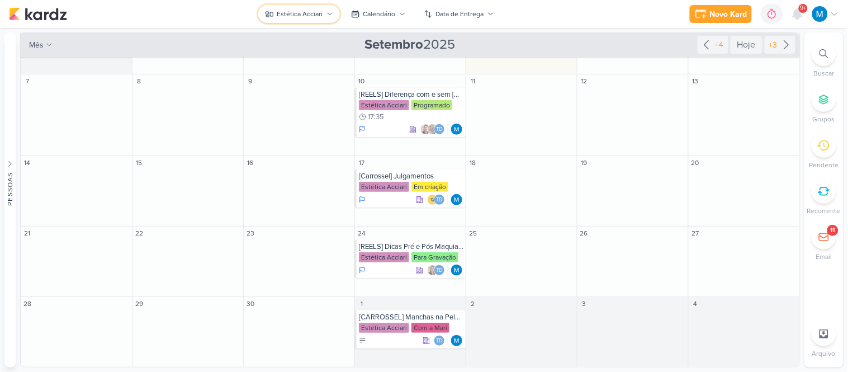
click at [334, 18] on button "Estética Acciari" at bounding box center [299, 14] width 82 height 18
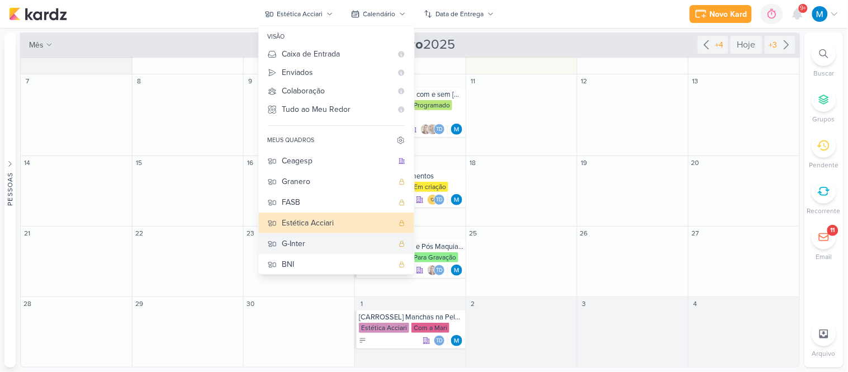
click at [308, 244] on div "G-Inter" at bounding box center [337, 243] width 111 height 12
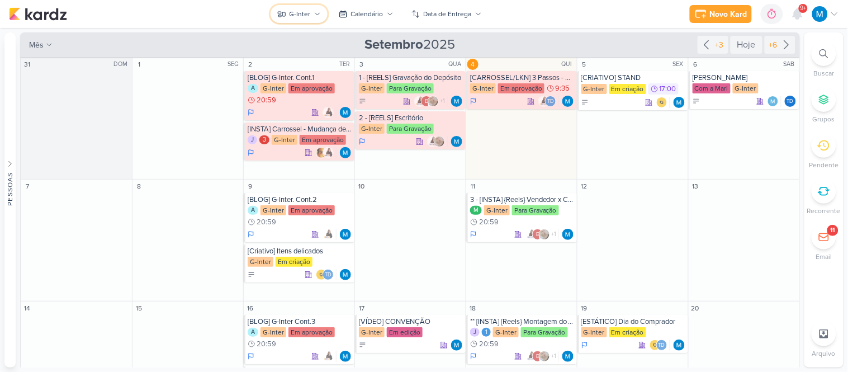
click at [316, 13] on icon at bounding box center [317, 14] width 4 height 2
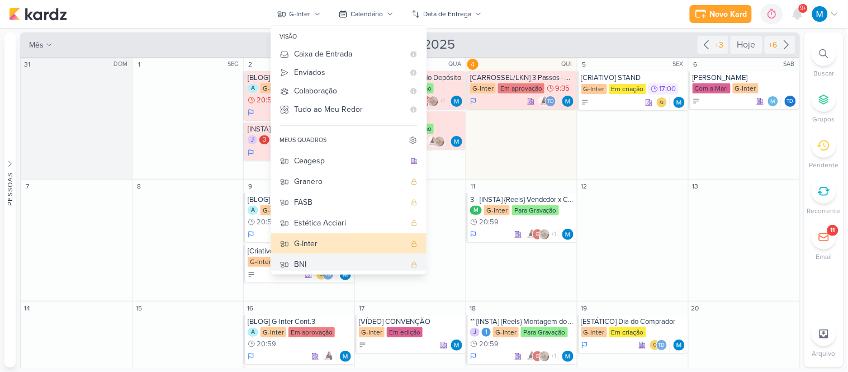
click at [317, 260] on div "BNI" at bounding box center [349, 264] width 111 height 12
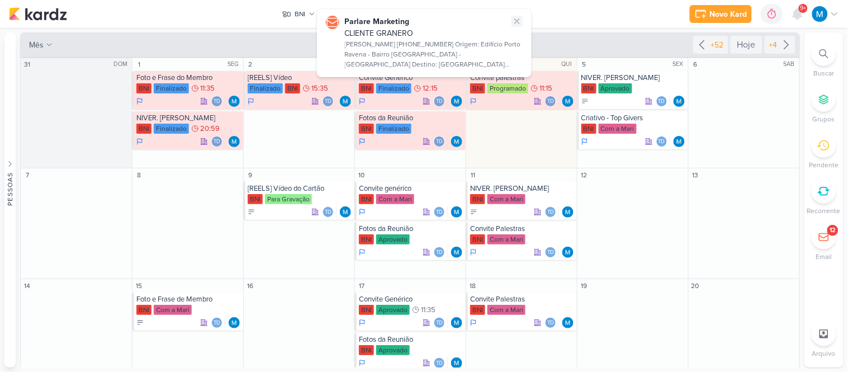
click at [518, 22] on icon at bounding box center [517, 21] width 4 height 4
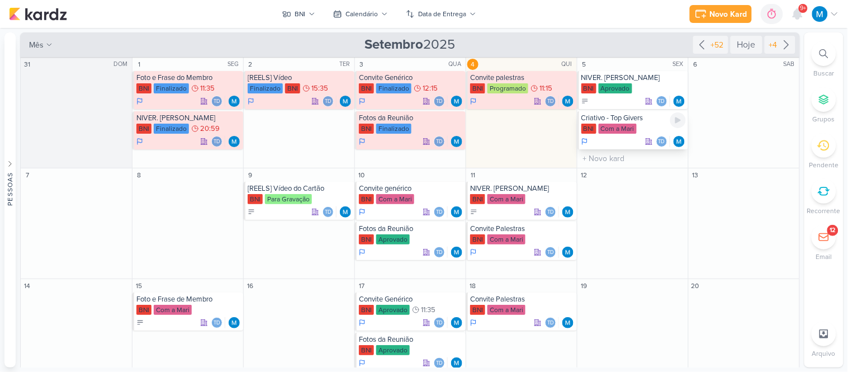
click at [639, 124] on div "BNI Com a Mari" at bounding box center [633, 128] width 104 height 11
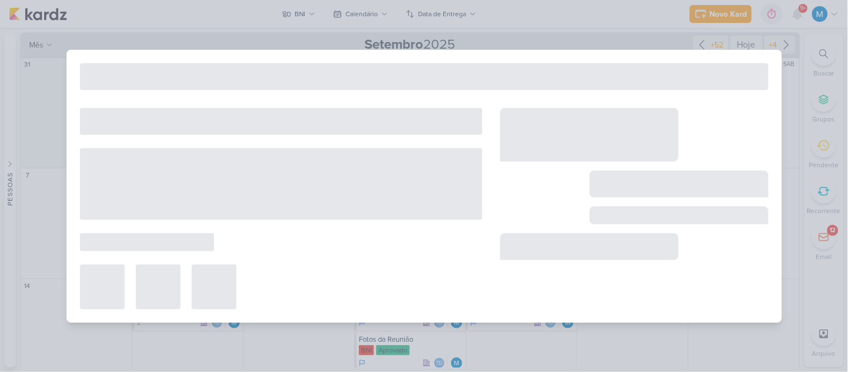
click at [639, 124] on div at bounding box center [589, 135] width 179 height 54
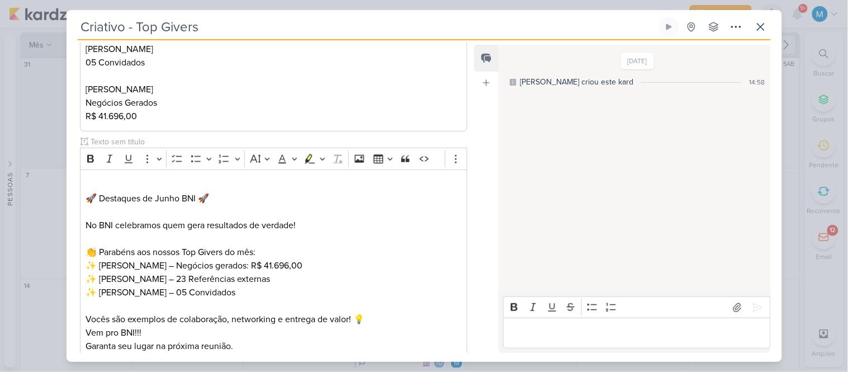
scroll to position [248, 0]
click at [171, 198] on p "⁠⁠⁠⁠⁠⁠⁠ 🚀 Destaques de Junho BNI 🚀" at bounding box center [272, 191] width 375 height 27
click at [171, 198] on p "🚀 Destaques de Junho BNI 🚀" at bounding box center [272, 191] width 375 height 27
click at [259, 211] on p "Editor editing area: main" at bounding box center [272, 211] width 375 height 13
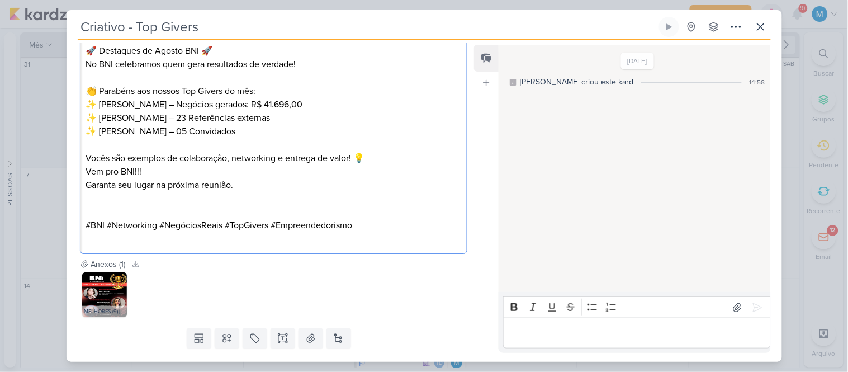
scroll to position [424, 0]
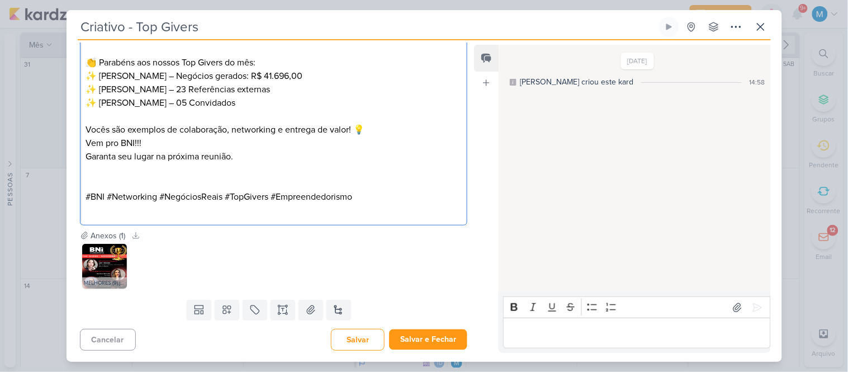
click at [132, 182] on p "Editor editing area: main" at bounding box center [272, 183] width 375 height 13
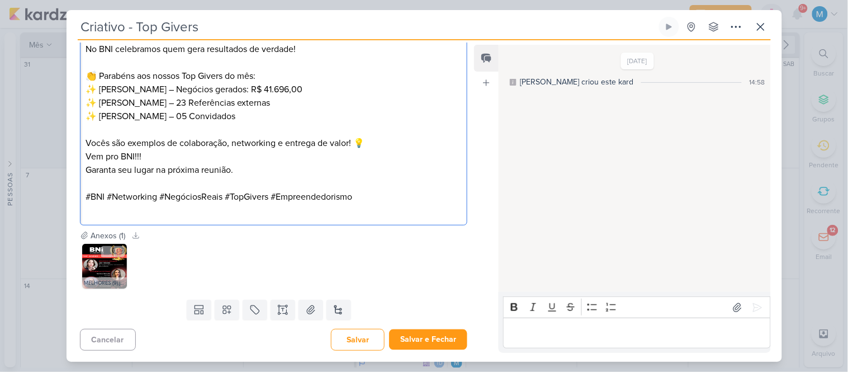
click at [99, 273] on img at bounding box center [104, 266] width 45 height 45
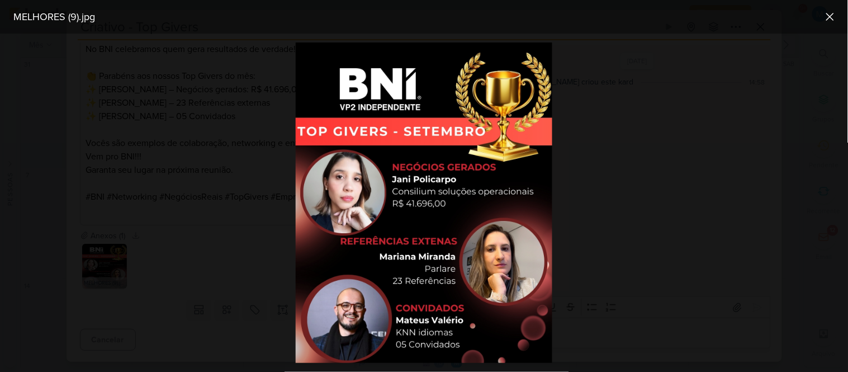
click at [734, 225] on div at bounding box center [424, 203] width 848 height 338
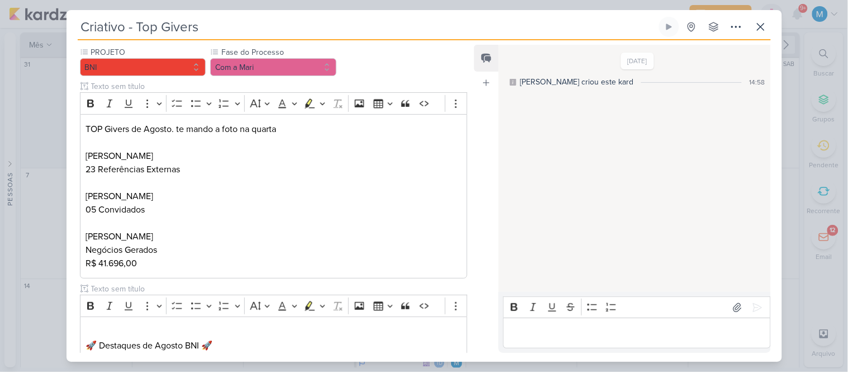
scroll to position [99, 0]
click at [264, 70] on button "Com a Mari" at bounding box center [273, 68] width 126 height 18
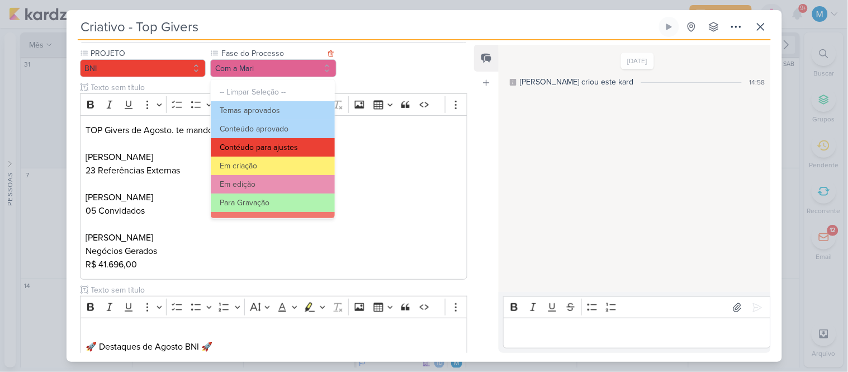
click at [277, 148] on button "Contéudo para ajustes" at bounding box center [272, 147] width 123 height 18
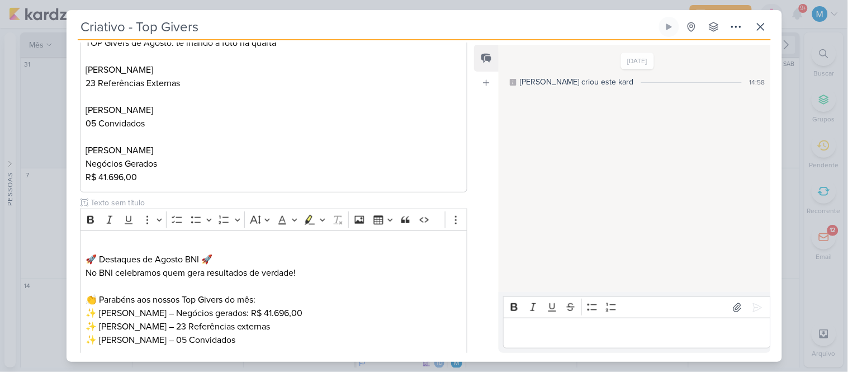
scroll to position [410, 0]
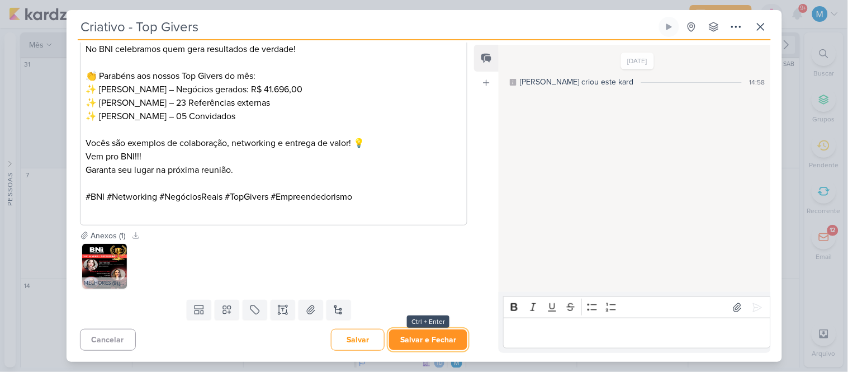
click at [422, 332] on button "Salvar e Fechar" at bounding box center [428, 339] width 78 height 21
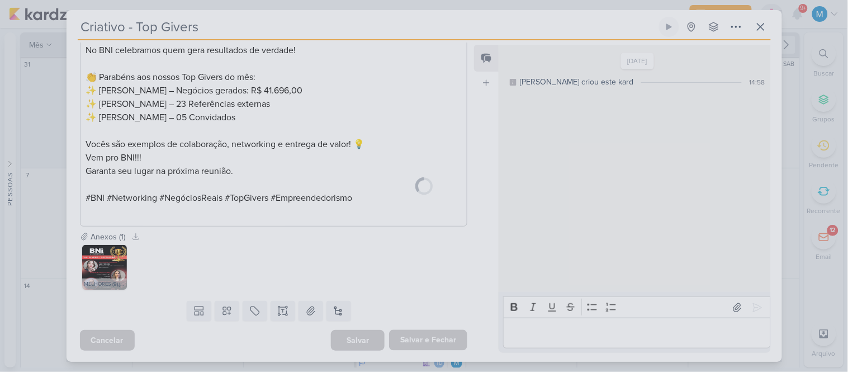
scroll to position [409, 0]
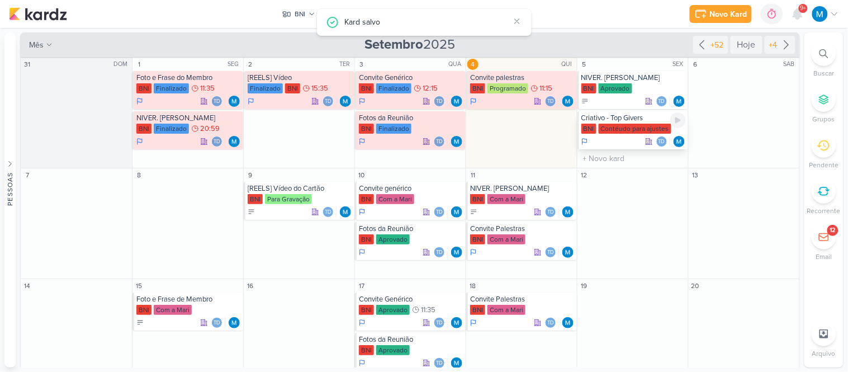
click at [621, 118] on div "Criativo - Top Givers" at bounding box center [633, 117] width 104 height 9
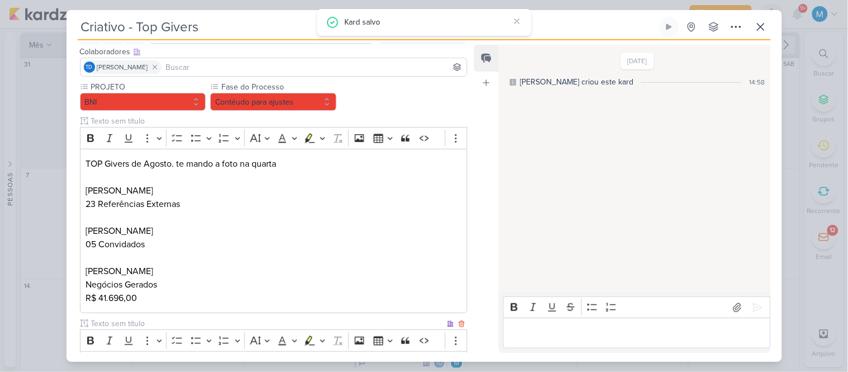
scroll to position [0, 0]
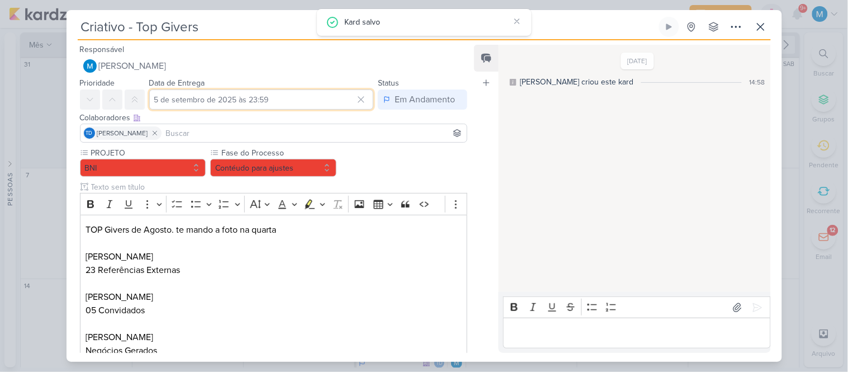
click at [253, 97] on input "5 de setembro de 2025 às 23:59" at bounding box center [261, 99] width 225 height 20
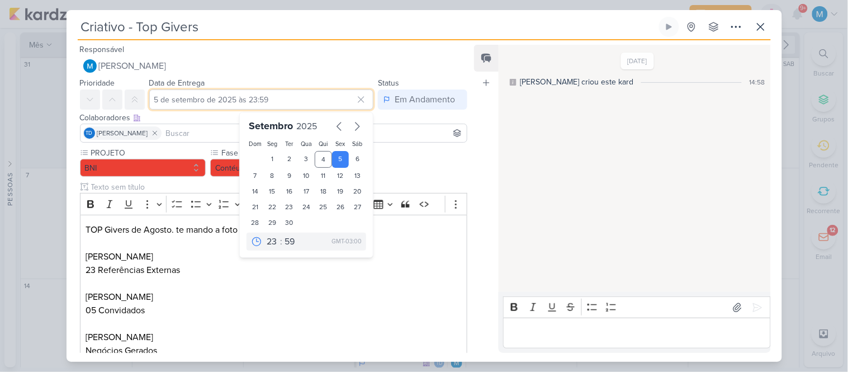
click at [253, 97] on input "5 de setembro de 2025 às 23:59" at bounding box center [261, 99] width 225 height 20
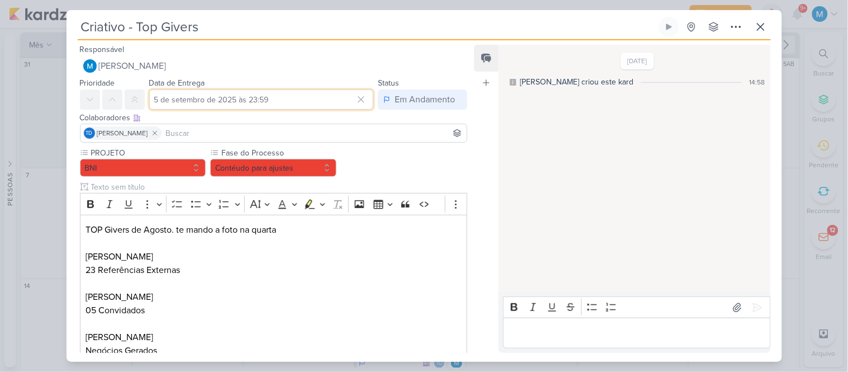
click at [250, 95] on input "5 de setembro de 2025 às 23:59" at bounding box center [261, 99] width 225 height 20
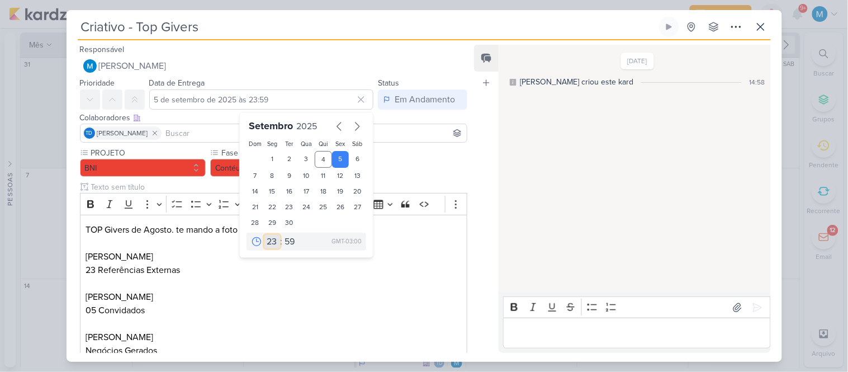
click at [268, 241] on select "00 01 02 03 04 05 06 07 08 09 10 11 12 13 14 15 16 17 18 19 20 21 22 23" at bounding box center [272, 241] width 16 height 13
select select "11"
click at [264, 235] on select "00 01 02 03 04 05 06 07 08 09 10 11 12 13 14 15 16 17 18 19 20 21 22 23" at bounding box center [272, 241] width 16 height 13
type input "[DATE] 11:59"
click at [285, 242] on select "00 05 10 15 20 25 30 35 40 45 50 55 59" at bounding box center [290, 241] width 16 height 13
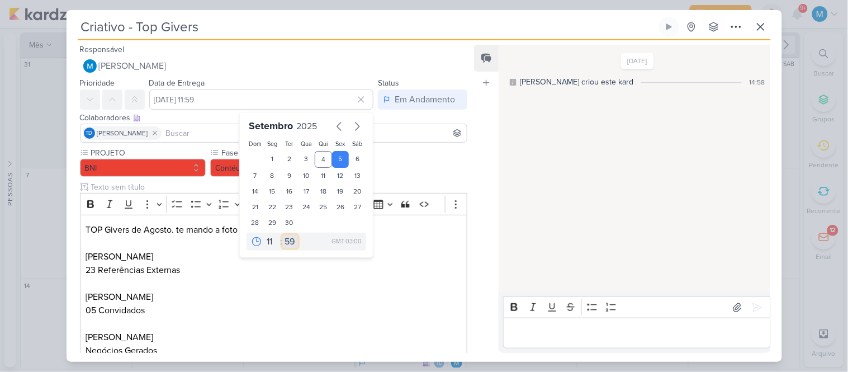
select select "35"
click at [282, 235] on select "00 05 10 15 20 25 30 35 40 45 50 55 59" at bounding box center [290, 241] width 16 height 13
type input "[DATE] 11:35"
click at [388, 291] on p "[PERSON_NAME]" at bounding box center [272, 296] width 375 height 13
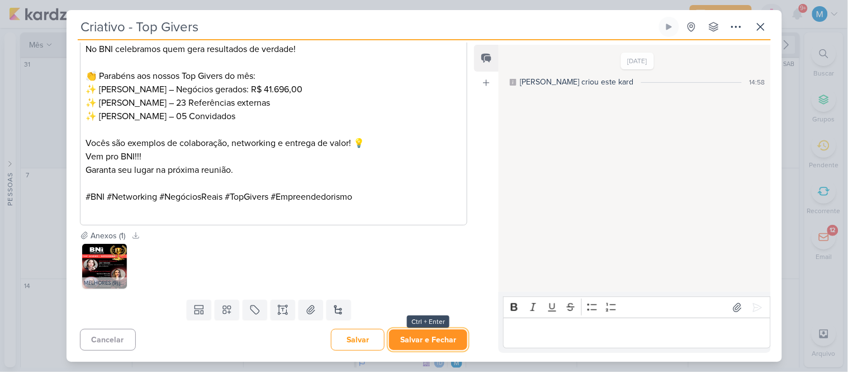
click at [433, 346] on button "Salvar e Fechar" at bounding box center [428, 339] width 78 height 21
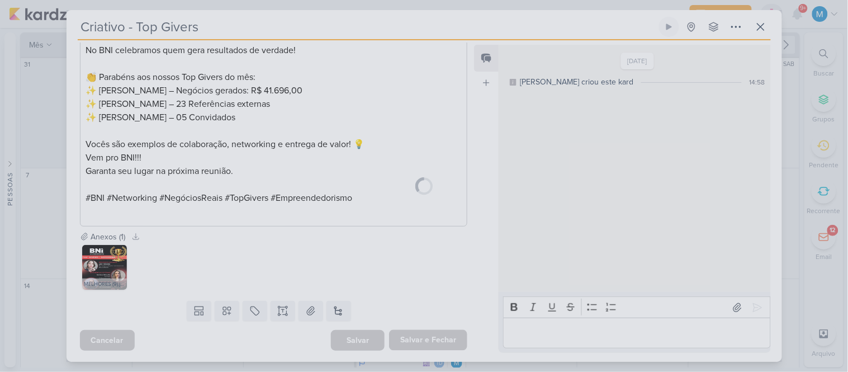
scroll to position [409, 0]
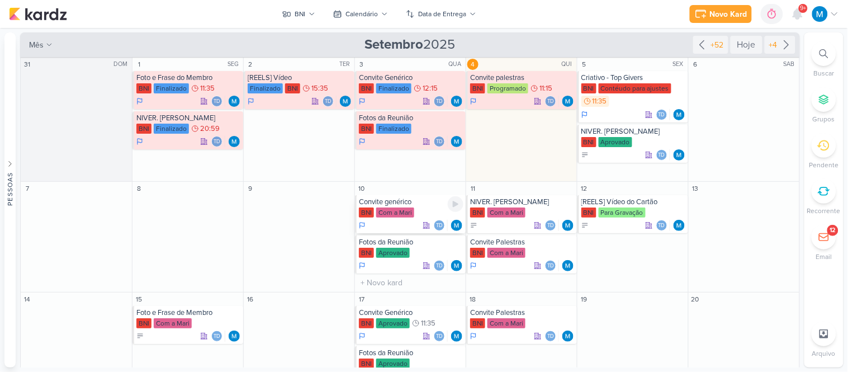
click at [403, 203] on div "Convite genérico" at bounding box center [411, 201] width 104 height 9
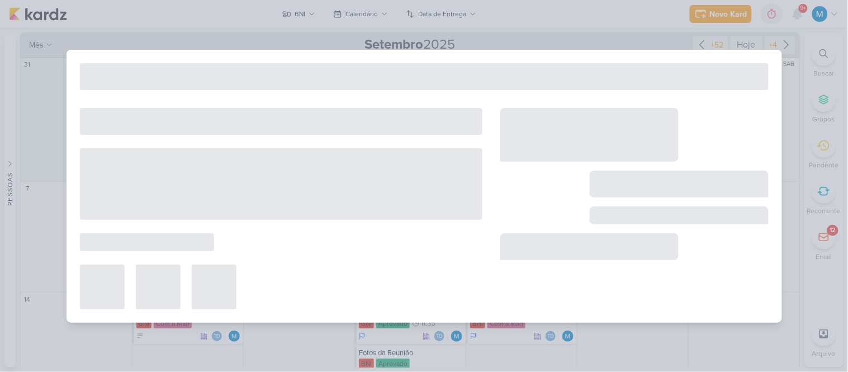
type input "Convite genérico"
type input "[DATE] 23:59"
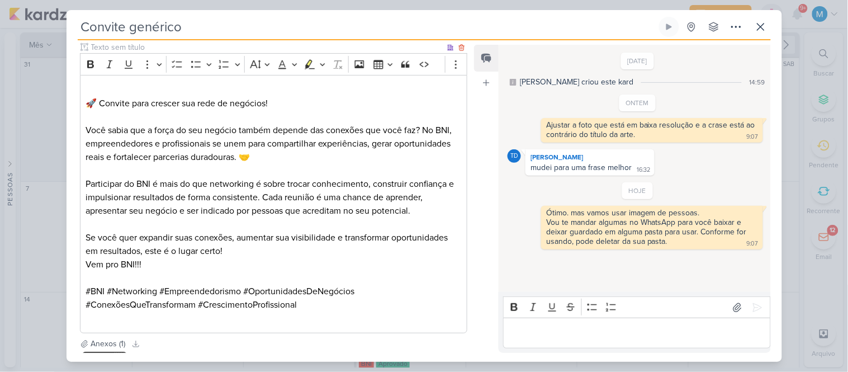
scroll to position [248, 0]
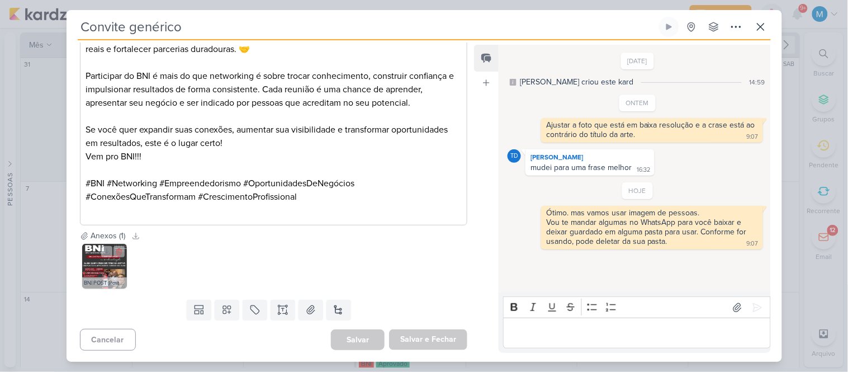
click at [101, 268] on img at bounding box center [104, 266] width 45 height 45
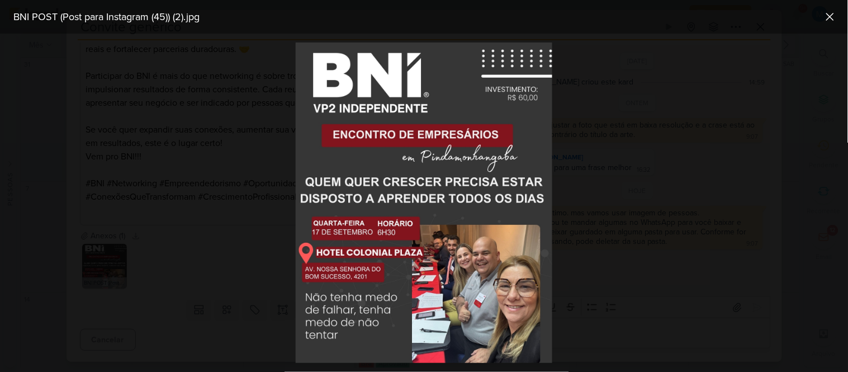
click at [611, 306] on div at bounding box center [424, 203] width 848 height 338
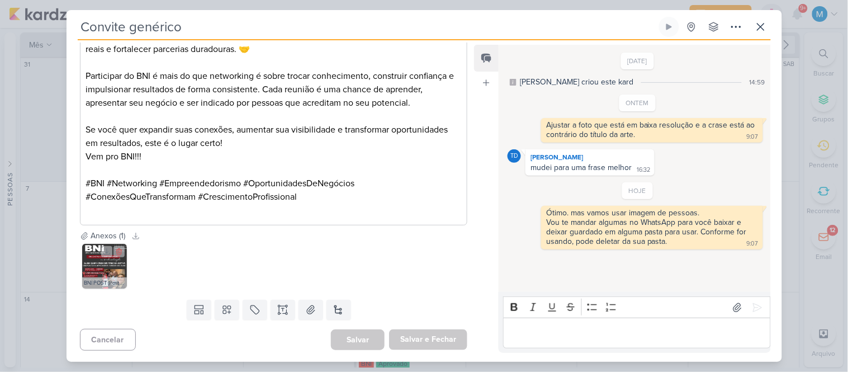
click at [113, 272] on img at bounding box center [104, 266] width 45 height 45
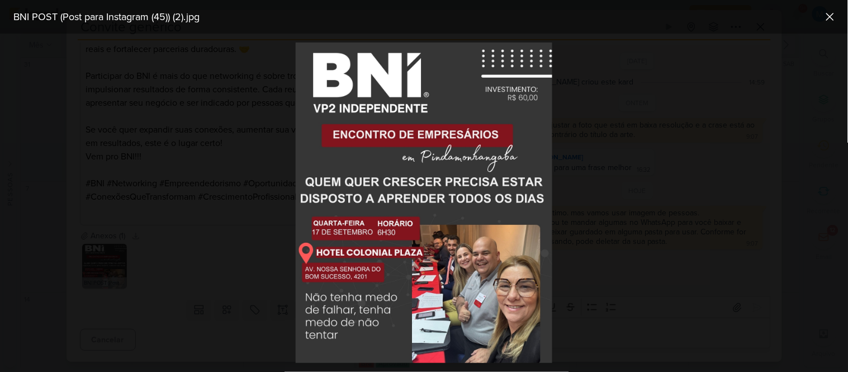
click at [230, 299] on div at bounding box center [424, 203] width 848 height 338
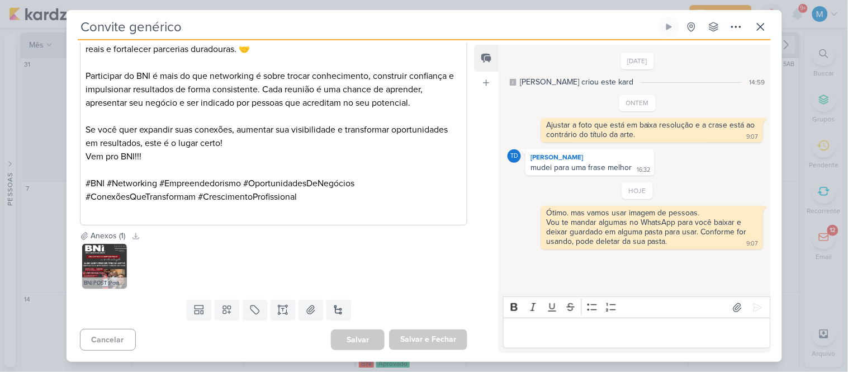
scroll to position [0, 0]
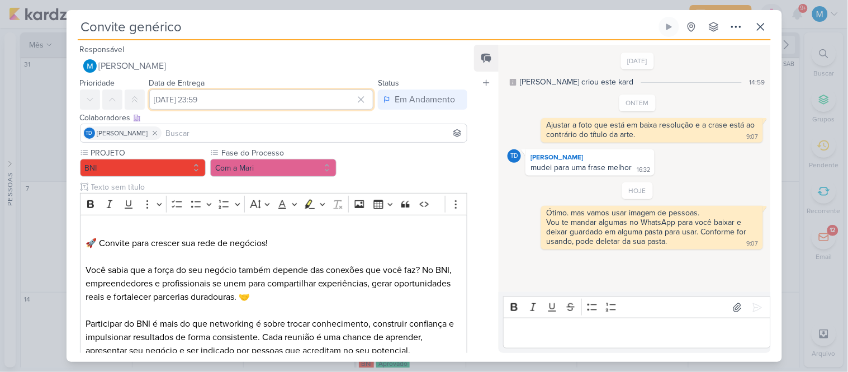
click at [255, 102] on input "[DATE] 23:59" at bounding box center [261, 99] width 225 height 20
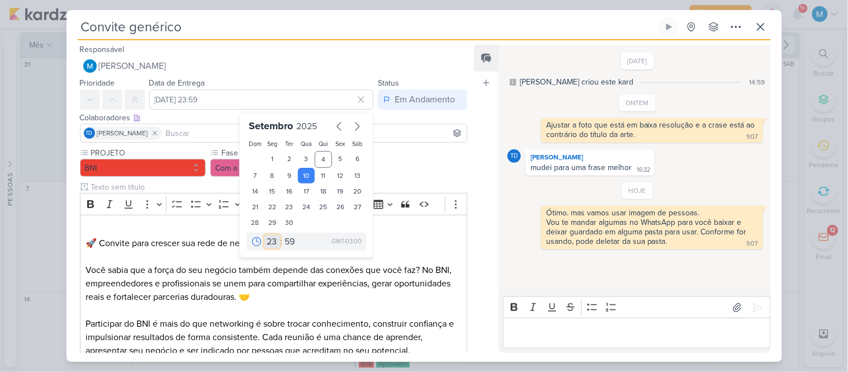
click at [269, 242] on select "00 01 02 03 04 05 06 07 08 09 10 11 12 13 14 15 16 17 18 19 20 21 22 23" at bounding box center [272, 241] width 16 height 13
select select "11"
click at [264, 235] on select "00 01 02 03 04 05 06 07 08 09 10 11 12 13 14 15 16 17 18 19 20 21 22 23" at bounding box center [272, 241] width 16 height 13
type input "[DATE] 11:59"
drag, startPoint x: 285, startPoint y: 240, endPoint x: 286, endPoint y: 235, distance: 5.6
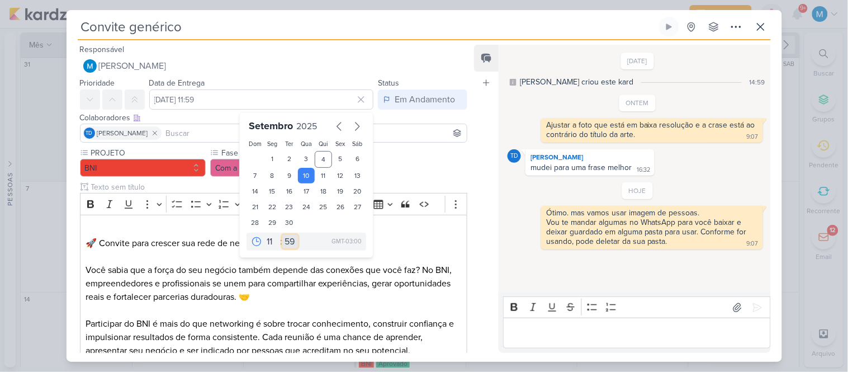
click at [285, 240] on select "00 05 10 15 20 25 30 35 40 45 50 55 59" at bounding box center [290, 241] width 16 height 13
select select "35"
click at [282, 235] on select "00 05 10 15 20 25 30 35 40 45 50 55 59" at bounding box center [290, 241] width 16 height 13
type input "[DATE] 11:35"
click at [288, 317] on p "Participar do BNI é mais do que networking é sobre trocar conhecimento, constru…" at bounding box center [272, 337] width 375 height 40
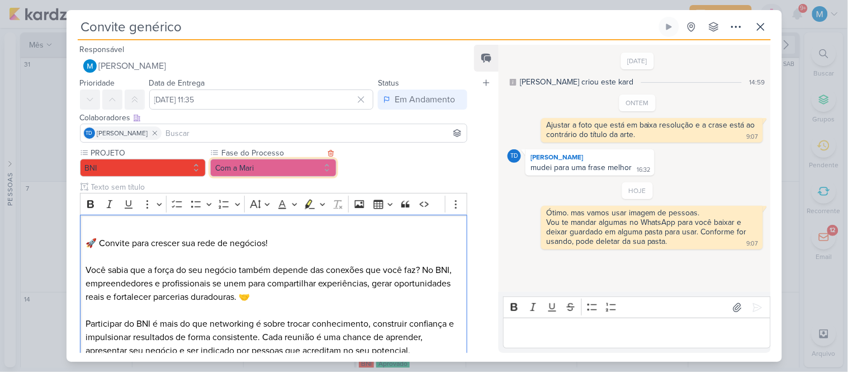
click at [250, 165] on button "Com a Mari" at bounding box center [273, 168] width 126 height 18
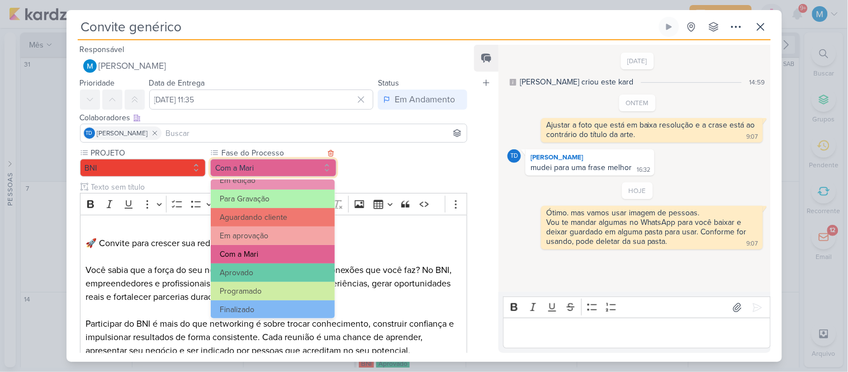
scroll to position [107, 0]
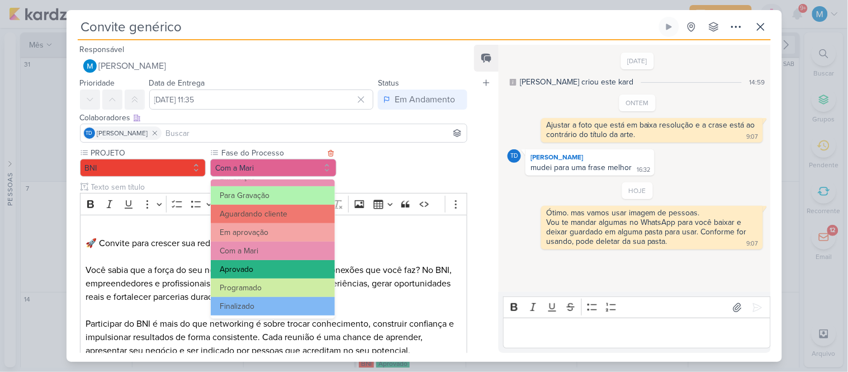
click at [270, 272] on button "Aprovado" at bounding box center [272, 269] width 123 height 18
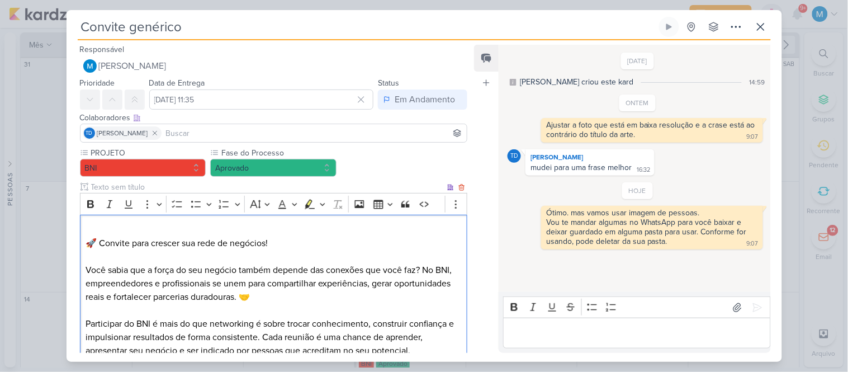
click at [359, 276] on p "Você sabia que a força do seu negócio também depende das conexões que você faz?…" at bounding box center [272, 283] width 375 height 40
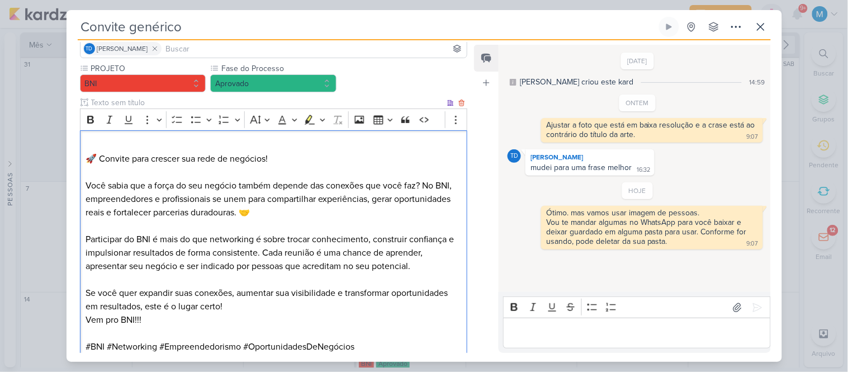
scroll to position [248, 0]
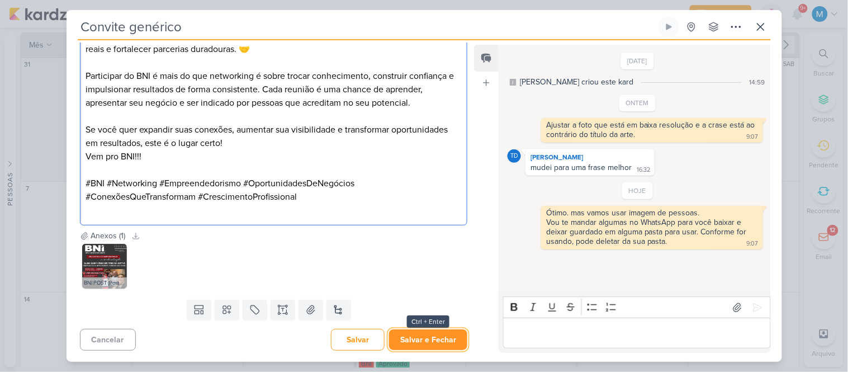
click at [427, 340] on button "Salvar e Fechar" at bounding box center [428, 339] width 78 height 21
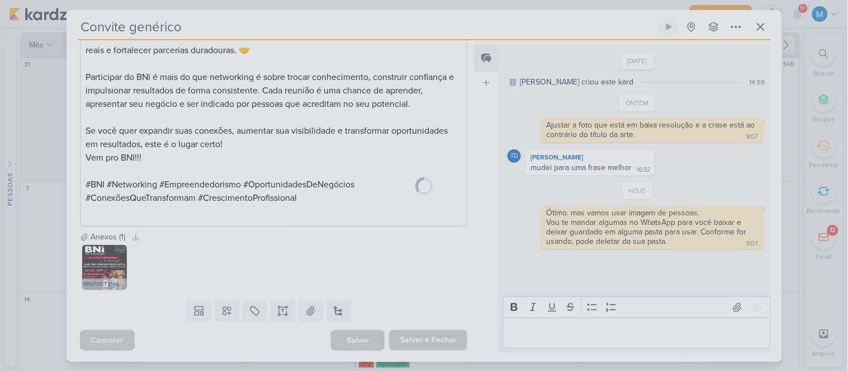
scroll to position [246, 0]
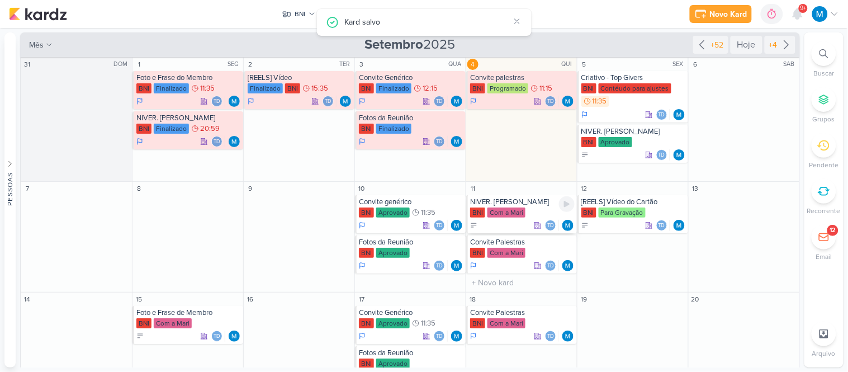
click at [516, 205] on div "NIVER. [PERSON_NAME]" at bounding box center [522, 201] width 104 height 9
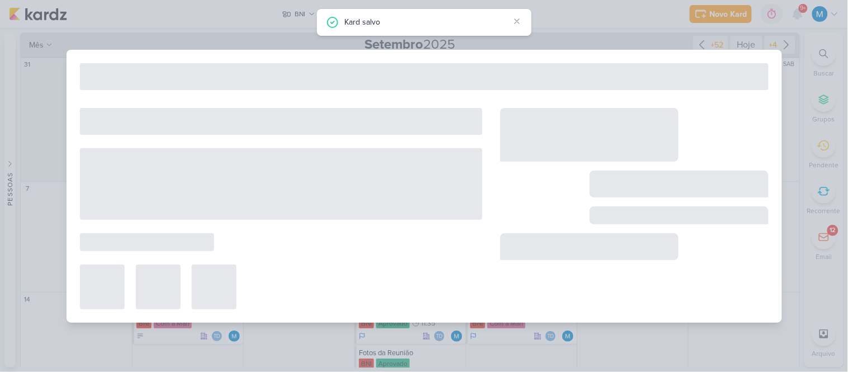
type input "NIVER. [PERSON_NAME]"
type input "11 de setembro de 2025 às 23:59"
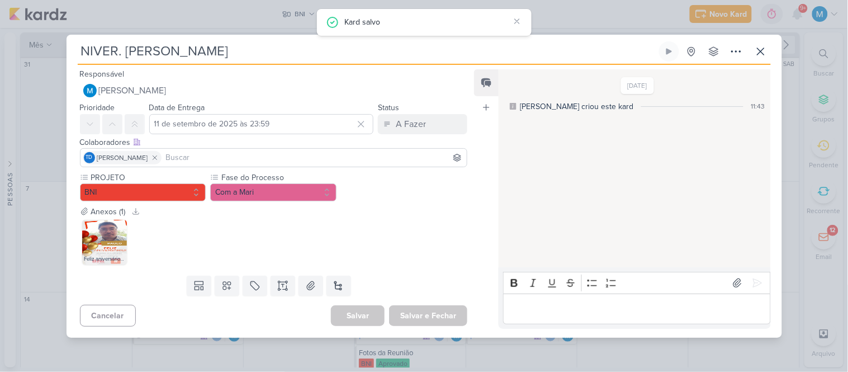
scroll to position [0, 0]
click at [96, 252] on img at bounding box center [104, 242] width 45 height 45
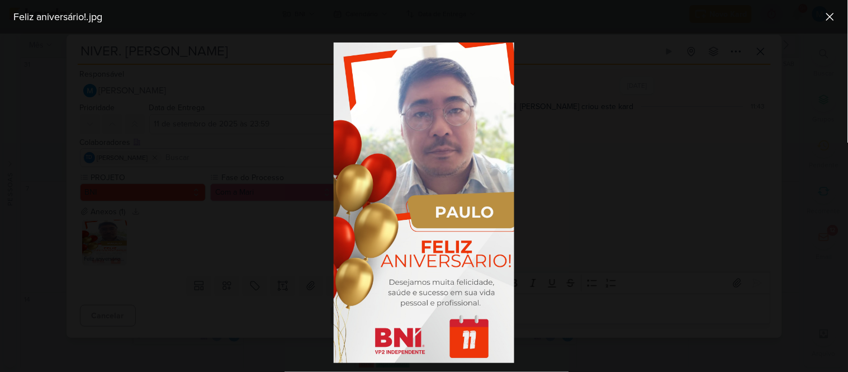
click at [663, 181] on div at bounding box center [424, 203] width 848 height 338
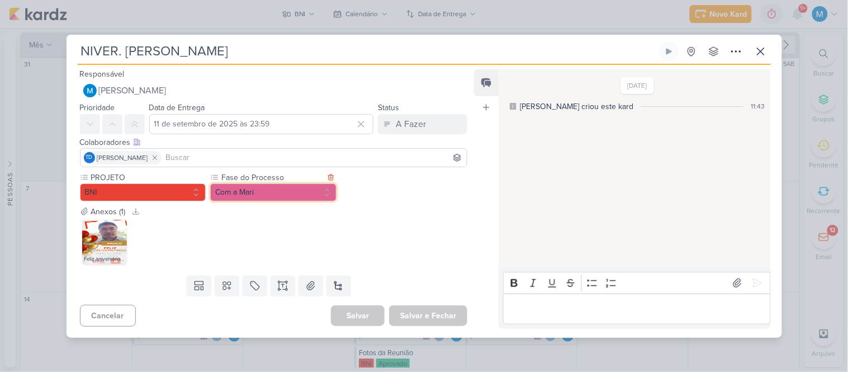
click at [266, 191] on button "Com a Mari" at bounding box center [273, 192] width 126 height 18
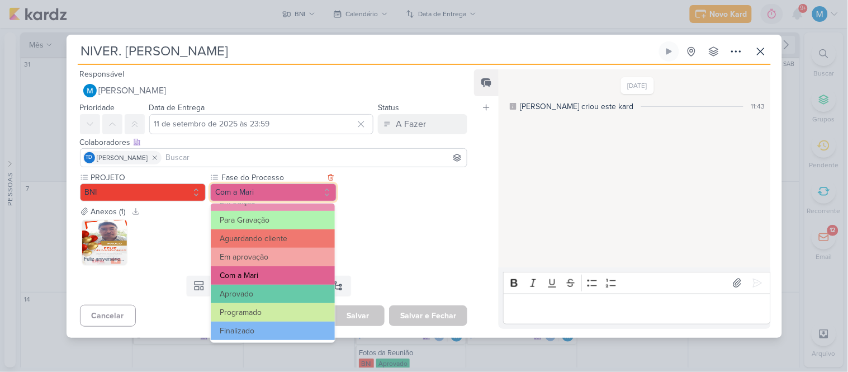
scroll to position [108, 0]
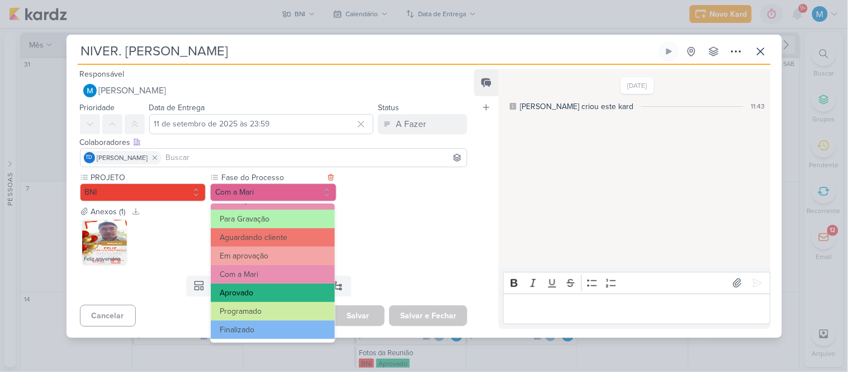
click at [263, 289] on button "Aprovado" at bounding box center [272, 292] width 123 height 18
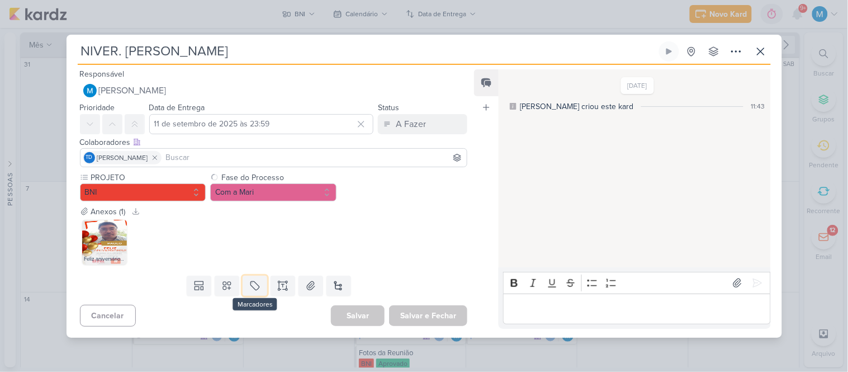
click at [263, 289] on button at bounding box center [254, 285] width 25 height 20
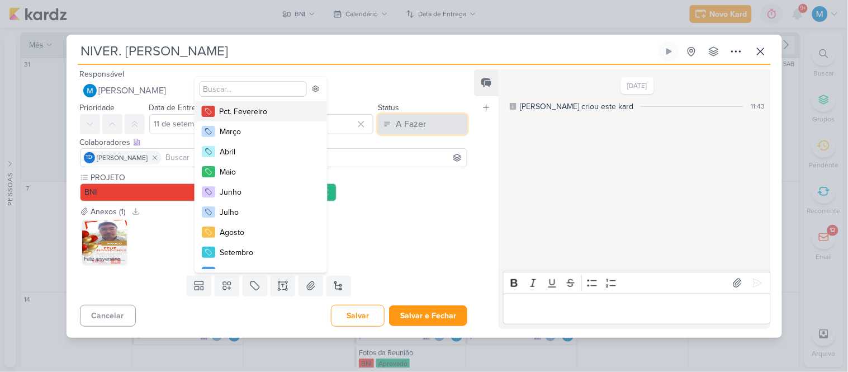
click at [408, 125] on div "A Fazer" at bounding box center [411, 123] width 30 height 13
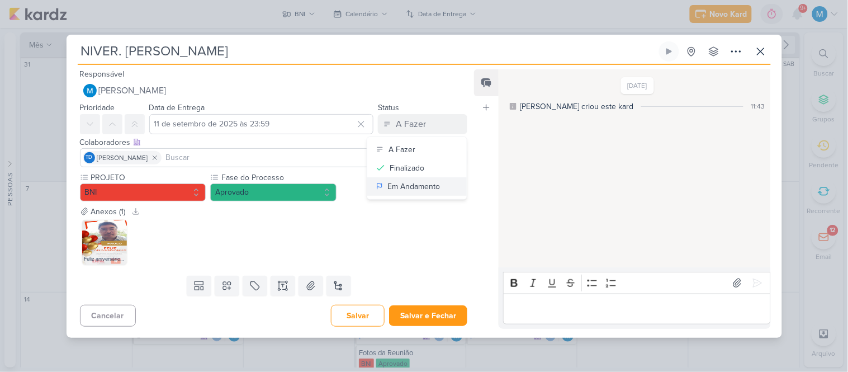
click at [433, 184] on div "Em Andamento" at bounding box center [413, 186] width 53 height 12
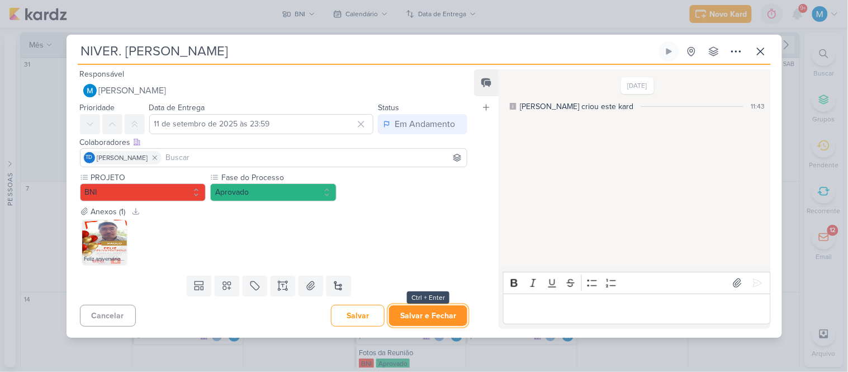
click at [434, 313] on button "Salvar e Fechar" at bounding box center [428, 315] width 78 height 21
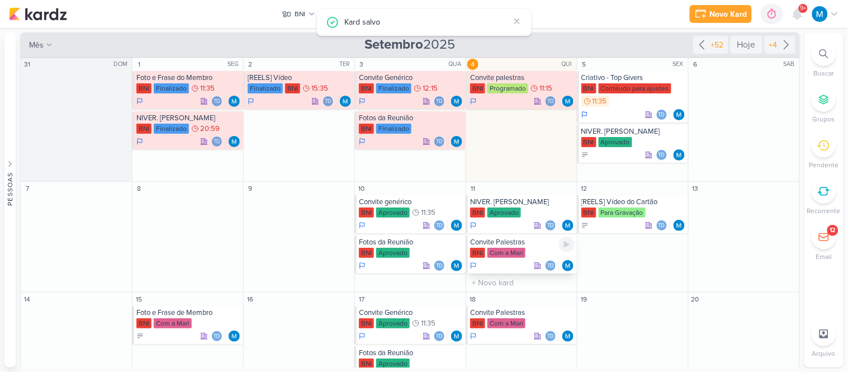
click at [511, 242] on div "Convite Palestras" at bounding box center [522, 241] width 104 height 9
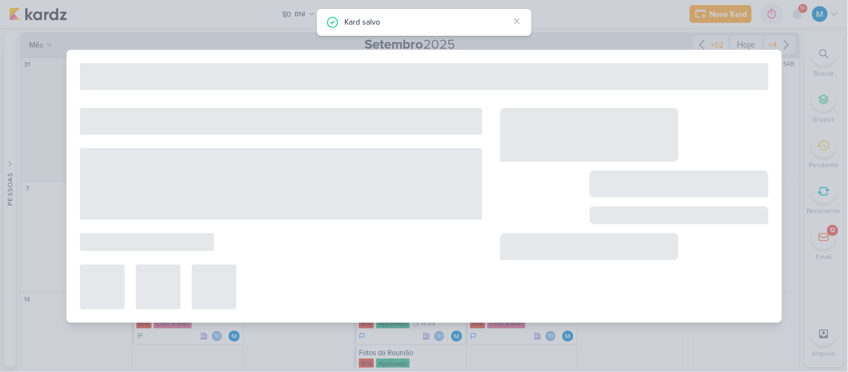
type input "Convite Palestras"
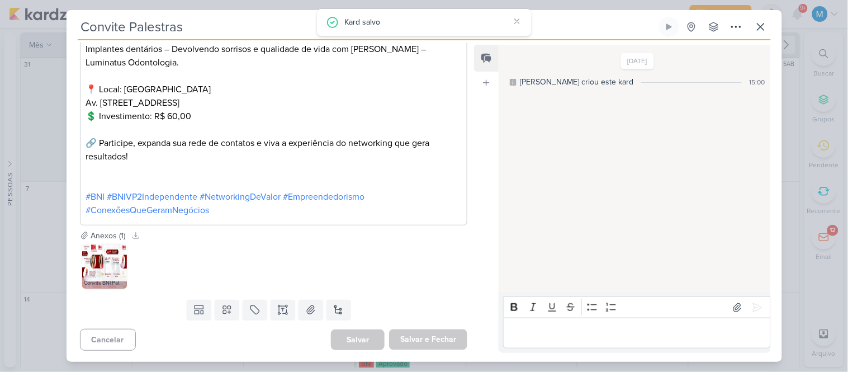
scroll to position [424, 0]
click at [101, 269] on img at bounding box center [104, 266] width 45 height 45
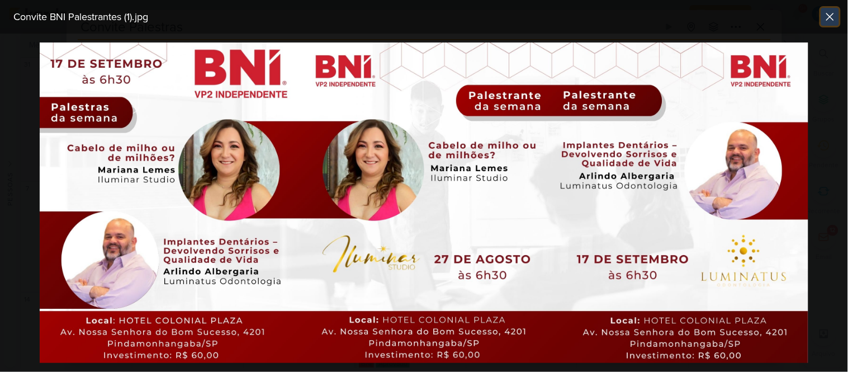
click at [826, 17] on icon at bounding box center [829, 16] width 13 height 13
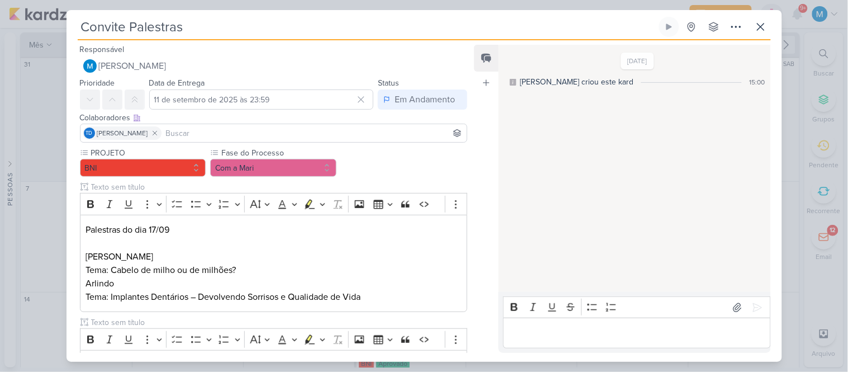
scroll to position [372, 0]
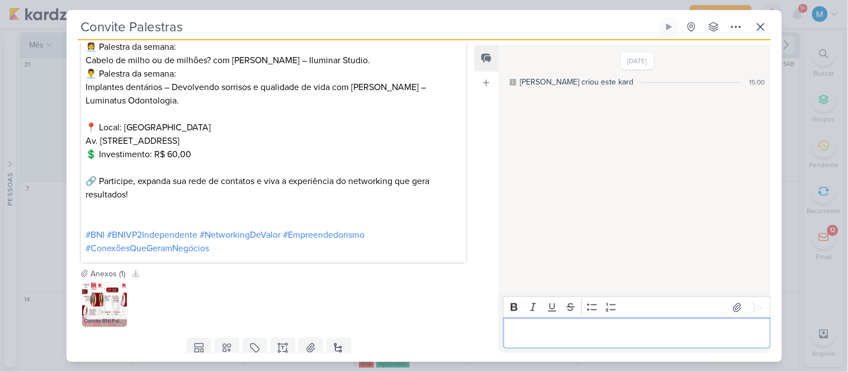
click at [543, 330] on p "Editor editing area: main" at bounding box center [636, 332] width 255 height 13
click at [690, 335] on p "Editor editing area: main" at bounding box center [636, 332] width 255 height 13
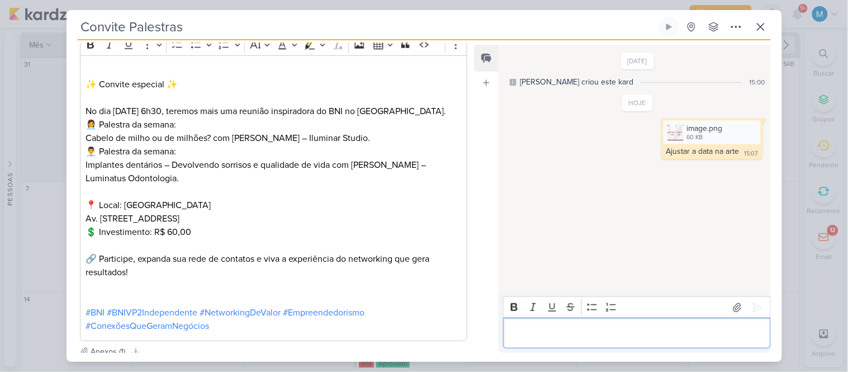
scroll to position [248, 0]
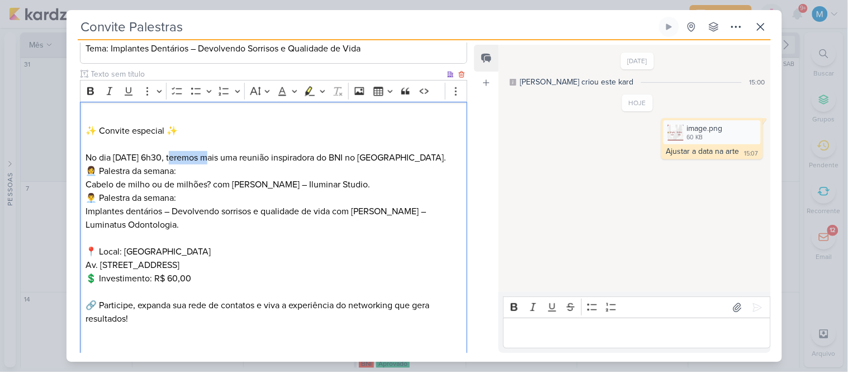
drag, startPoint x: 174, startPoint y: 155, endPoint x: 206, endPoint y: 153, distance: 32.0
click at [206, 153] on p "No dia [DATE] 6h30, teremos mais uma reunião inspiradora do BNI no [GEOGRAPHIC_…" at bounding box center [272, 157] width 375 height 13
click at [86, 180] on p "👩‍💼 Palestra da semana: Cabelo de milho ou de milhões? com [PERSON_NAME] – Ilum…" at bounding box center [272, 177] width 375 height 27
click at [215, 183] on p "👩‍💼 Palestra da semana: "Cabelo de milho ou de milhões? com [PERSON_NAME] – Ilu…" at bounding box center [272, 177] width 375 height 27
click at [85, 211] on div "✨ Convite especial ✨ No dia [DATE], teremos mais uma reunião inspiradora do BNI…" at bounding box center [274, 245] width 388 height 286
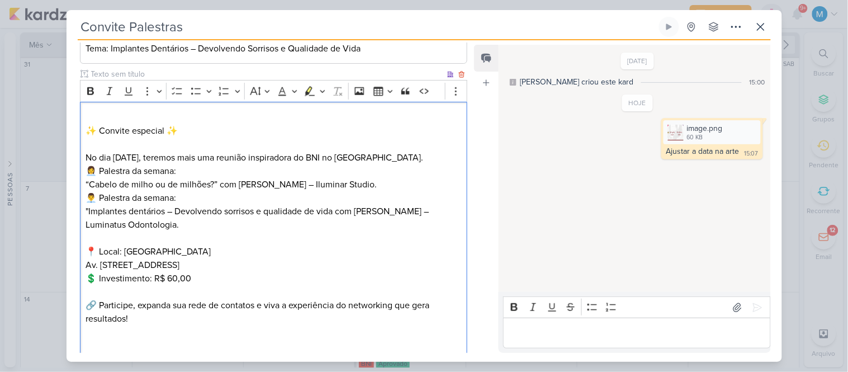
click at [334, 210] on p "👨‍💼 Palestra da semana: "Implantes dentários – Devolvendo sorrisos e qualidade …" at bounding box center [272, 211] width 375 height 40
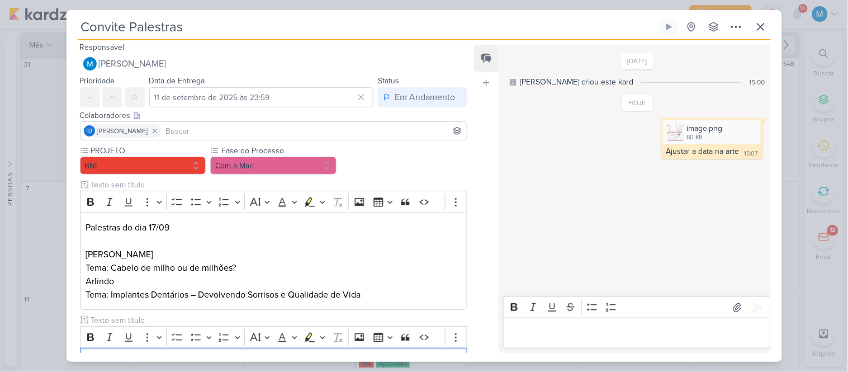
scroll to position [0, 0]
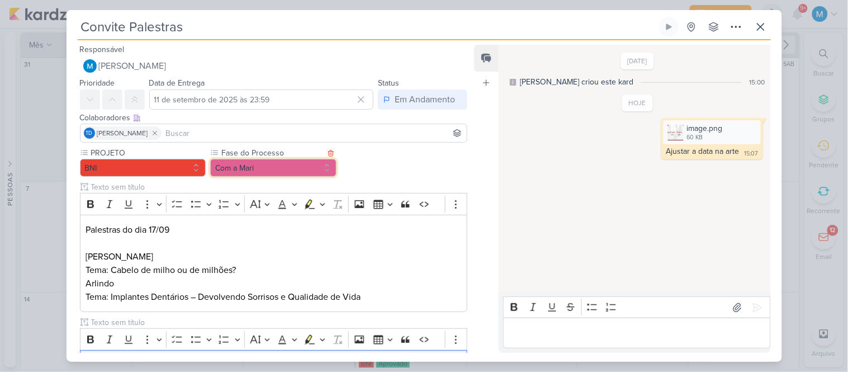
click at [265, 165] on button "Com a Mari" at bounding box center [273, 168] width 126 height 18
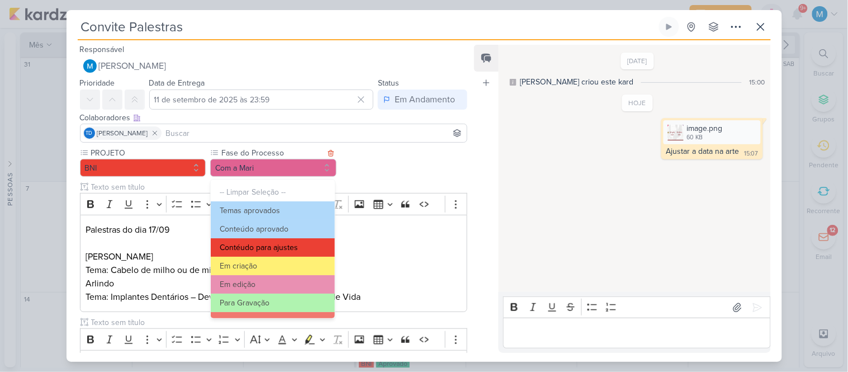
click at [286, 248] on button "Contéudo para ajustes" at bounding box center [272, 247] width 123 height 18
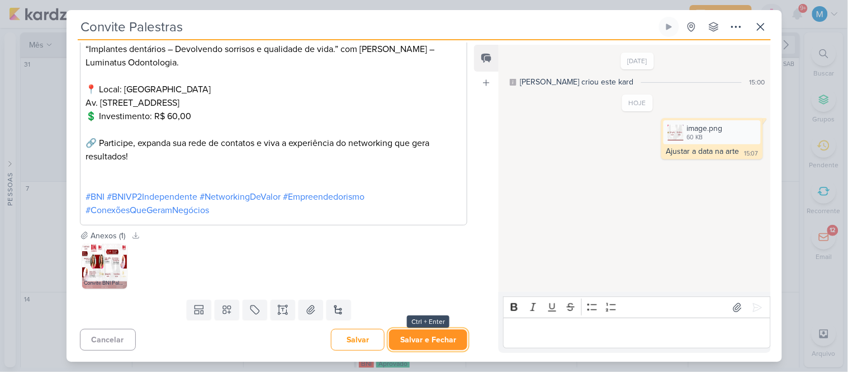
click at [423, 337] on button "Salvar e Fechar" at bounding box center [428, 339] width 78 height 21
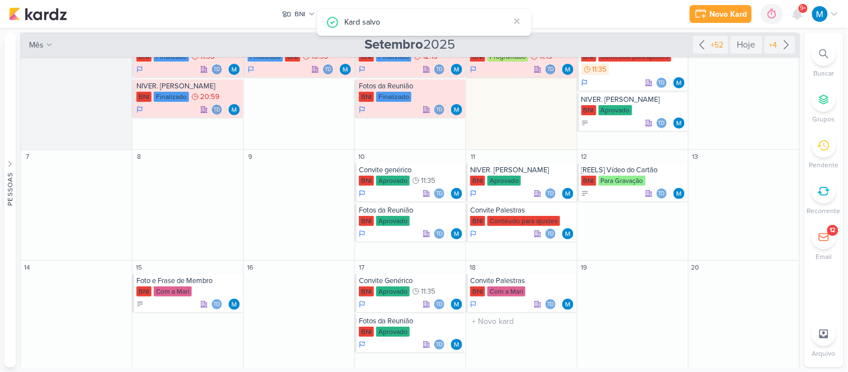
scroll to position [62, 0]
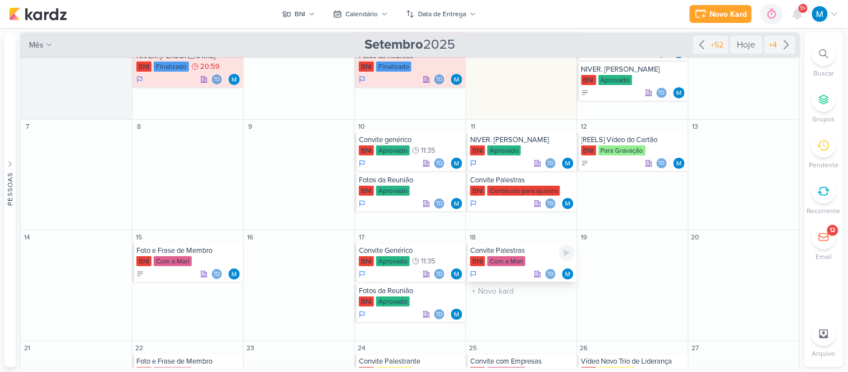
click at [506, 253] on div "Convite Palestras" at bounding box center [522, 250] width 104 height 9
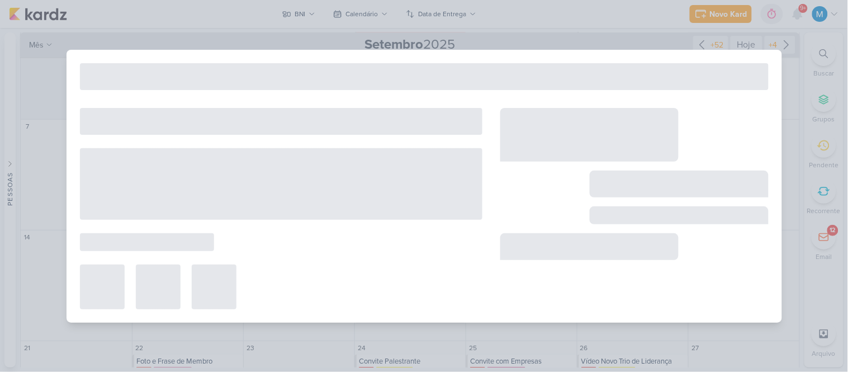
type input "[DATE] 23:59"
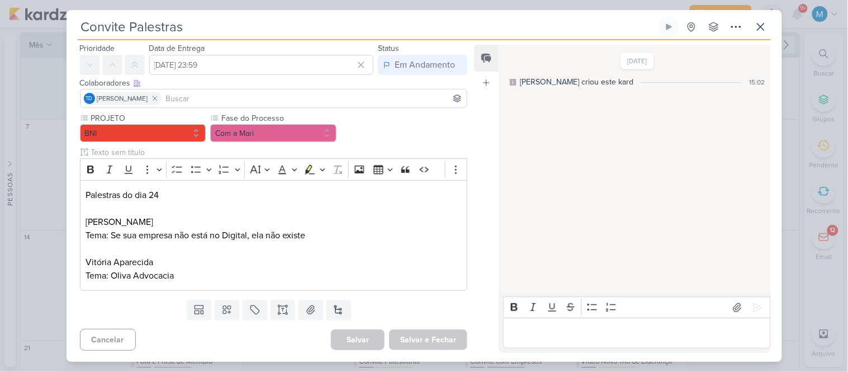
scroll to position [0, 0]
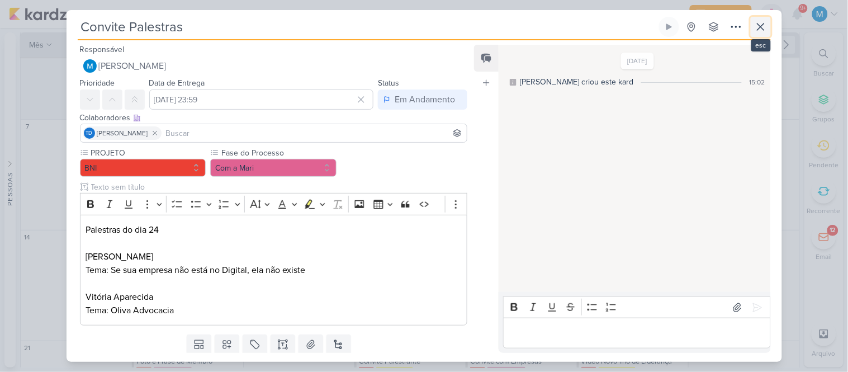
click at [755, 29] on icon at bounding box center [760, 26] width 13 height 13
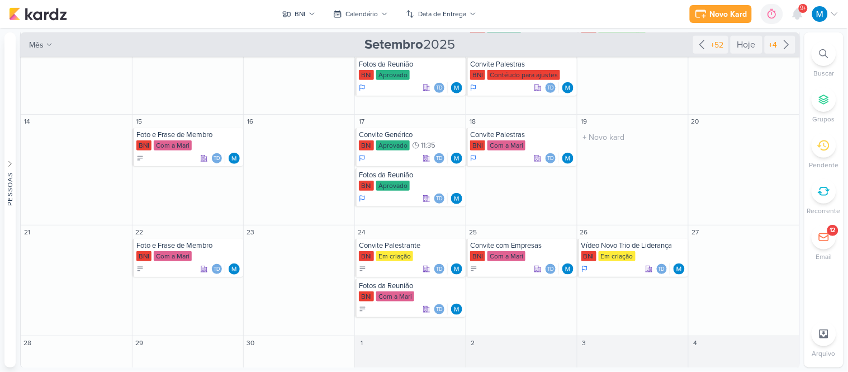
scroll to position [179, 0]
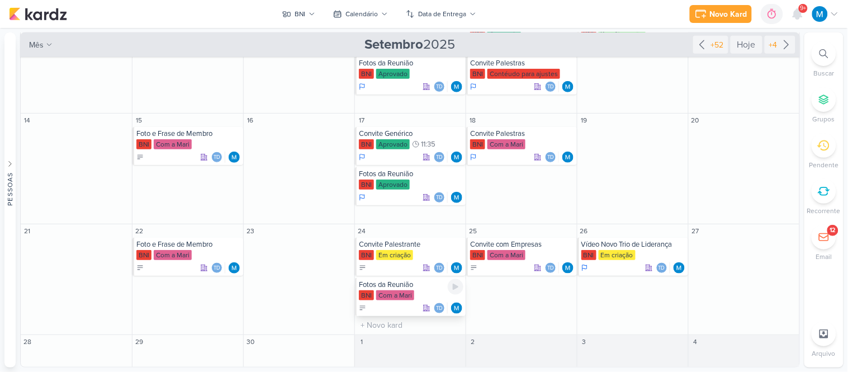
click at [399, 284] on div "Fotos da Reunião" at bounding box center [411, 284] width 104 height 9
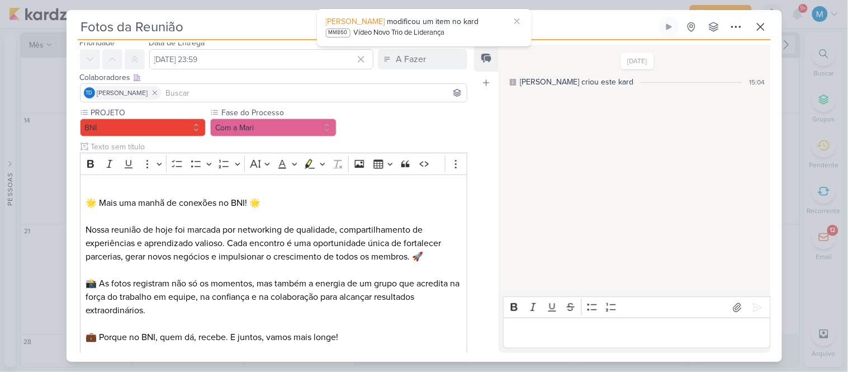
scroll to position [0, 0]
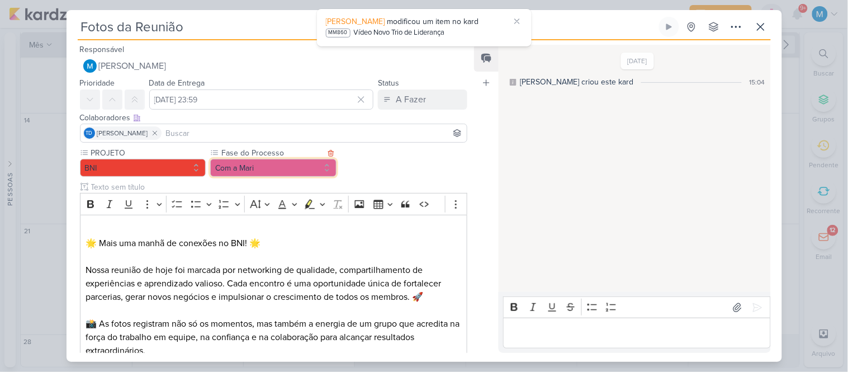
click at [289, 165] on button "Com a Mari" at bounding box center [273, 168] width 126 height 18
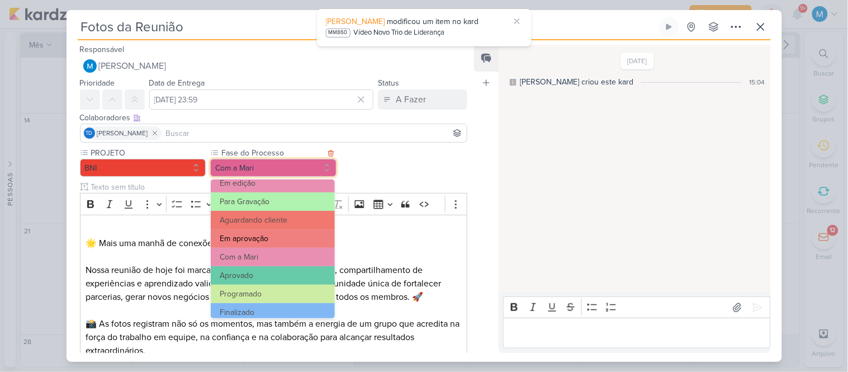
scroll to position [107, 0]
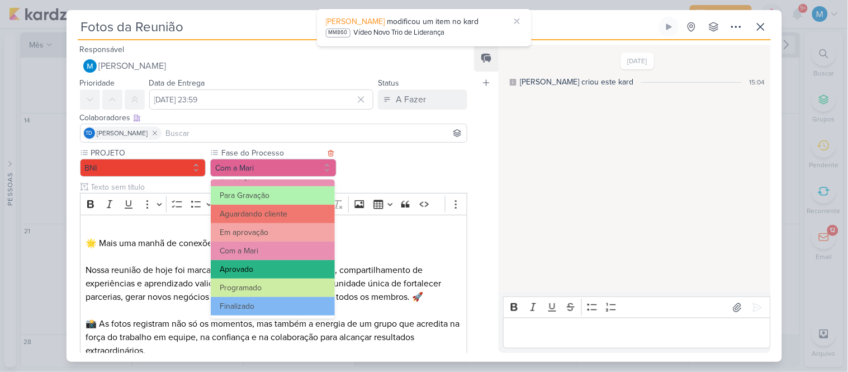
click at [263, 265] on button "Aprovado" at bounding box center [272, 269] width 123 height 18
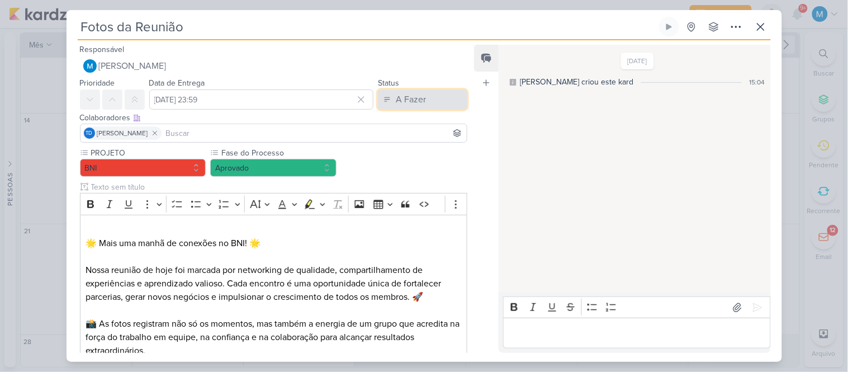
click at [413, 96] on div "A Fazer" at bounding box center [411, 99] width 30 height 13
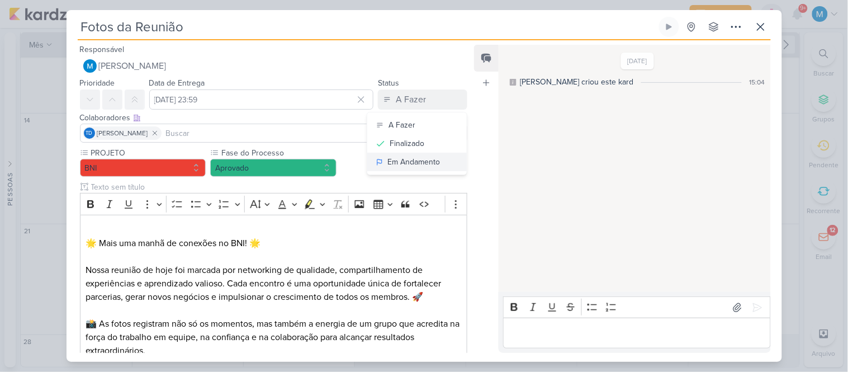
click at [416, 159] on div "Em Andamento" at bounding box center [413, 162] width 53 height 12
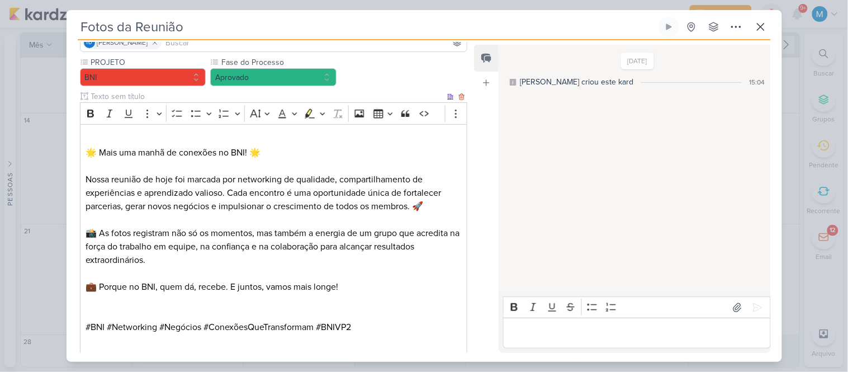
scroll to position [155, 0]
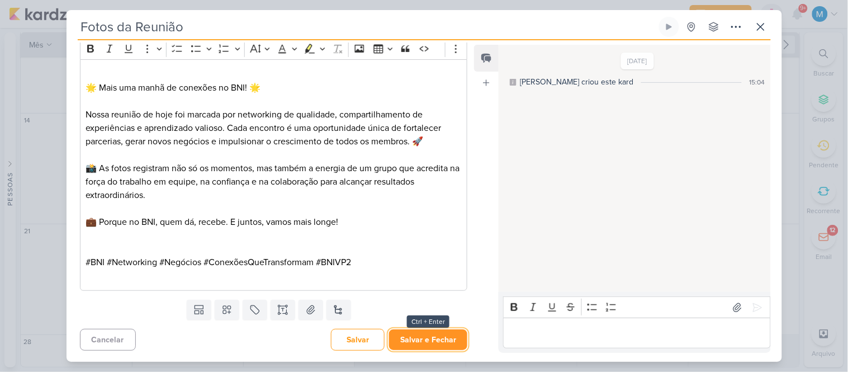
click at [444, 339] on button "Salvar e Fechar" at bounding box center [428, 339] width 78 height 21
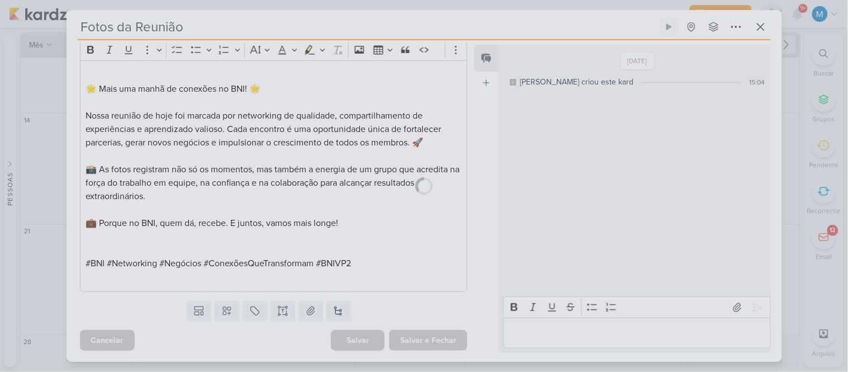
scroll to position [154, 0]
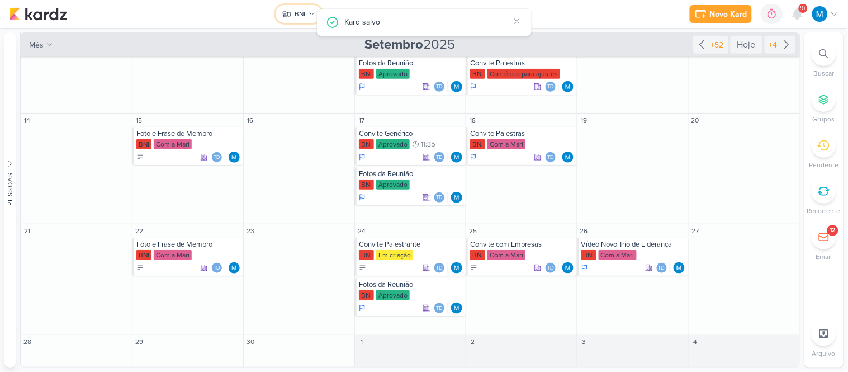
click at [286, 12] on icon at bounding box center [286, 14] width 7 height 5
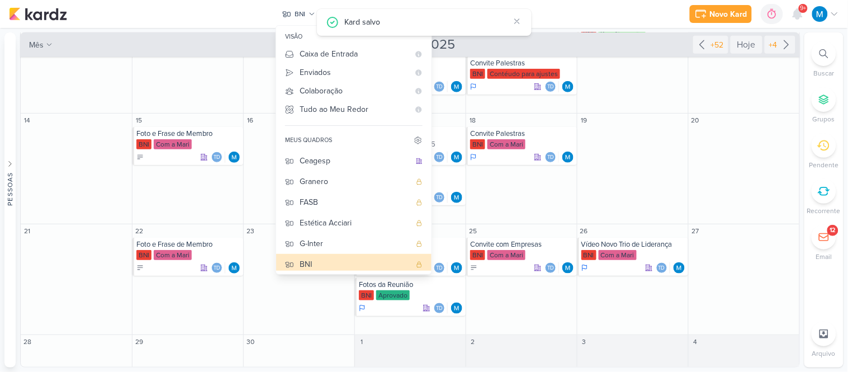
click at [573, 7] on div "Novo Kard Ctrl + k 0h0m Sessão desligada... Hoje 0h0m Semana 0h0m Mês 0h0m" at bounding box center [424, 14] width 830 height 28
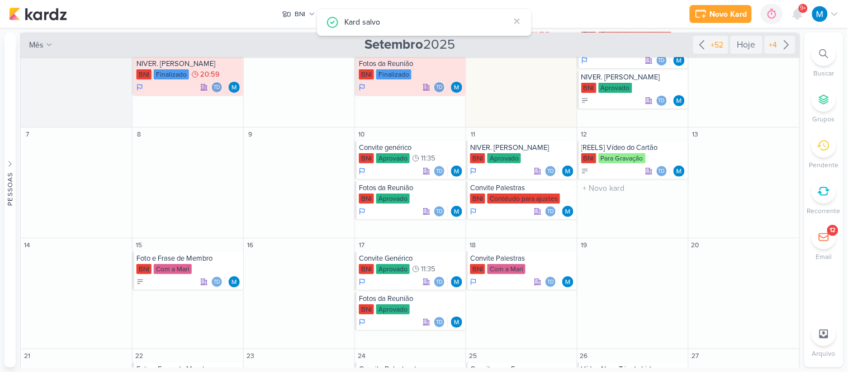
scroll to position [0, 0]
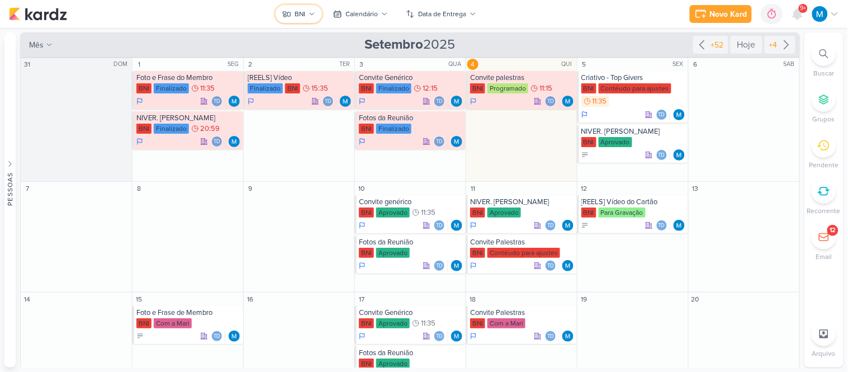
click at [303, 17] on div "BNI" at bounding box center [299, 14] width 11 height 10
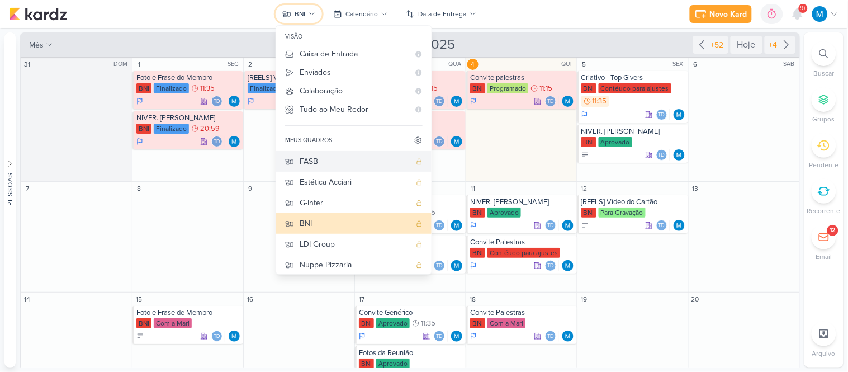
scroll to position [62, 0]
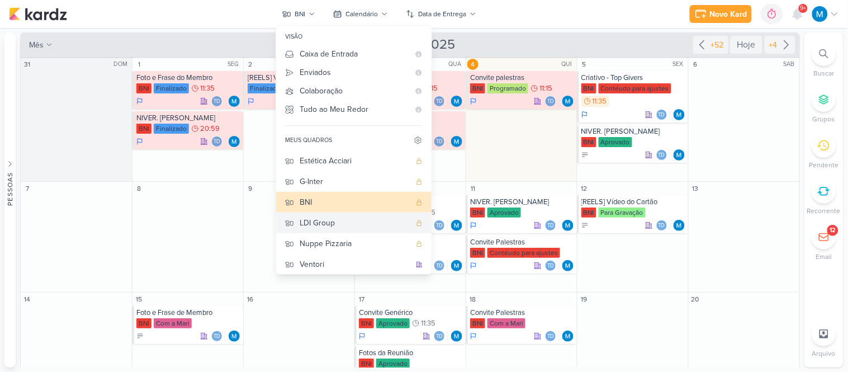
click at [355, 220] on div "LDI Group" at bounding box center [354, 223] width 111 height 12
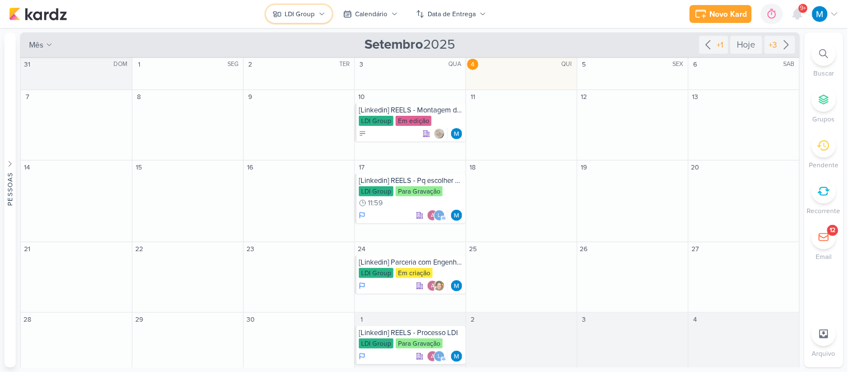
click at [316, 17] on button "LDI Group" at bounding box center [299, 14] width 66 height 18
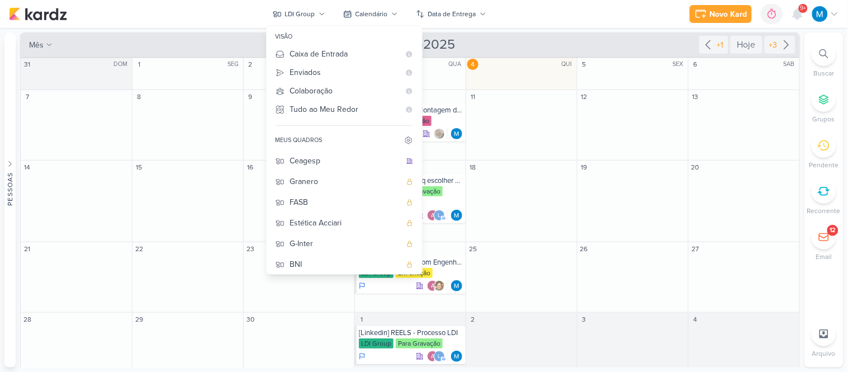
click at [544, 8] on div "Novo Kard Ctrl + k 0h0m Sessão desligada... Hoje 0h0m Semana 0h0m Mês 0h0m" at bounding box center [424, 14] width 830 height 28
